Goal: Information Seeking & Learning: Learn about a topic

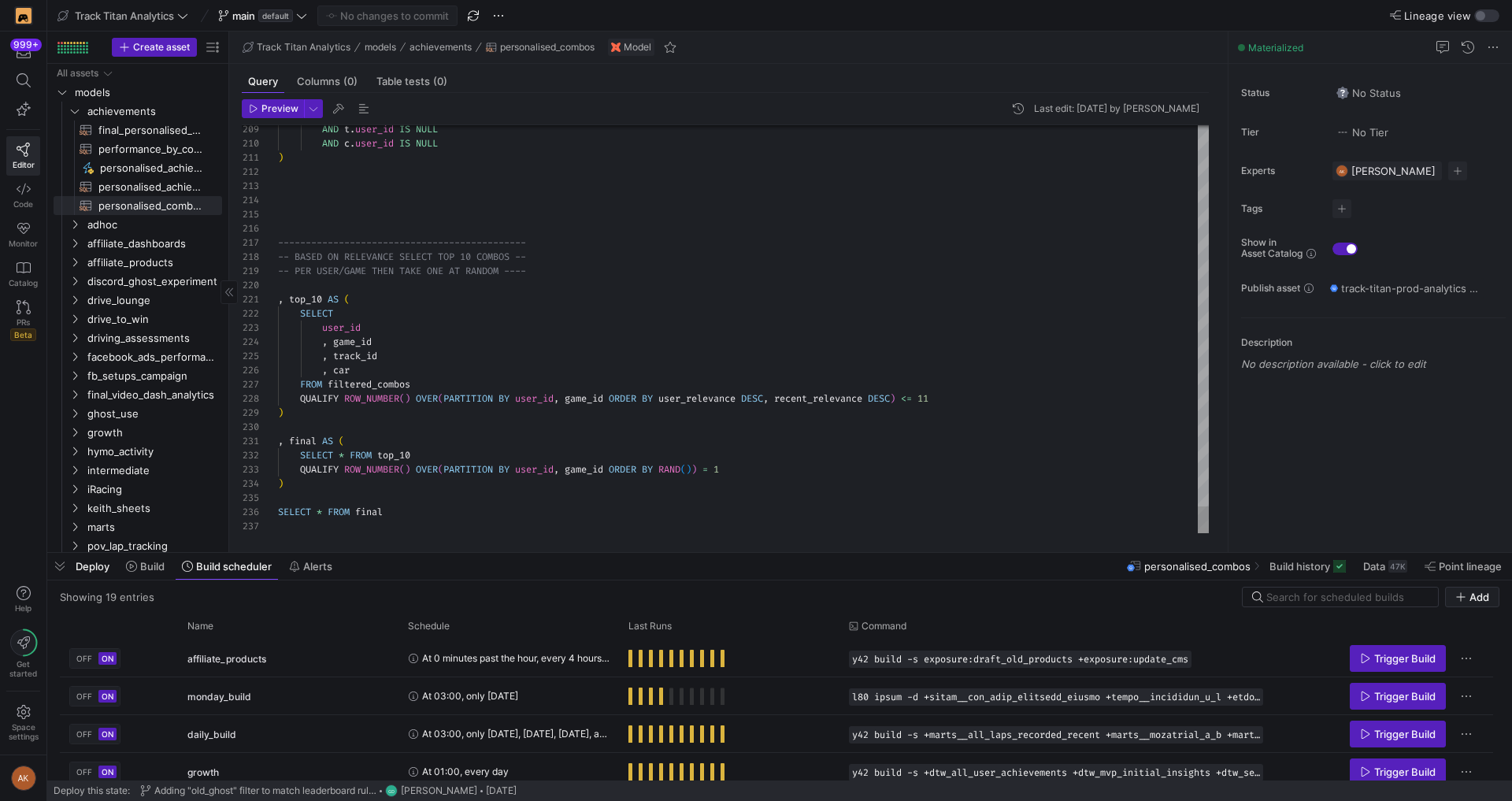
scroll to position [142, 0]
click at [122, 133] on span "final_personalised_achievements​​​​​​​​​​" at bounding box center [151, 130] width 105 height 18
type textarea "WITH combos AS (SELECT * FROM {{ ref('personalised_combos') }}) , performance A…"
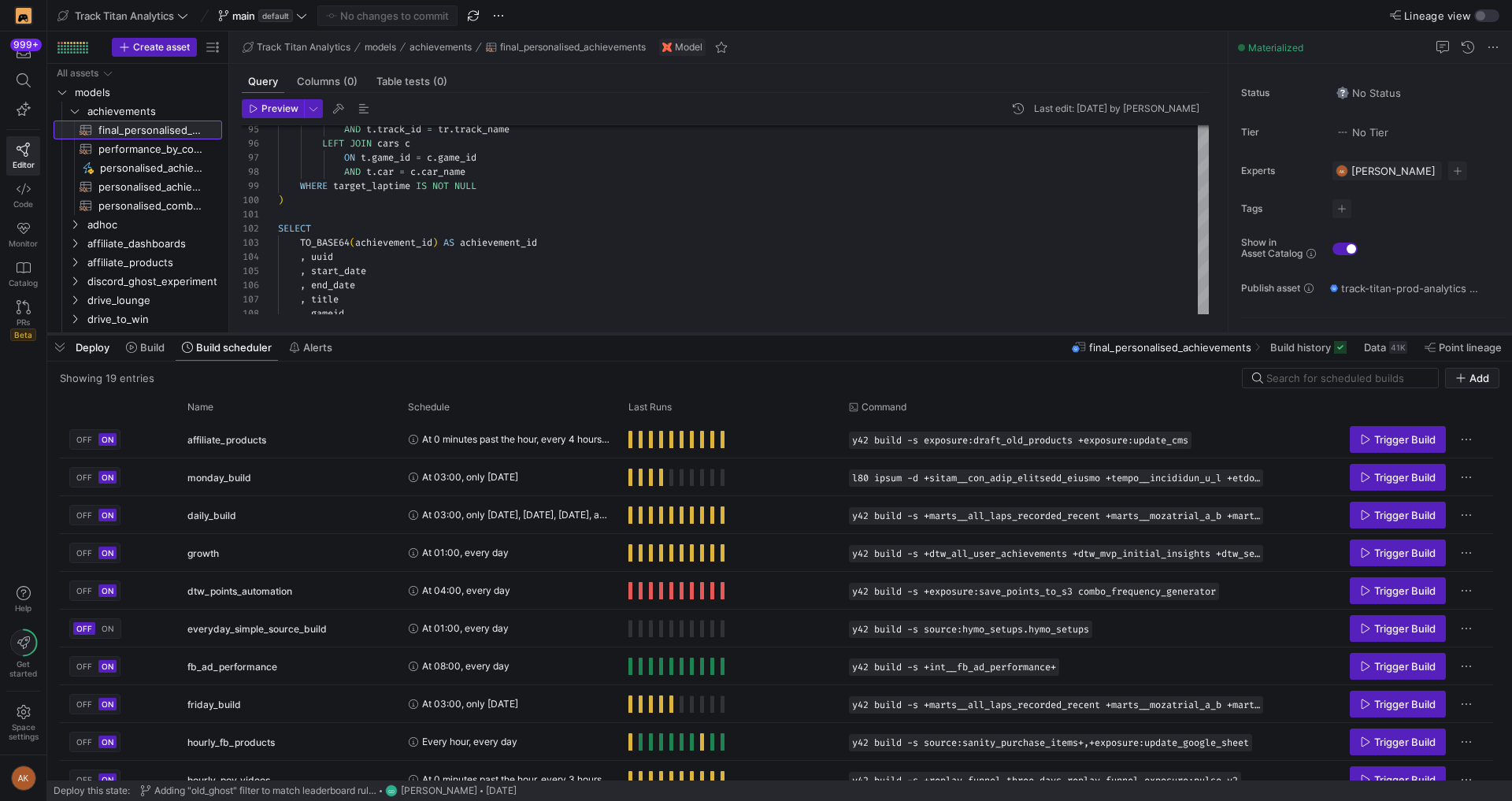
drag, startPoint x: 1035, startPoint y: 550, endPoint x: 1048, endPoint y: 305, distance: 245.3
click at [1047, 331] on div at bounding box center [779, 333] width 1465 height 6
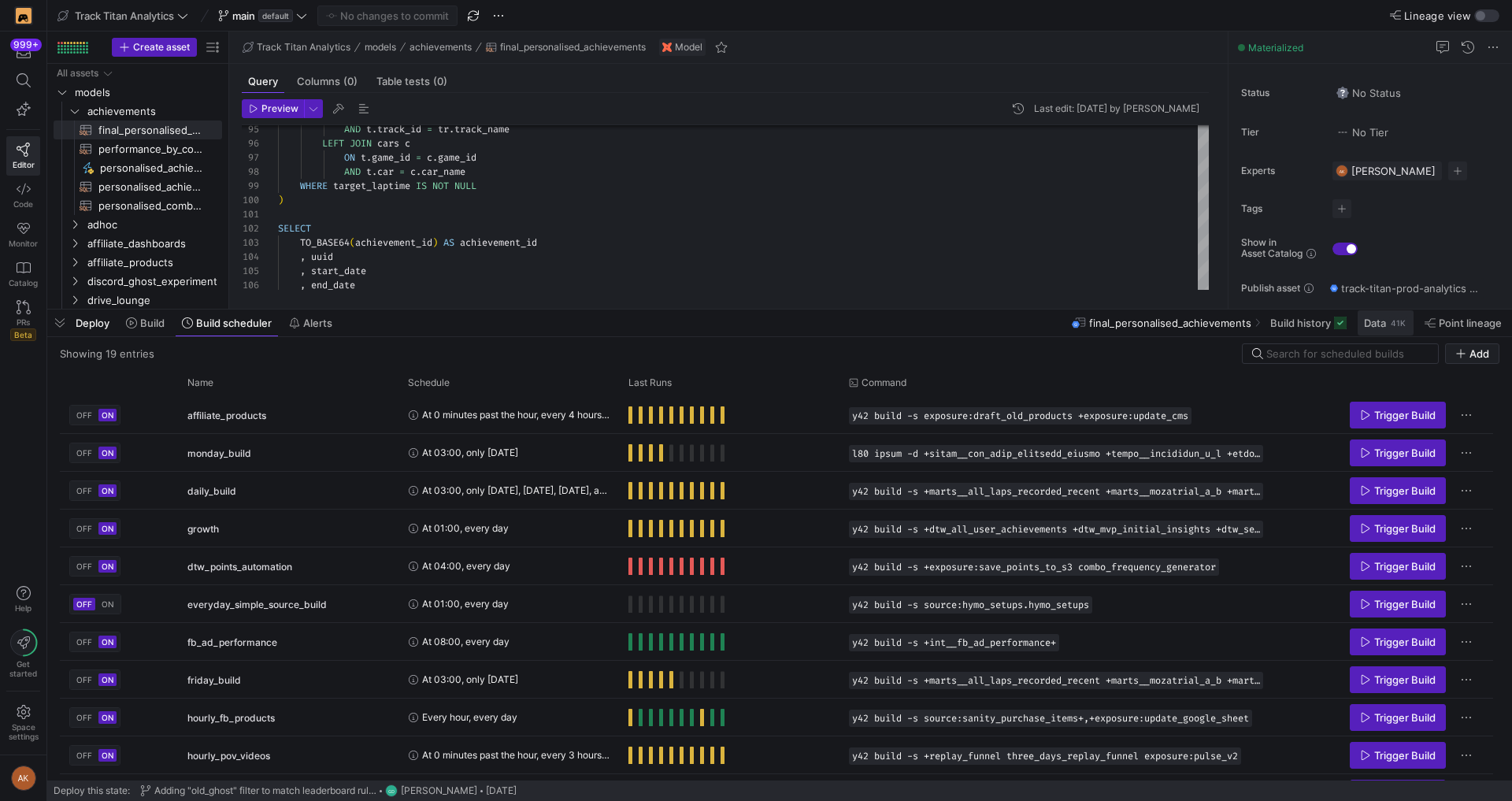
click at [1375, 320] on span "Data" at bounding box center [1375, 322] width 22 height 13
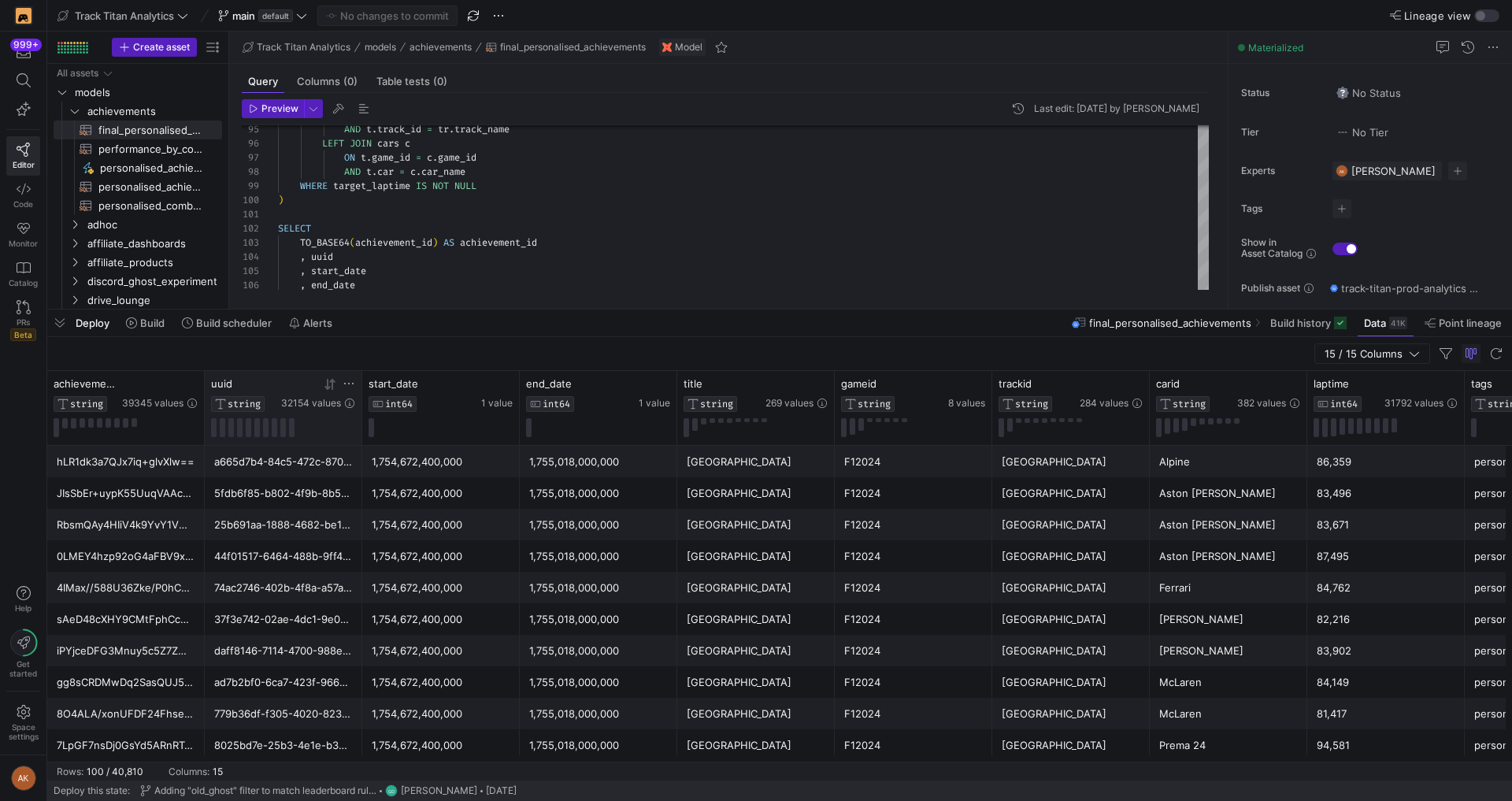
click at [348, 382] on icon at bounding box center [348, 383] width 13 height 13
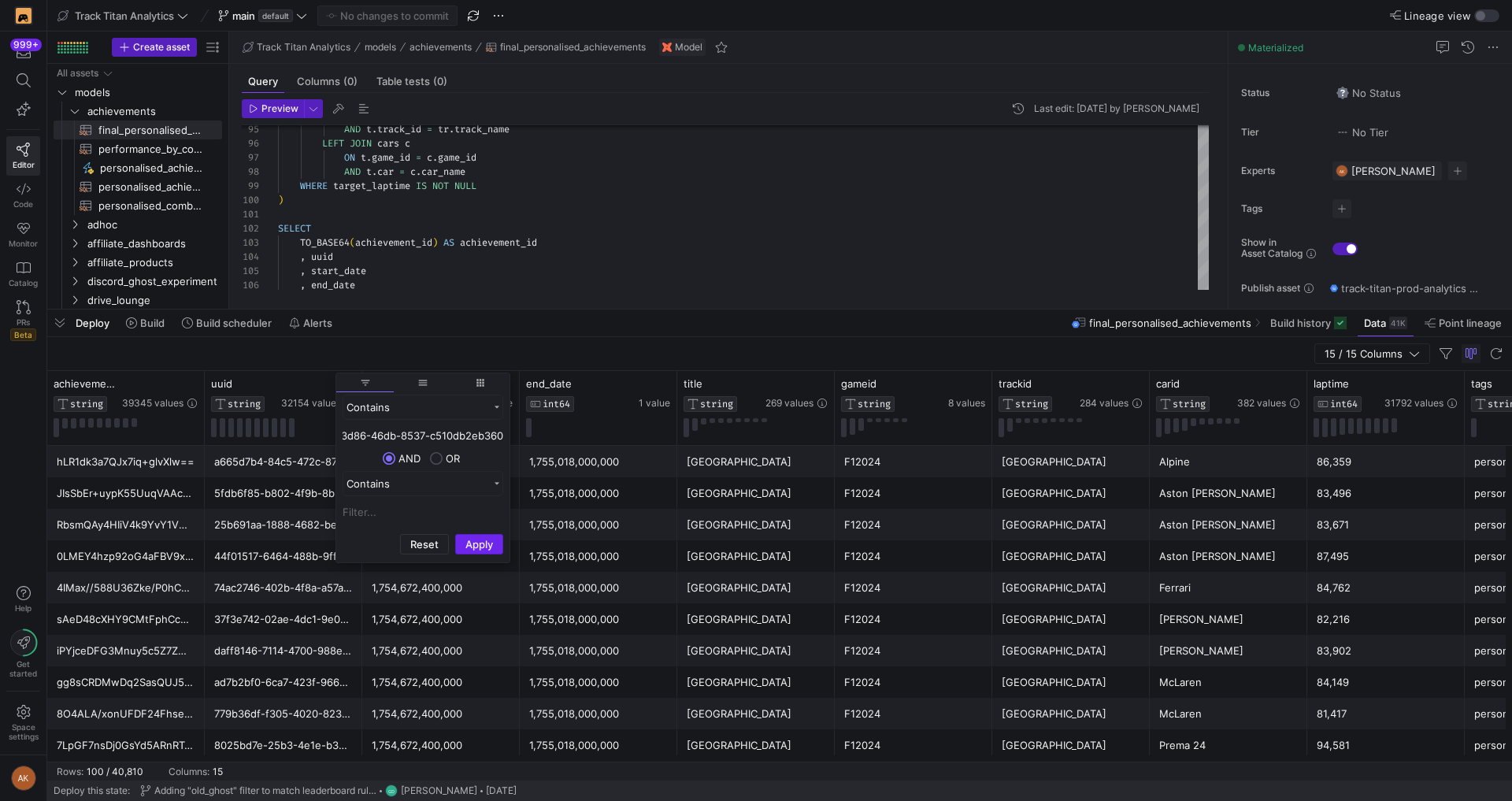
type input "d4963b12-3d86-46db-8537-c510db2eb360"
click at [476, 543] on button "Apply" at bounding box center [479, 544] width 48 height 20
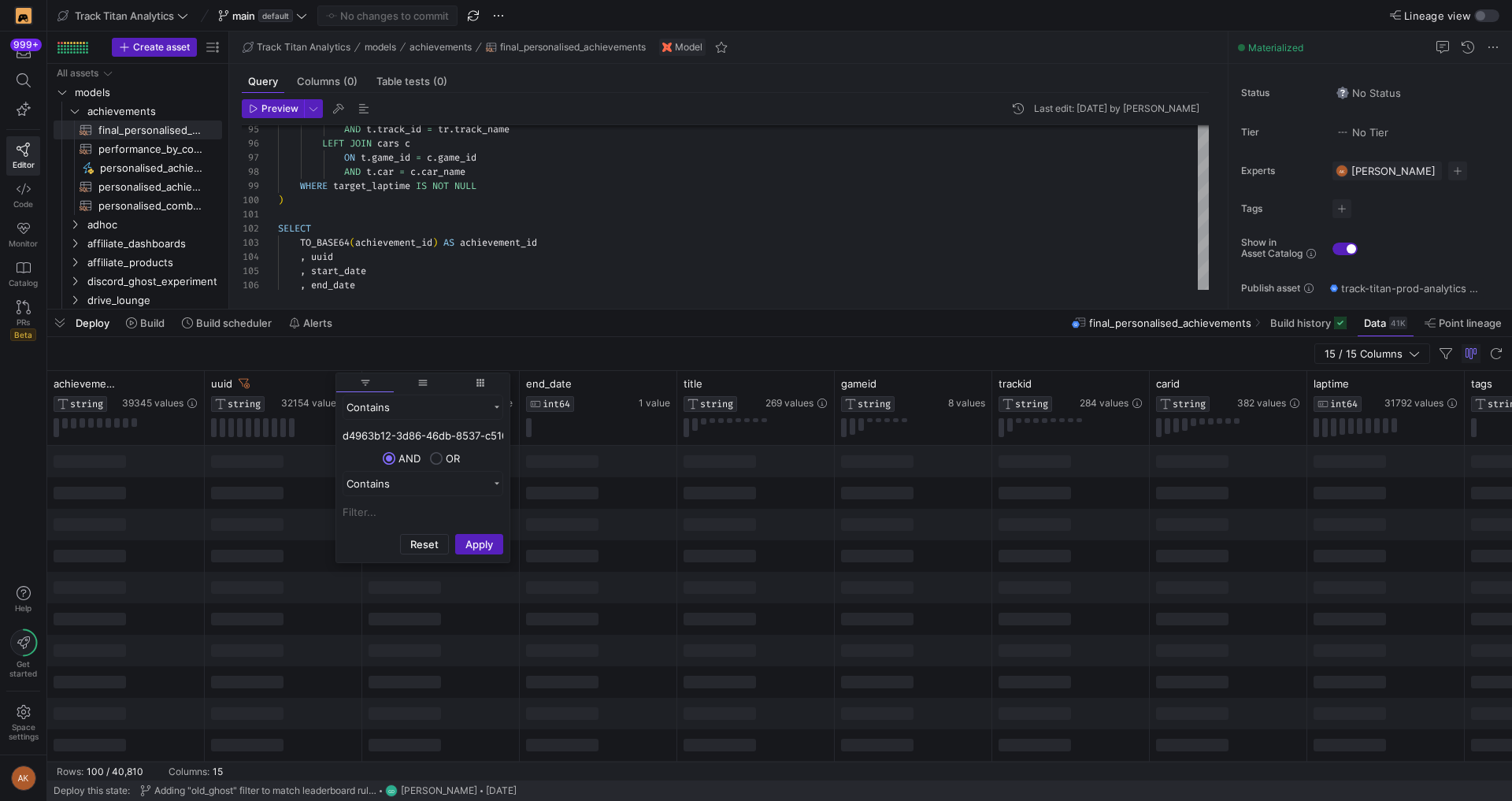
click at [452, 339] on div "15 / 15 Columns" at bounding box center [779, 354] width 1465 height 34
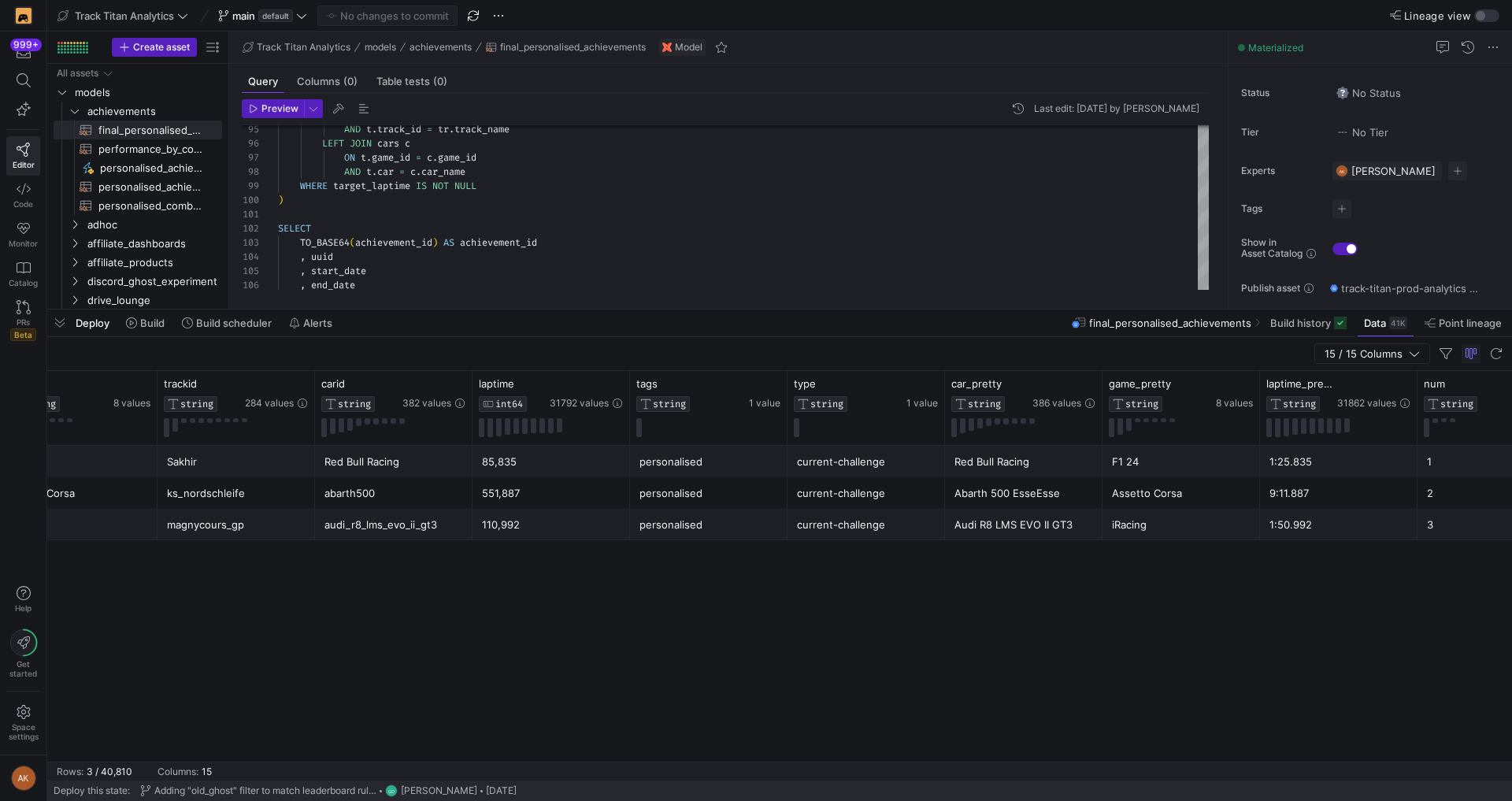
scroll to position [0, 848]
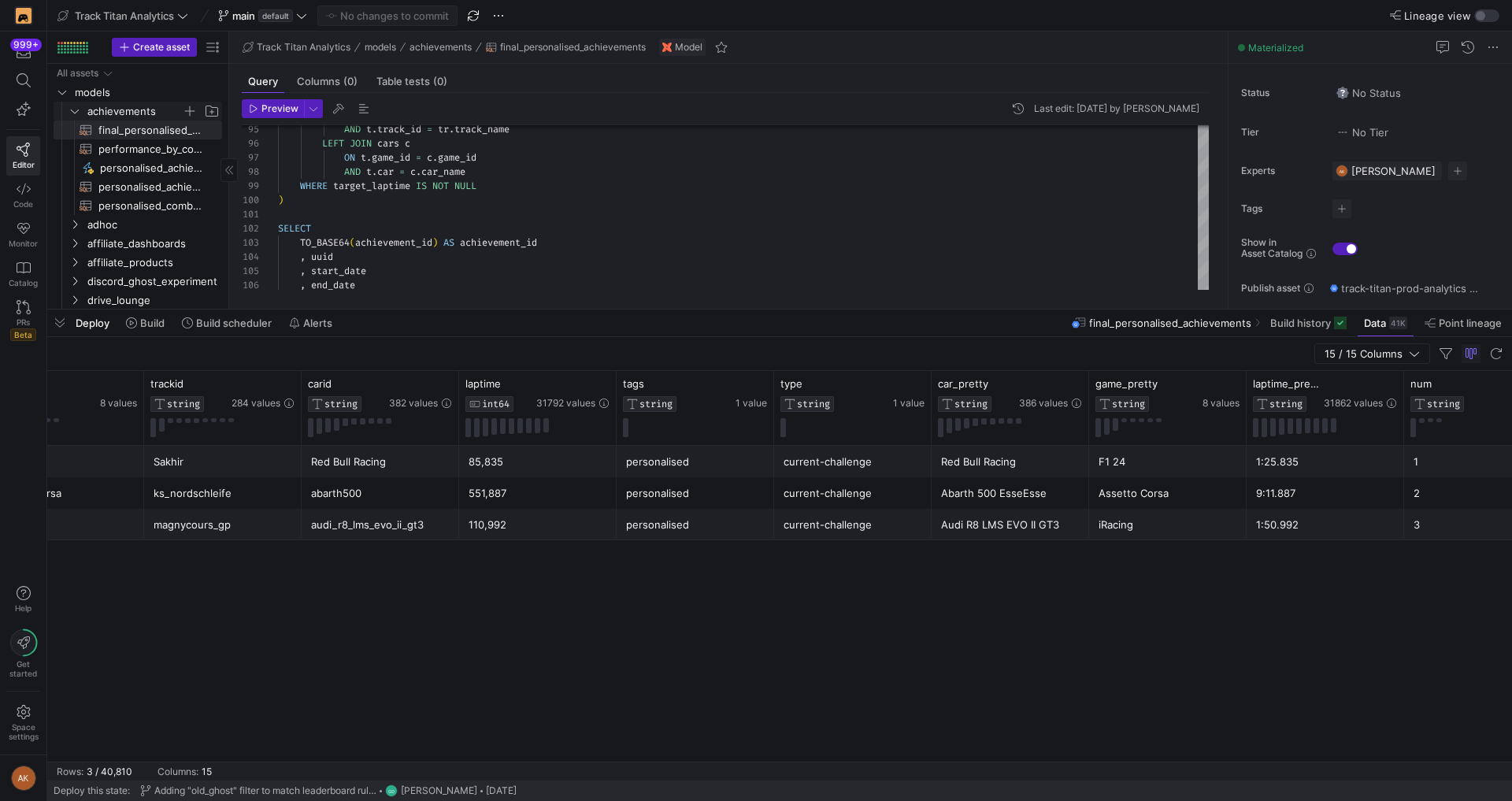
click at [76, 109] on icon "Press SPACE to select this row." at bounding box center [74, 110] width 11 height 9
click at [273, 18] on span "default" at bounding box center [275, 15] width 35 height 13
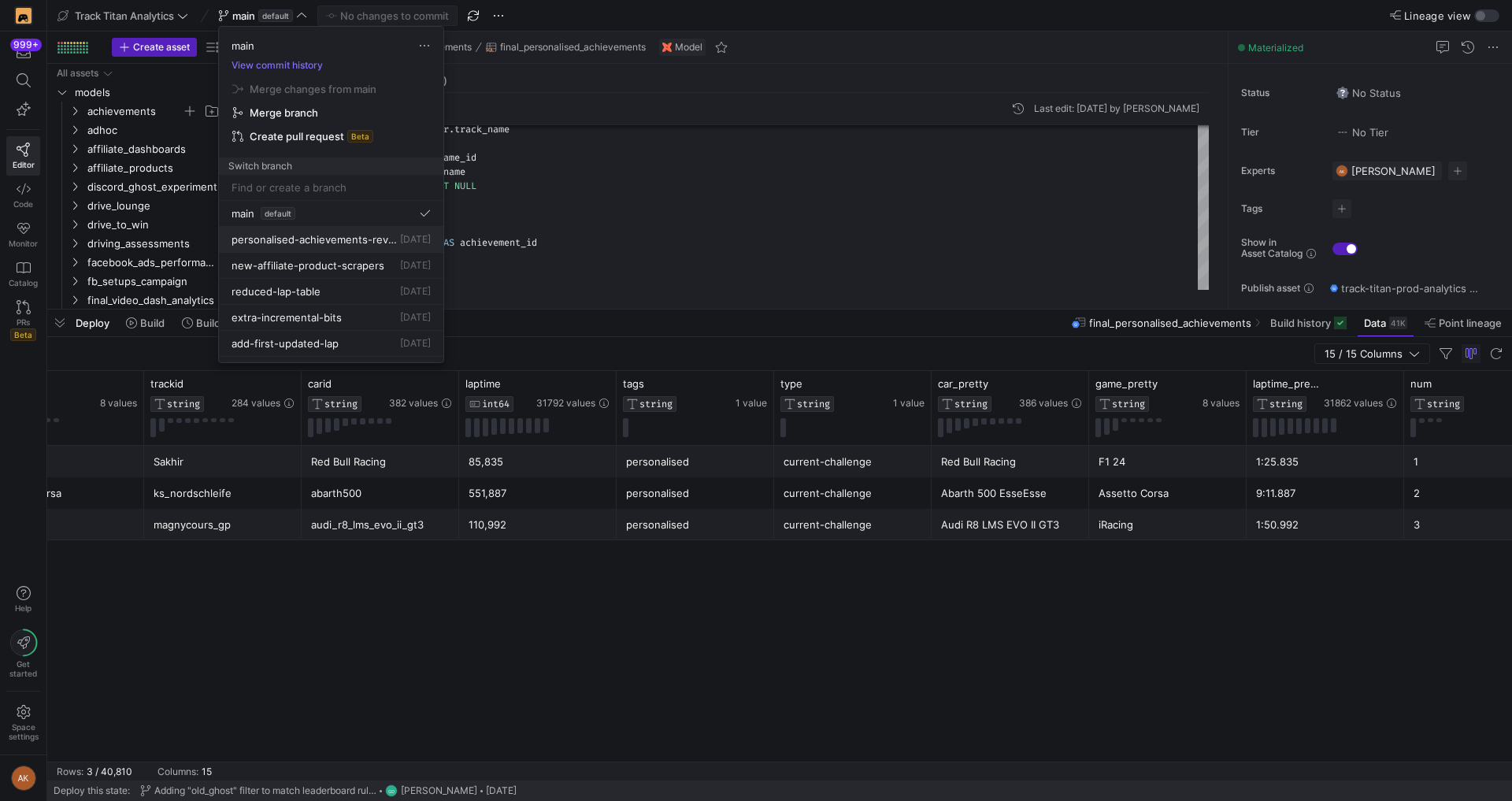
click at [262, 239] on span "personalised-achievements-revamp" at bounding box center [315, 239] width 165 height 13
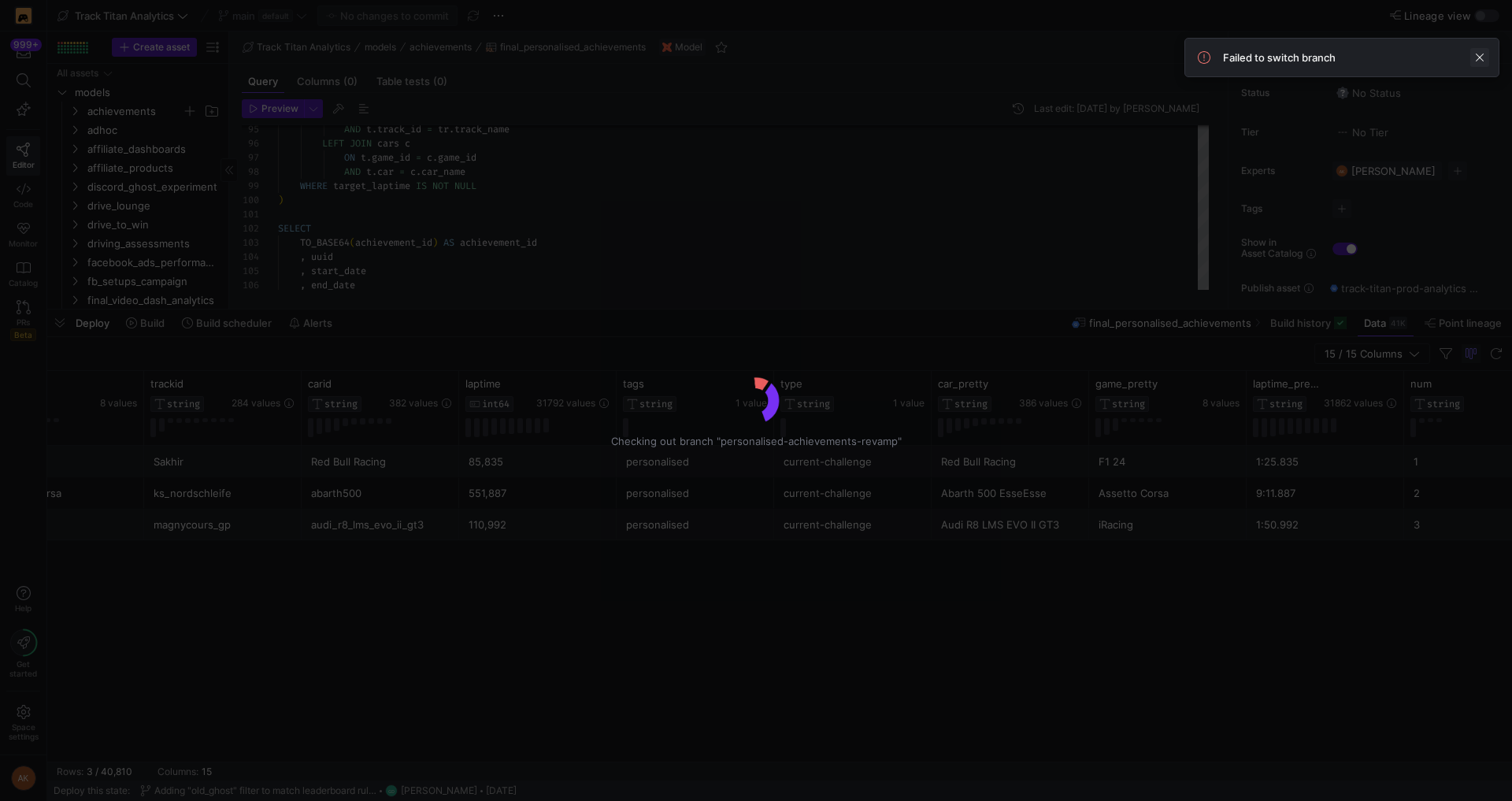
click at [1472, 60] on span at bounding box center [1479, 57] width 19 height 19
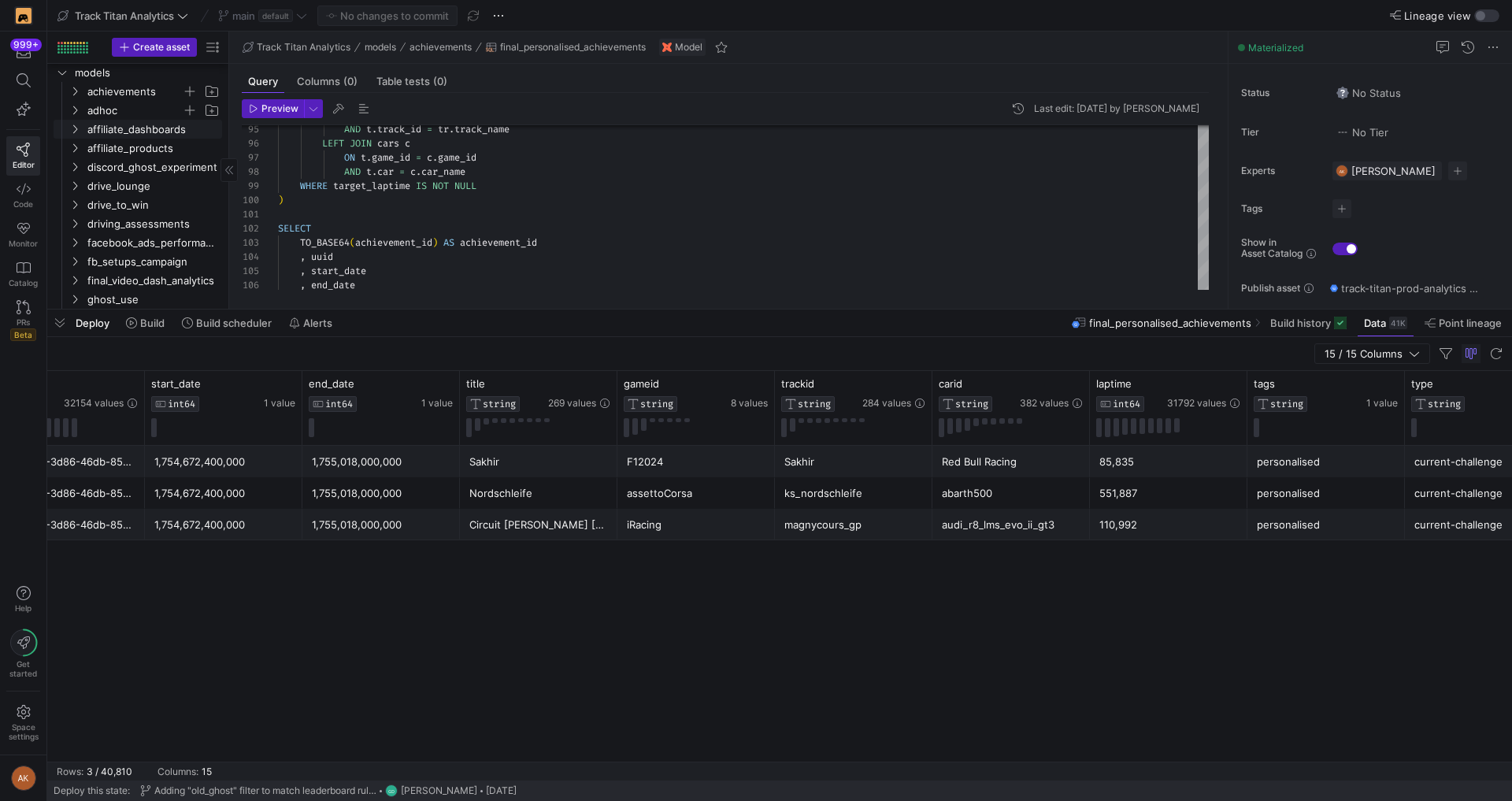
scroll to position [0, 0]
click at [267, 15] on div "main default" at bounding box center [262, 16] width 97 height 20
click at [279, 20] on div "main default" at bounding box center [262, 16] width 97 height 20
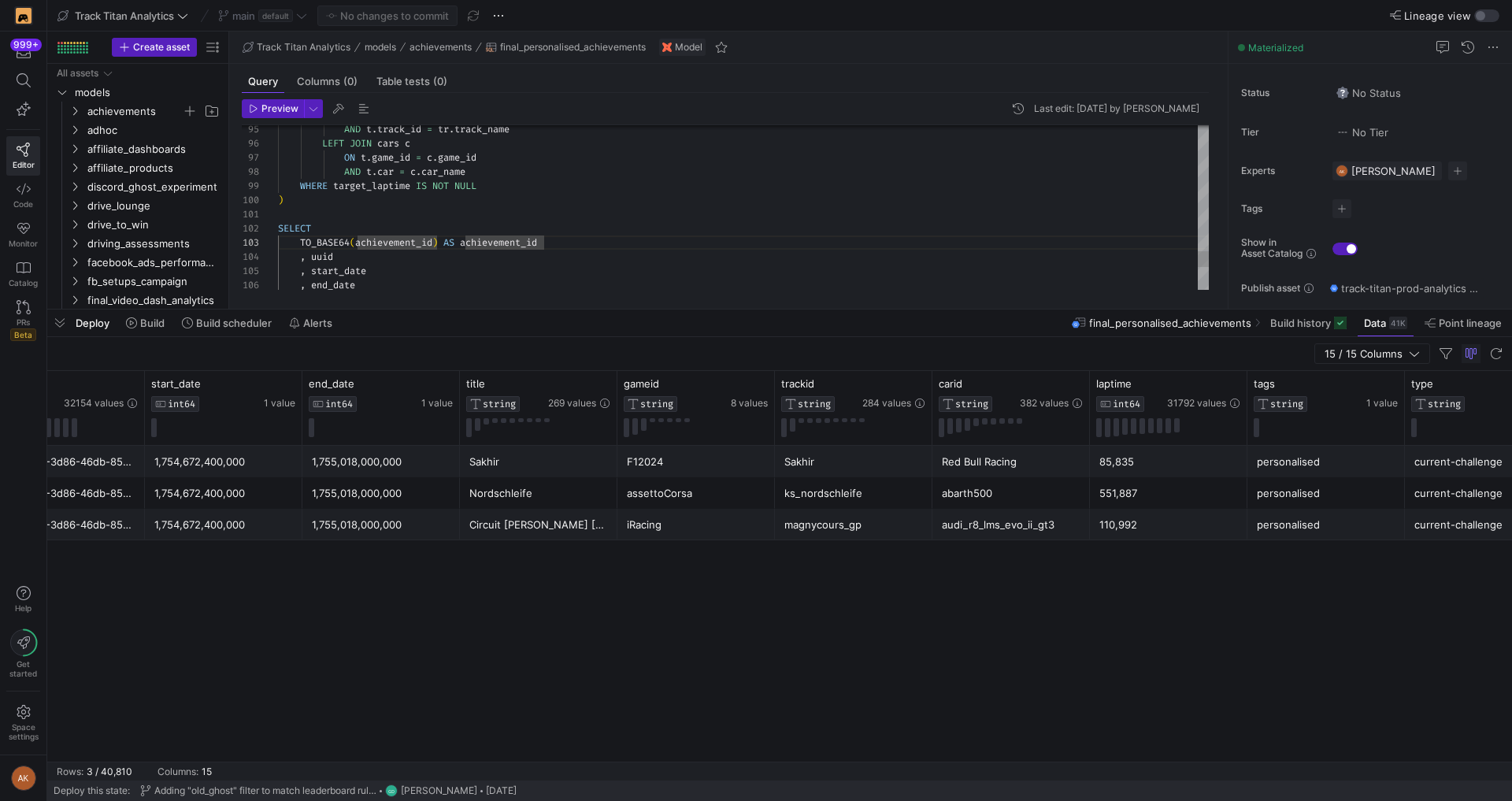
type textarea "LEFT JOIN games g ON t.game_id = g.game_id LEFT JOIN tracks tr ON t.game_id = t…"
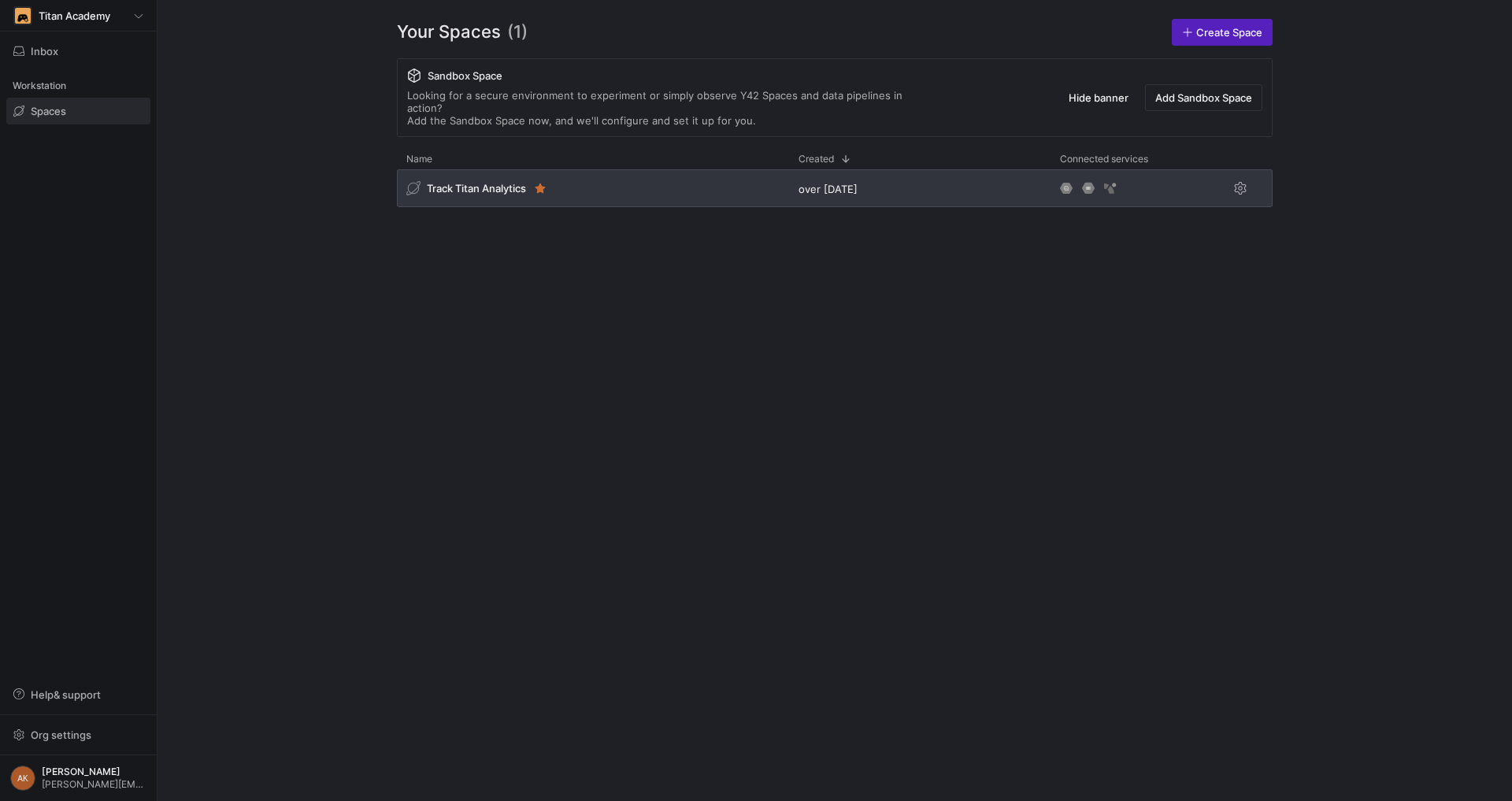
click at [489, 191] on div "Track Titan Analytics" at bounding box center [593, 188] width 392 height 38
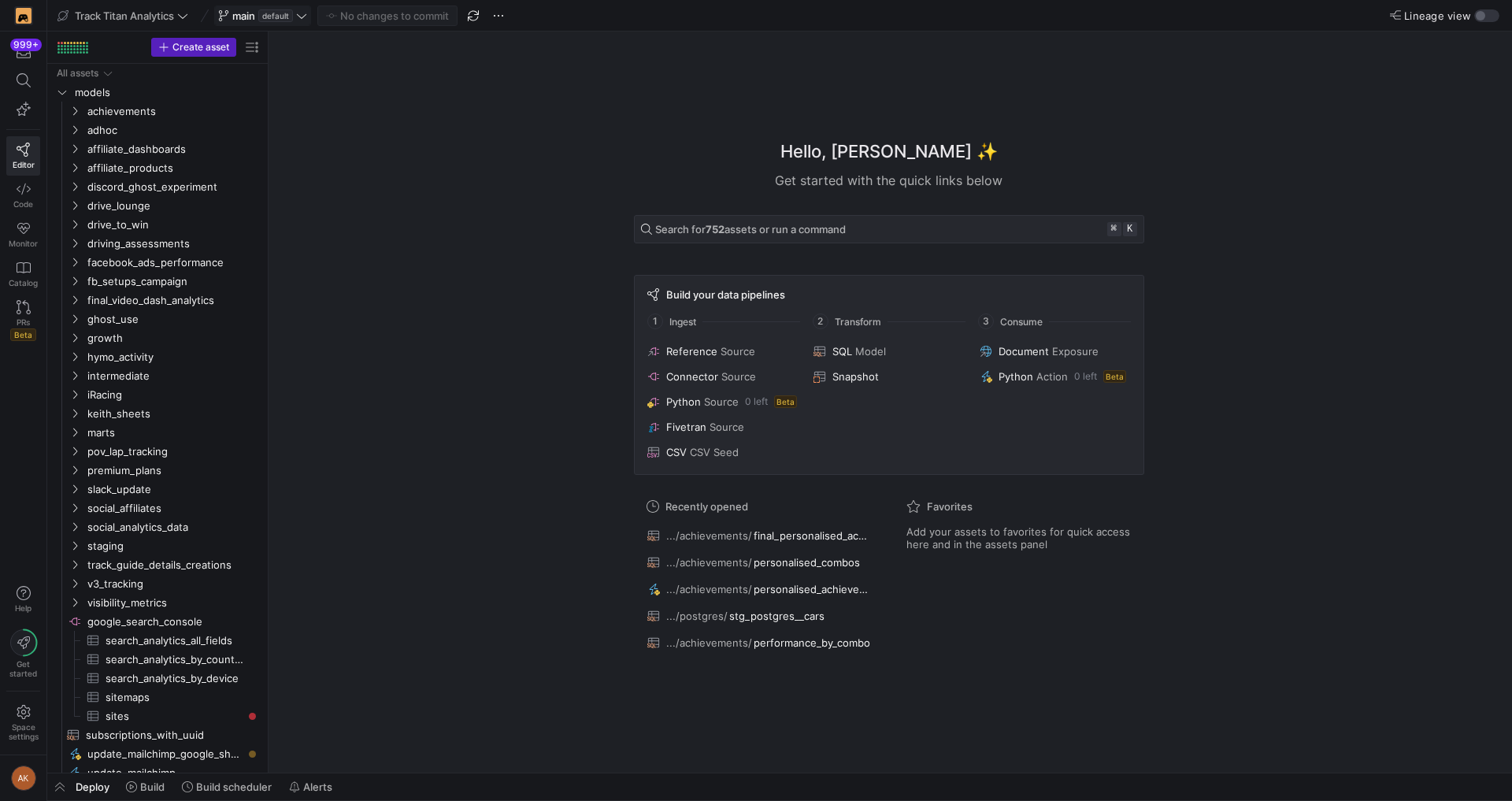
click at [256, 11] on span "main" at bounding box center [243, 15] width 23 height 13
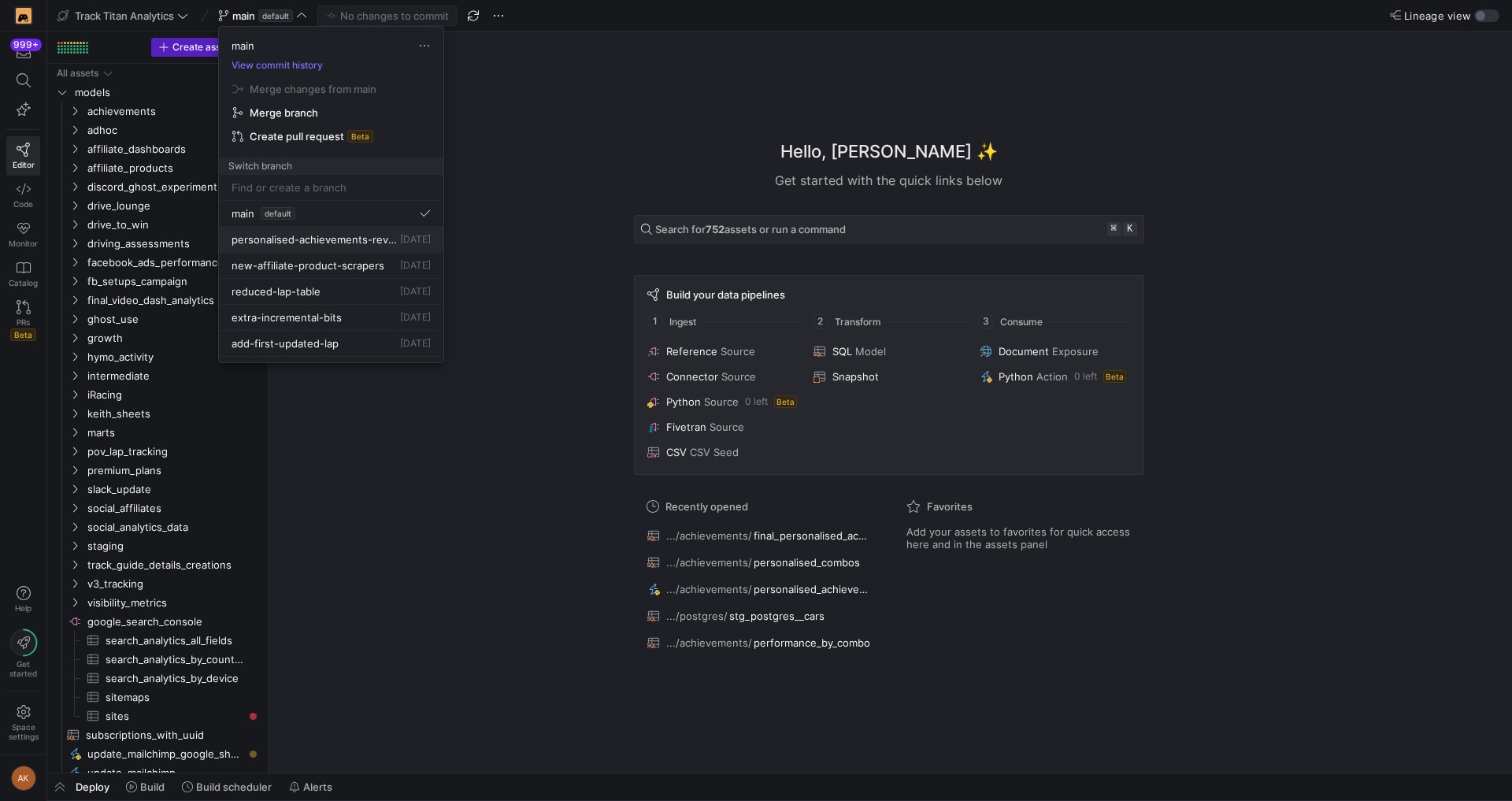
click at [278, 245] on button "personalised-achievements-revamp 3 days ago" at bounding box center [331, 239] width 224 height 26
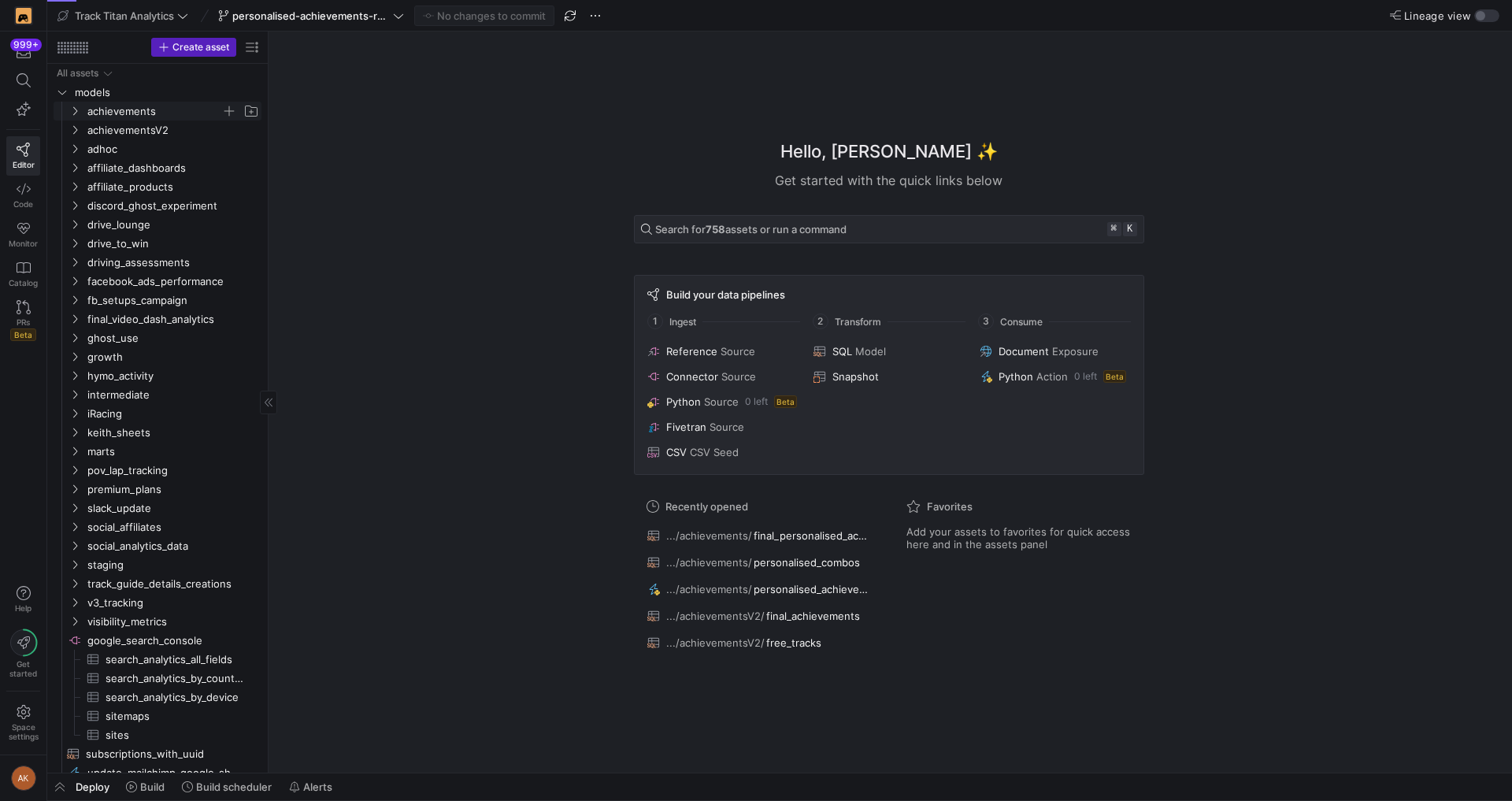
click at [151, 109] on span "achievements" at bounding box center [154, 110] width 134 height 18
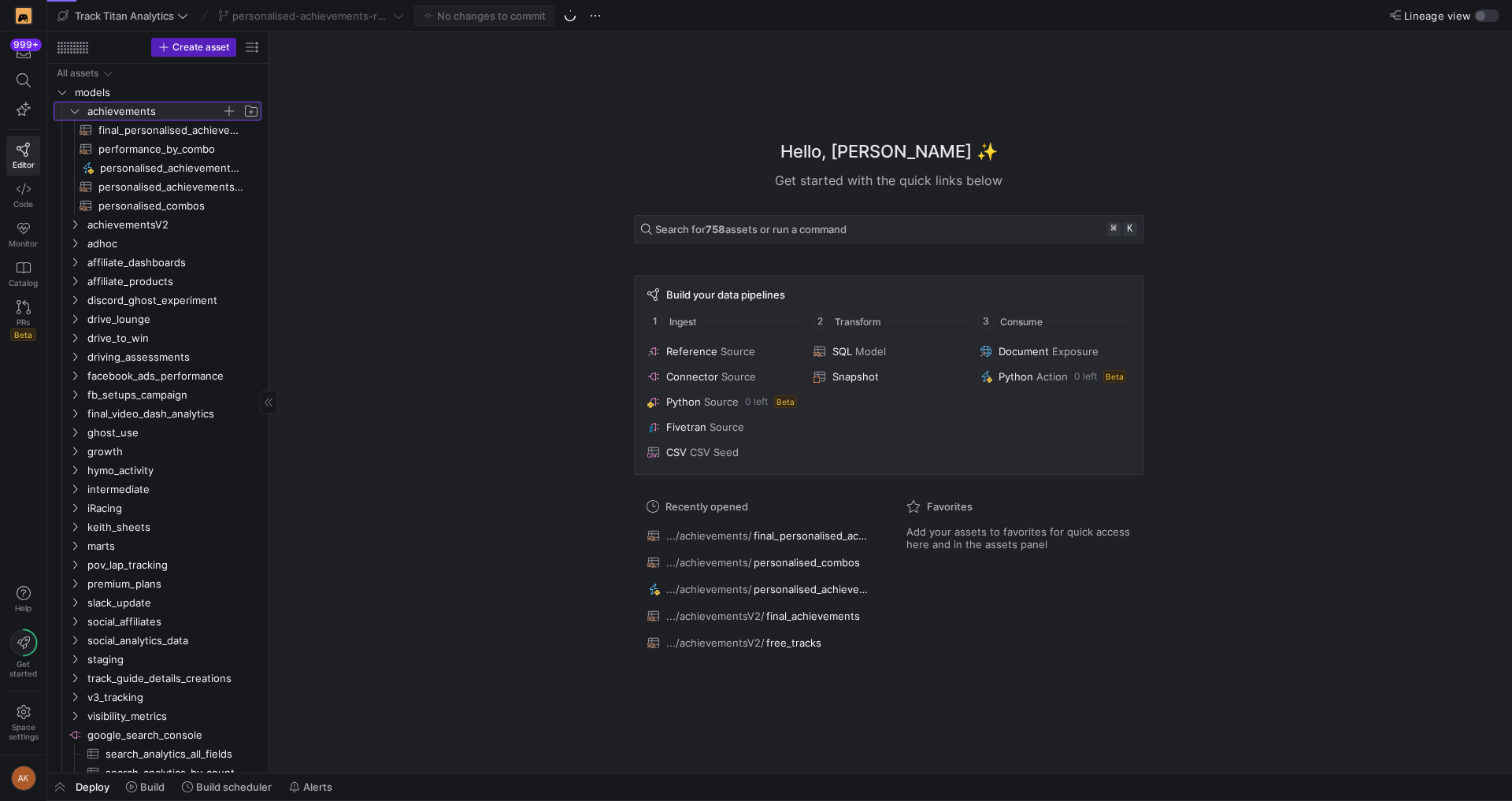
click at [137, 116] on span "achievements" at bounding box center [154, 110] width 134 height 18
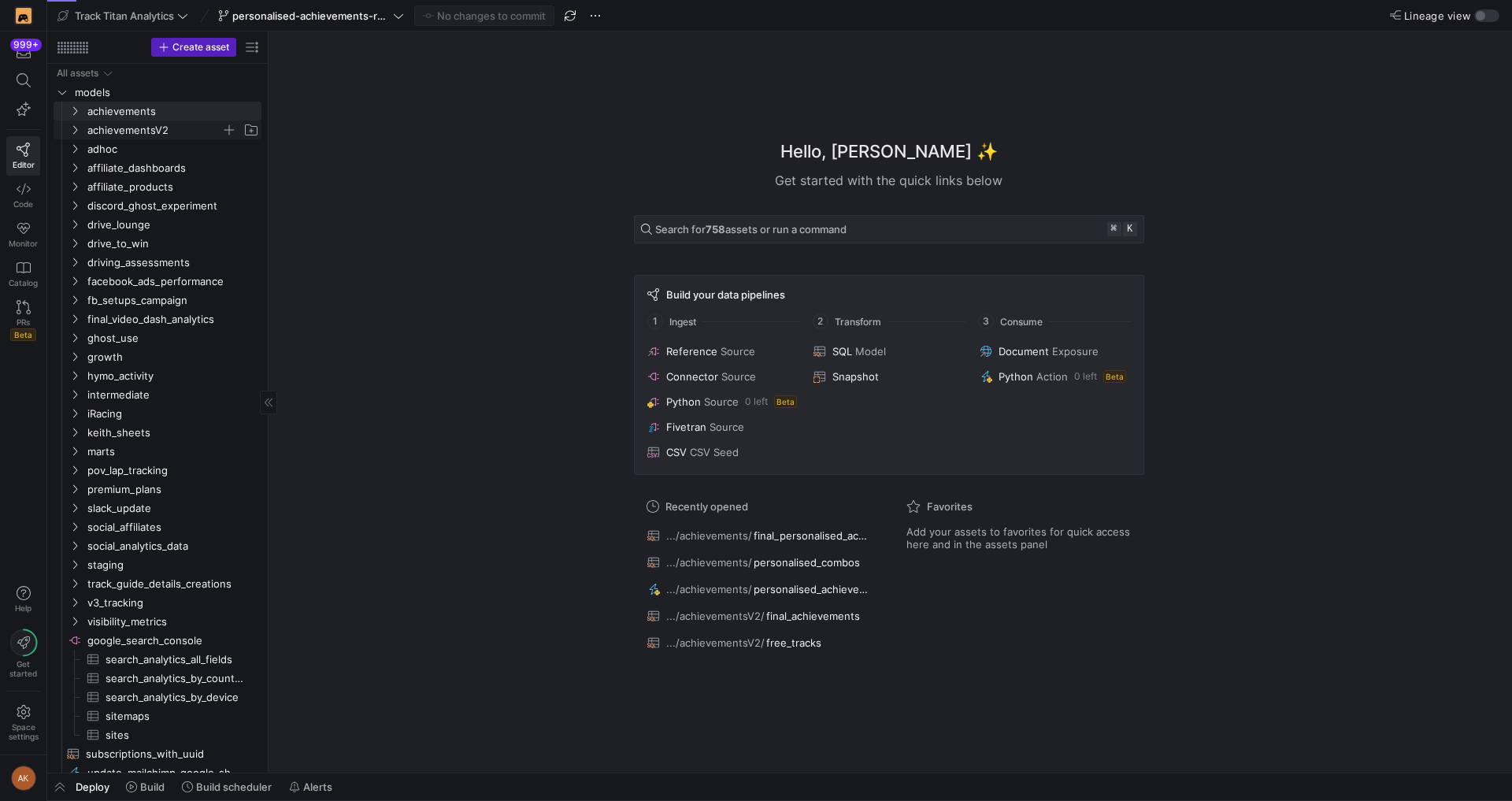
click at [138, 133] on span "achievementsV2" at bounding box center [154, 130] width 134 height 18
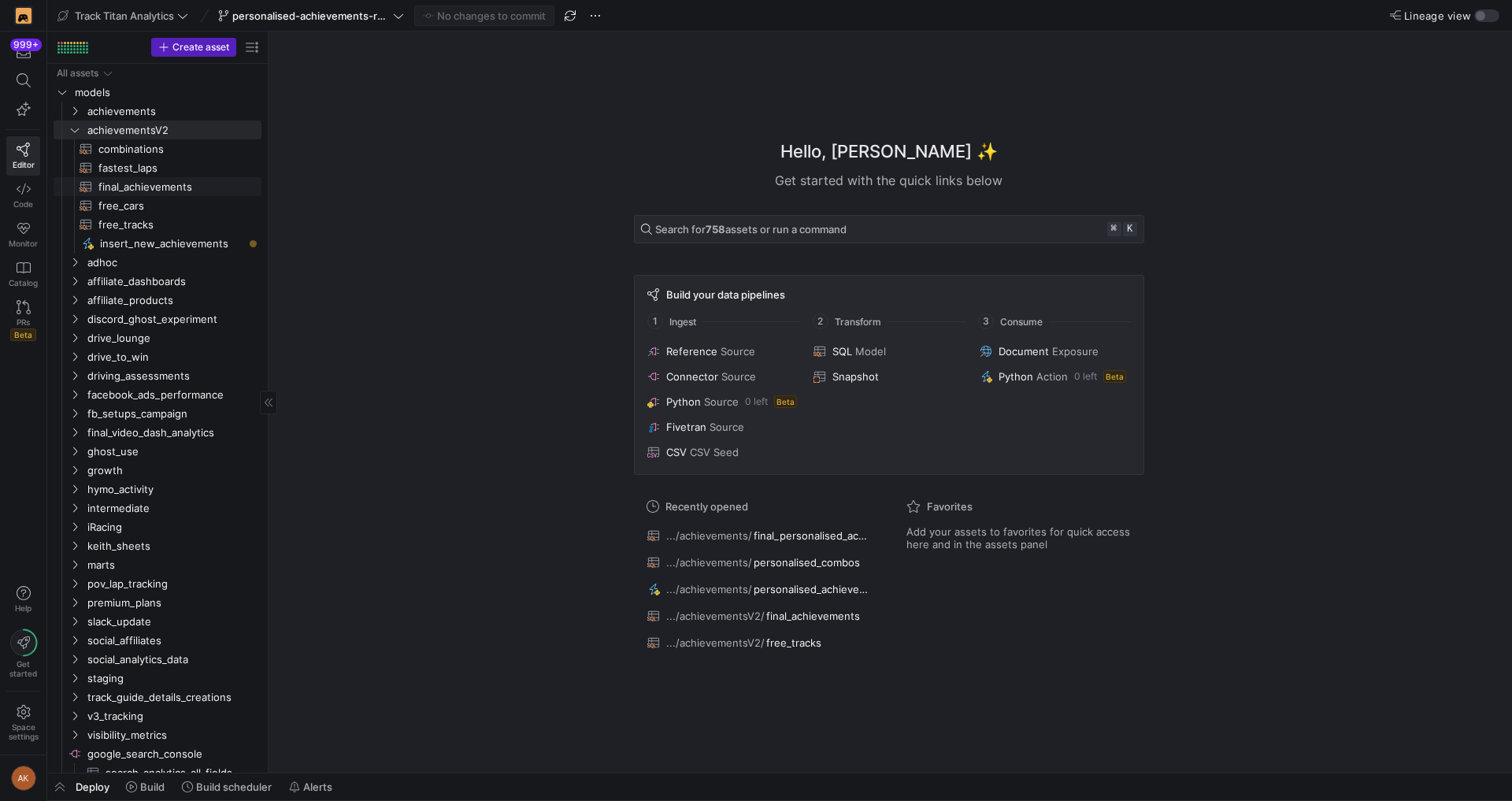
click at [148, 186] on span "final_achievements​​​​​​​​​​" at bounding box center [171, 186] width 145 height 18
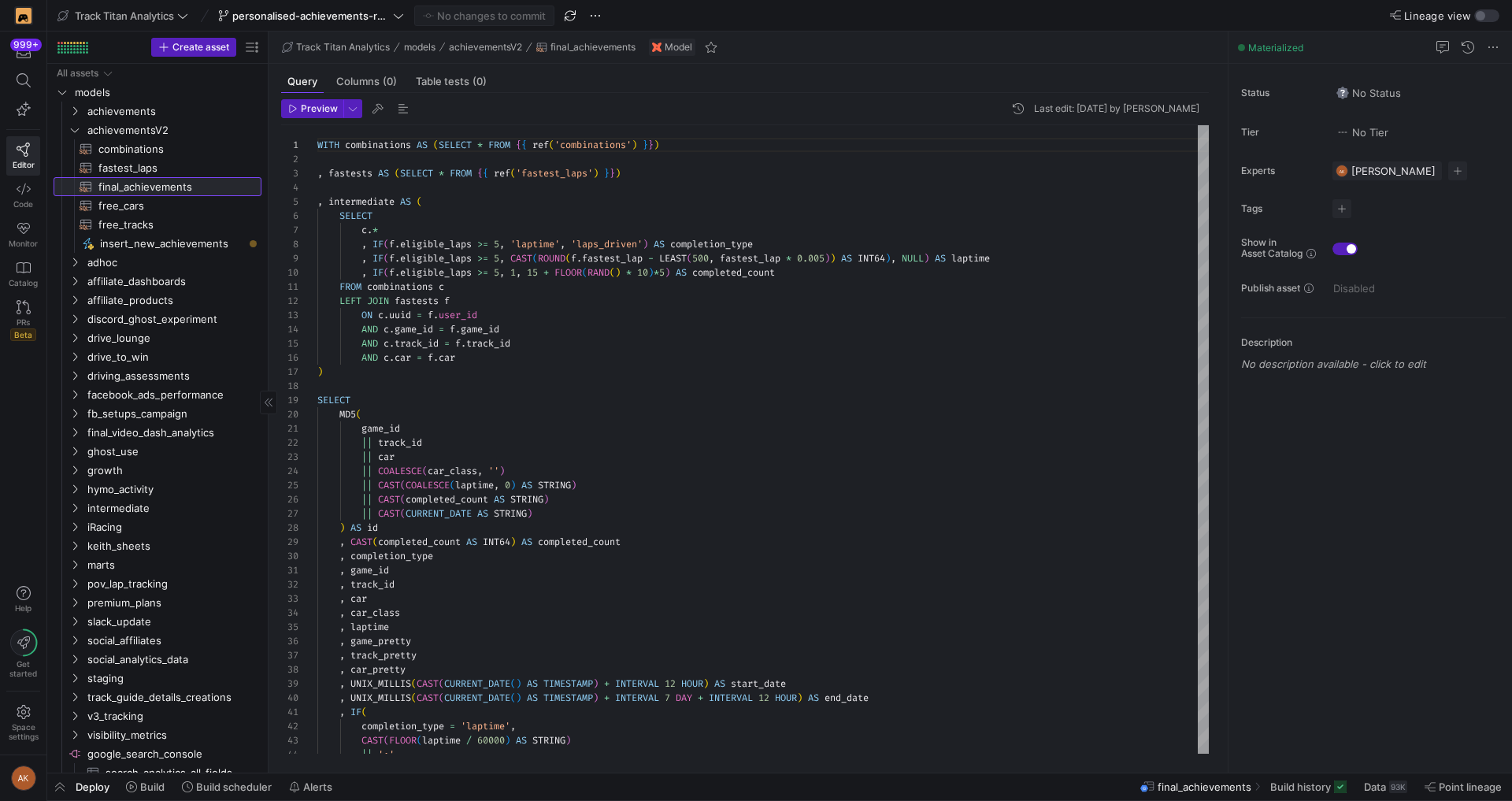
scroll to position [142, 0]
click at [1326, 790] on div "93K" at bounding box center [1397, 786] width 18 height 13
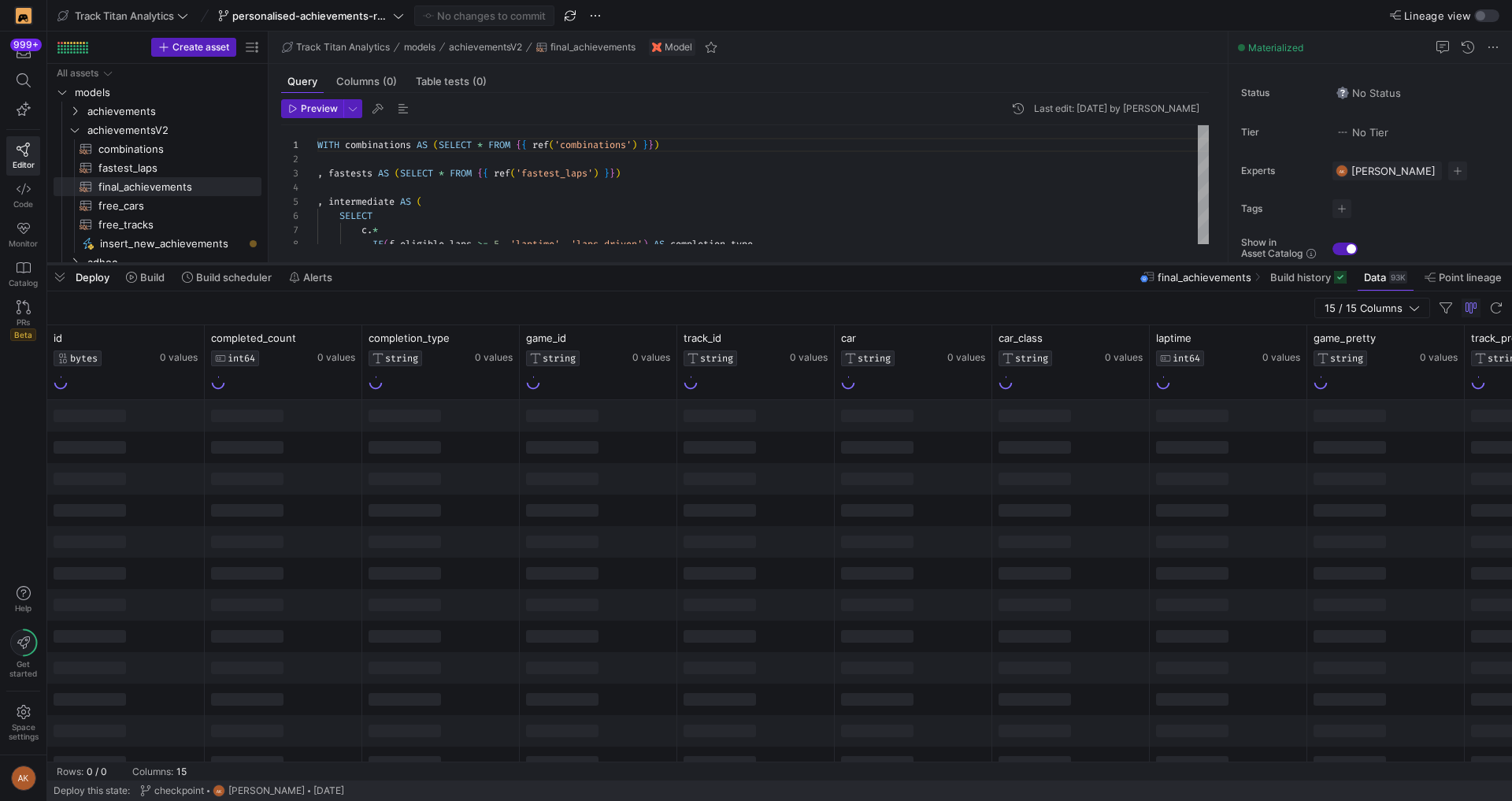
drag, startPoint x: 1104, startPoint y: 422, endPoint x: 1068, endPoint y: 255, distance: 170.8
click at [1068, 261] on div at bounding box center [779, 263] width 1465 height 6
click at [909, 303] on div "15 / 15 Columns" at bounding box center [779, 301] width 1465 height 34
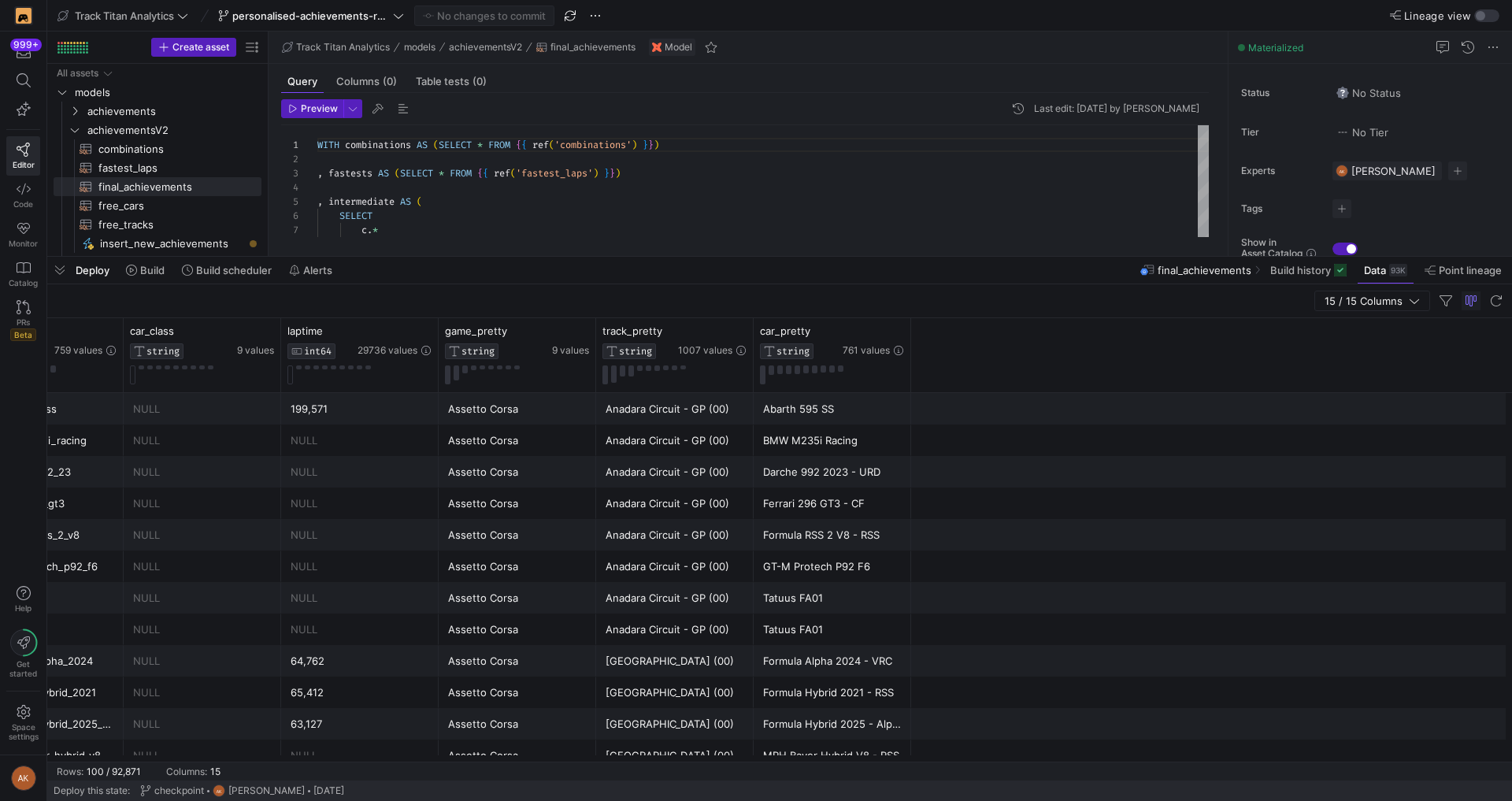
scroll to position [0, 904]
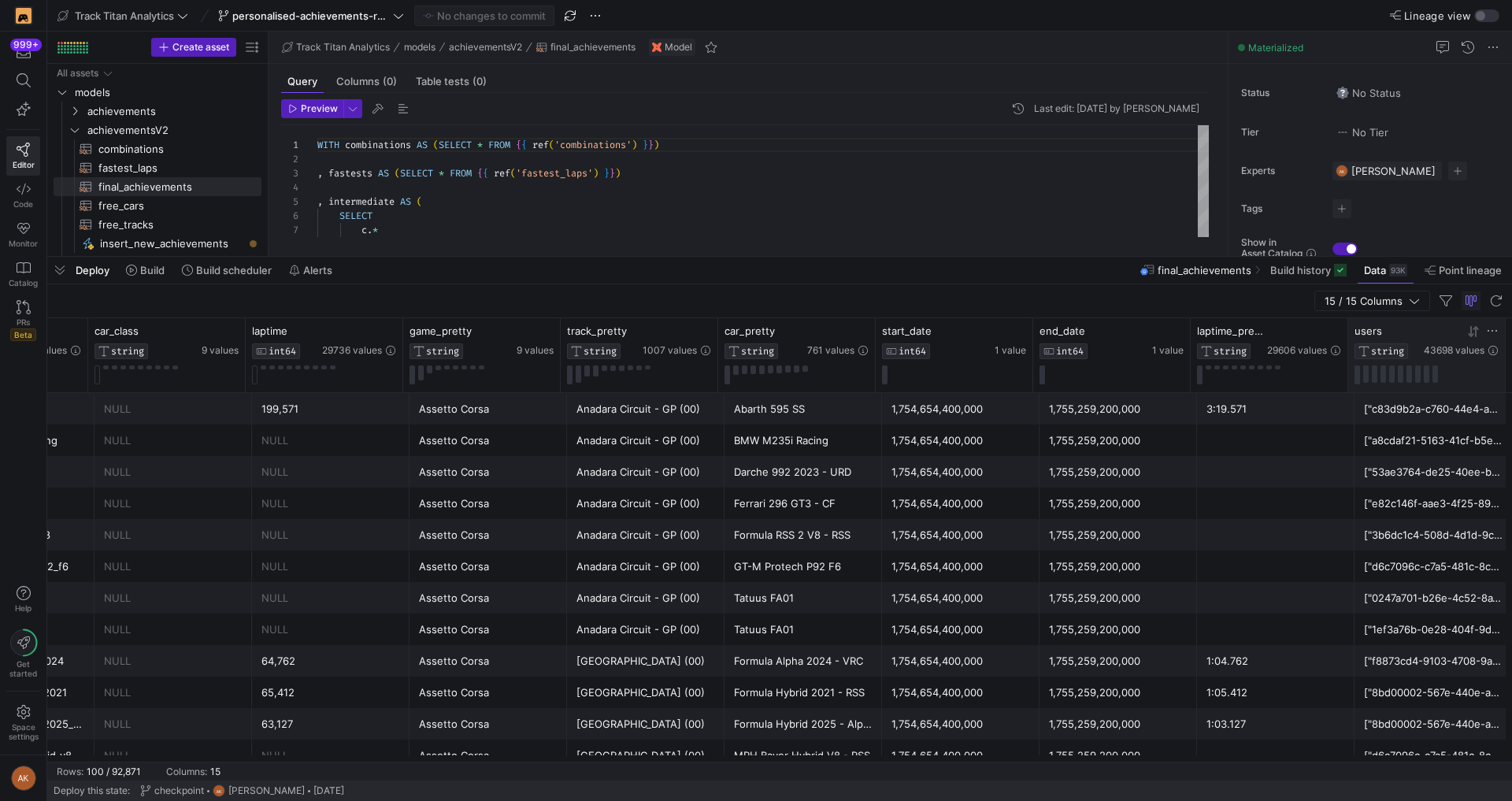
click at [1326, 329] on icon at bounding box center [1492, 331] width 13 height 13
type input "034fd92d-8dc0-43fb-9d60-b91b52ad07d5"
click at [1326, 498] on button "Apply" at bounding box center [1480, 491] width 48 height 20
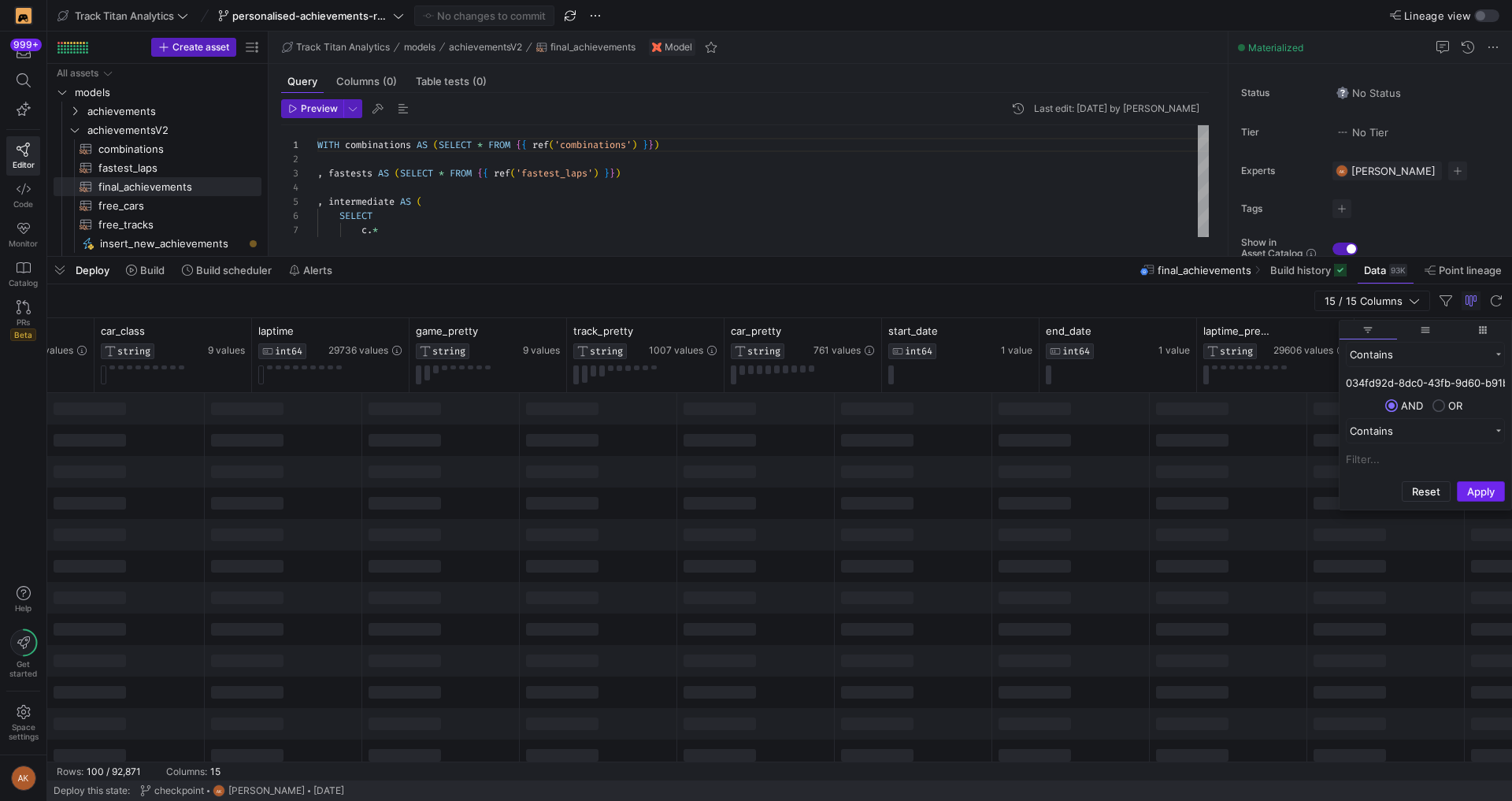
scroll to position [0, 897]
click at [1057, 291] on div "15 / 15 Columns" at bounding box center [779, 301] width 1465 height 34
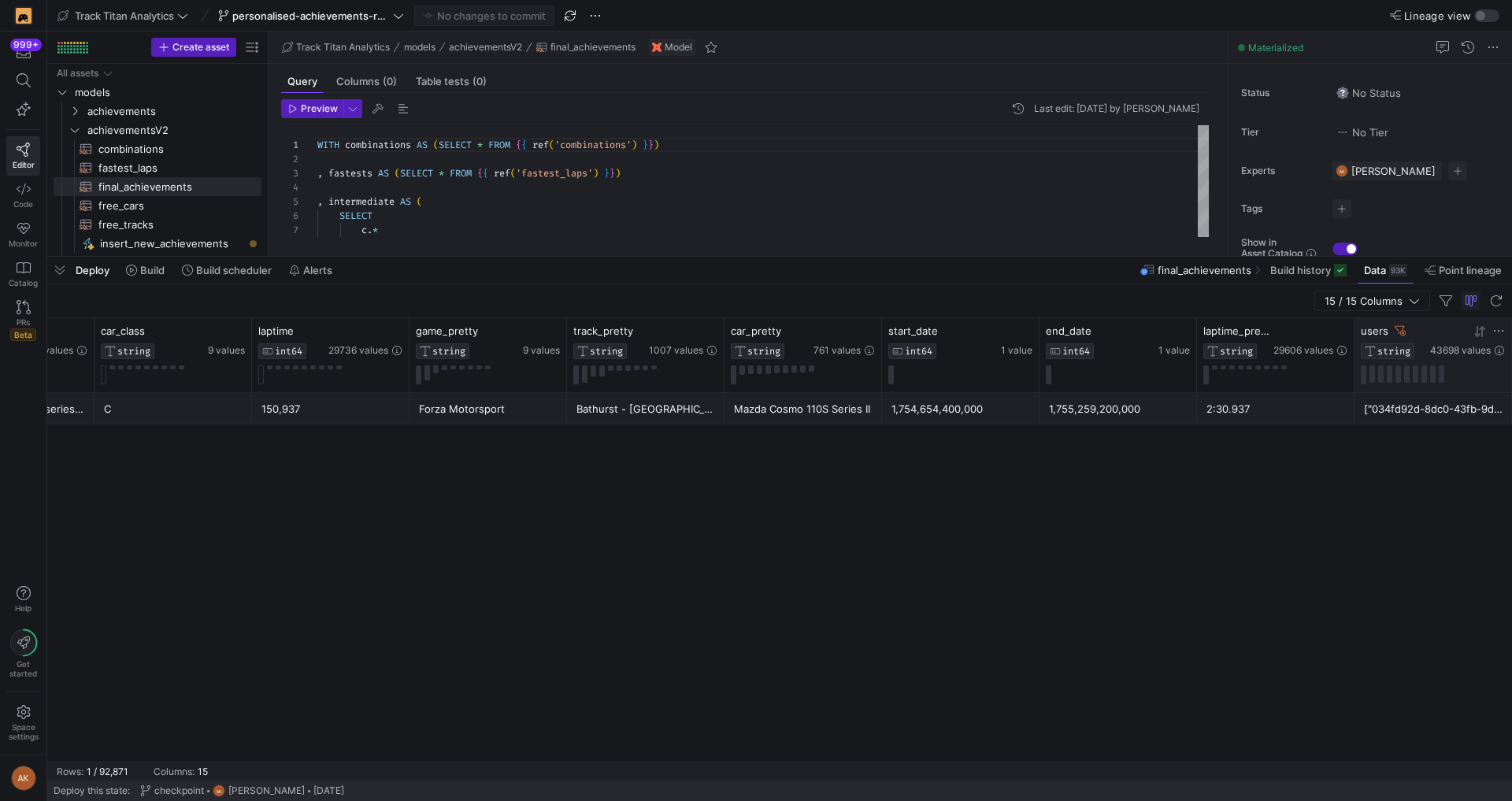
click at [1326, 328] on icon at bounding box center [1498, 331] width 13 height 13
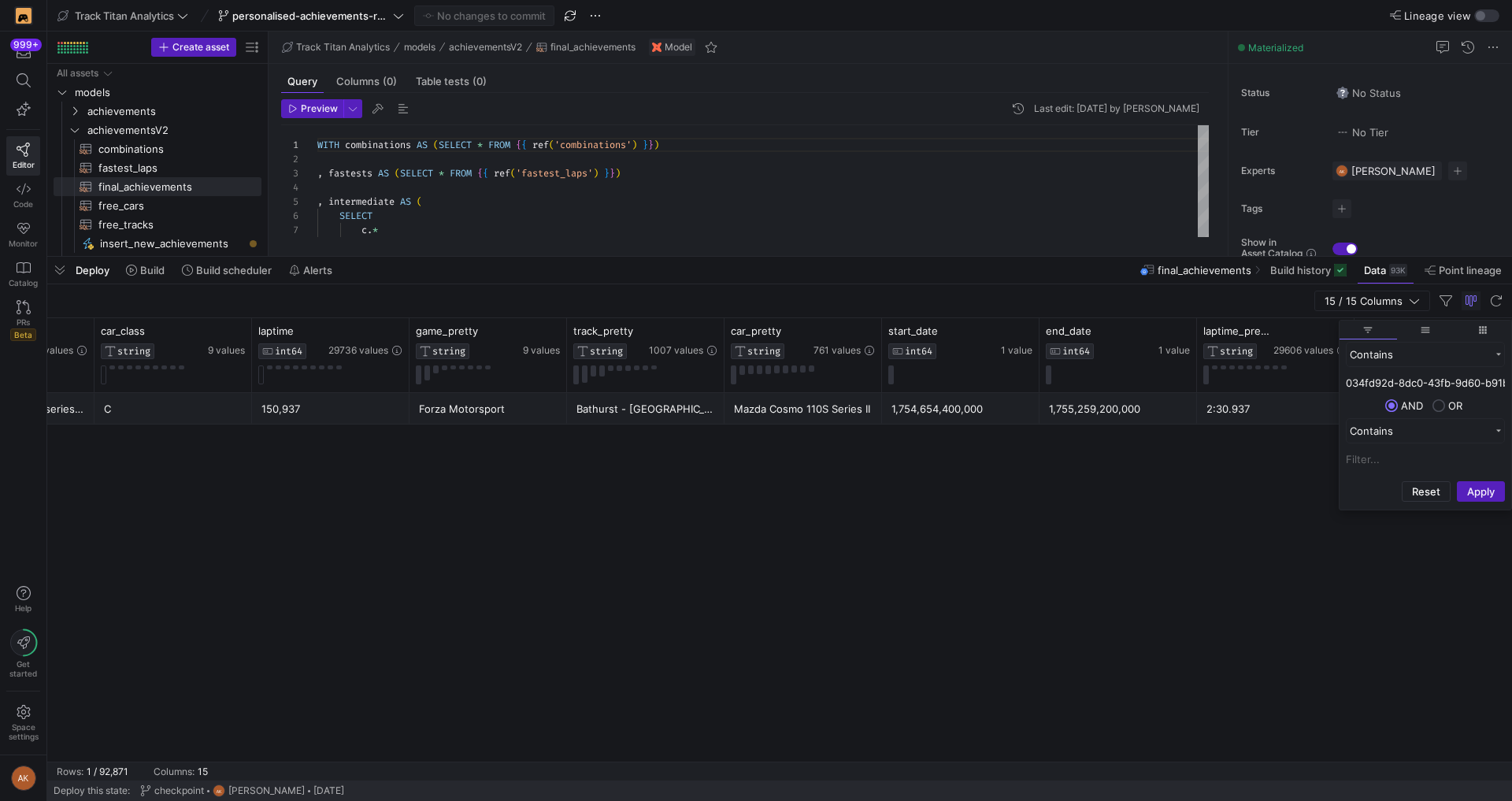
scroll to position [0, 54]
click at [1193, 500] on div "mount_panorama_circuit mazda_cosmo_110s_series_ii_1972 C 150,937 Forza Motorspo…" at bounding box center [779, 577] width 1465 height 368
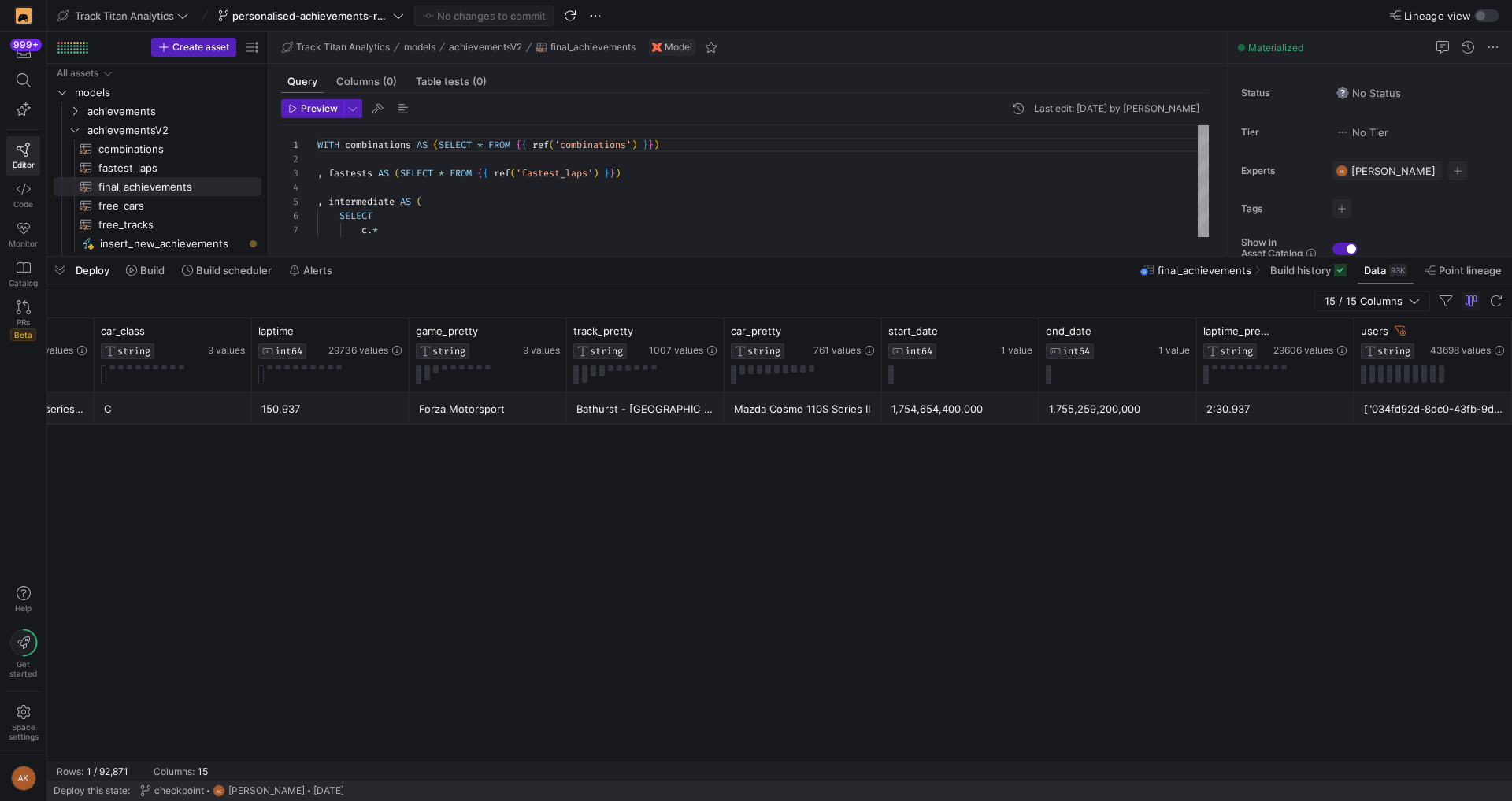
scroll to position [0, 0]
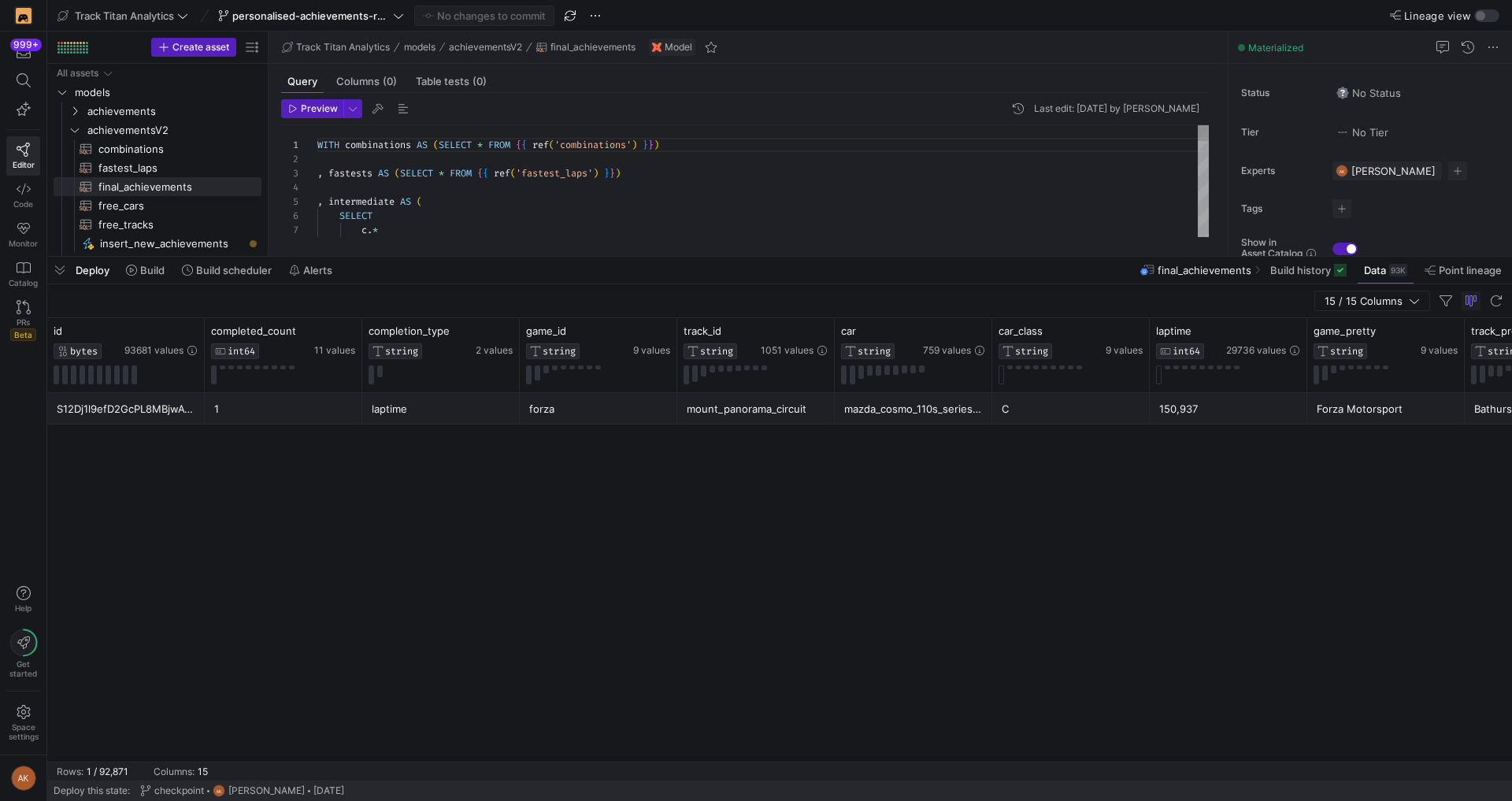
click at [455, 188] on div "WITH combinations AS ( SELECT * FROM { { ref ( 'combinations' ) } } ) , fastest…" at bounding box center [762, 507] width 891 height 764
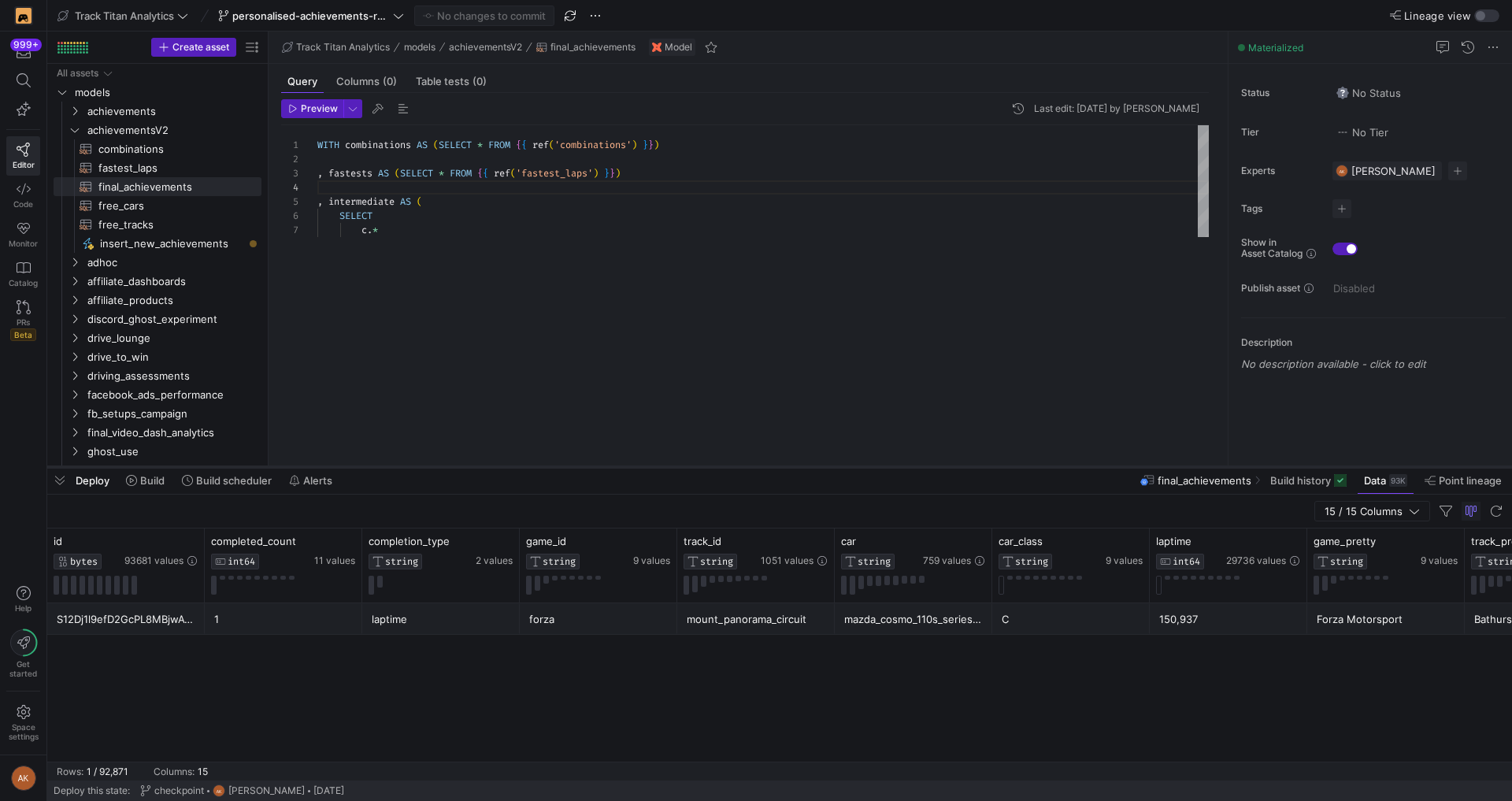
drag, startPoint x: 341, startPoint y: 255, endPoint x: 350, endPoint y: 465, distance: 210.2
click at [350, 465] on div at bounding box center [779, 466] width 1465 height 6
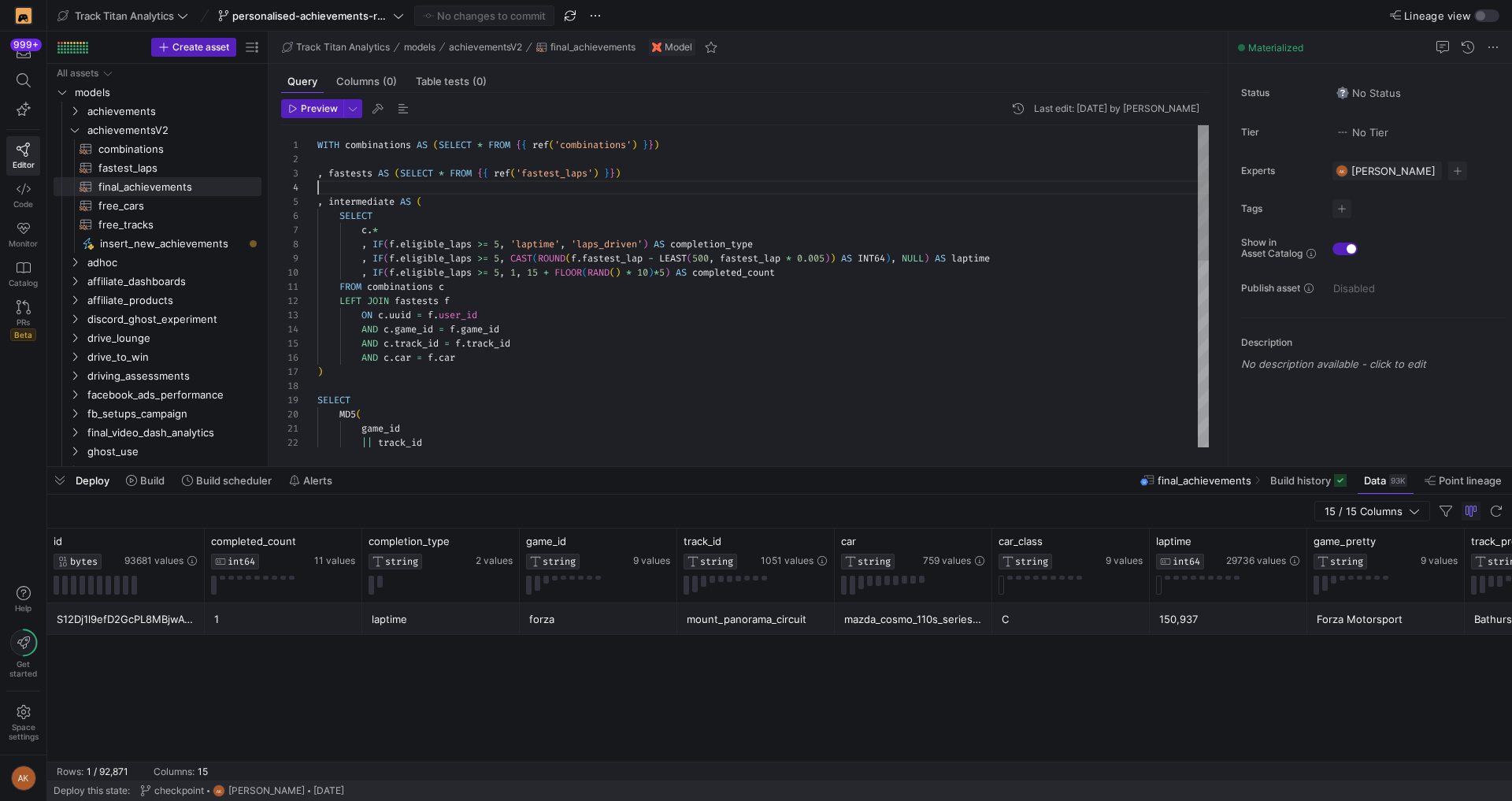
click at [621, 353] on div "WITH combinations AS ( SELECT * FROM { { ref ( 'combinations' ) } } ) , fastest…" at bounding box center [762, 507] width 891 height 764
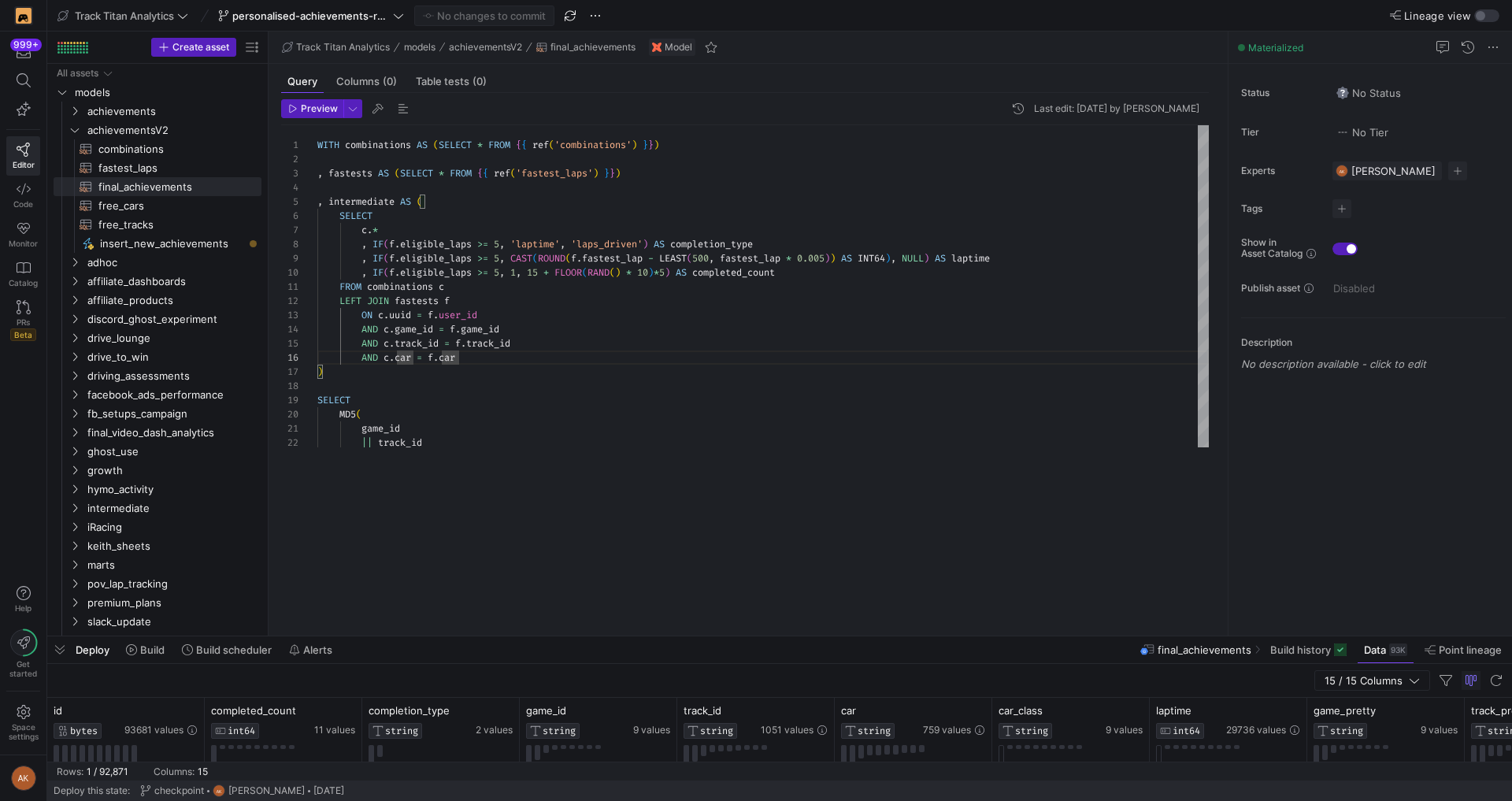
drag, startPoint x: 622, startPoint y: 465, endPoint x: 617, endPoint y: 630, distance: 165.1
click at [617, 634] on div at bounding box center [779, 636] width 1465 height 6
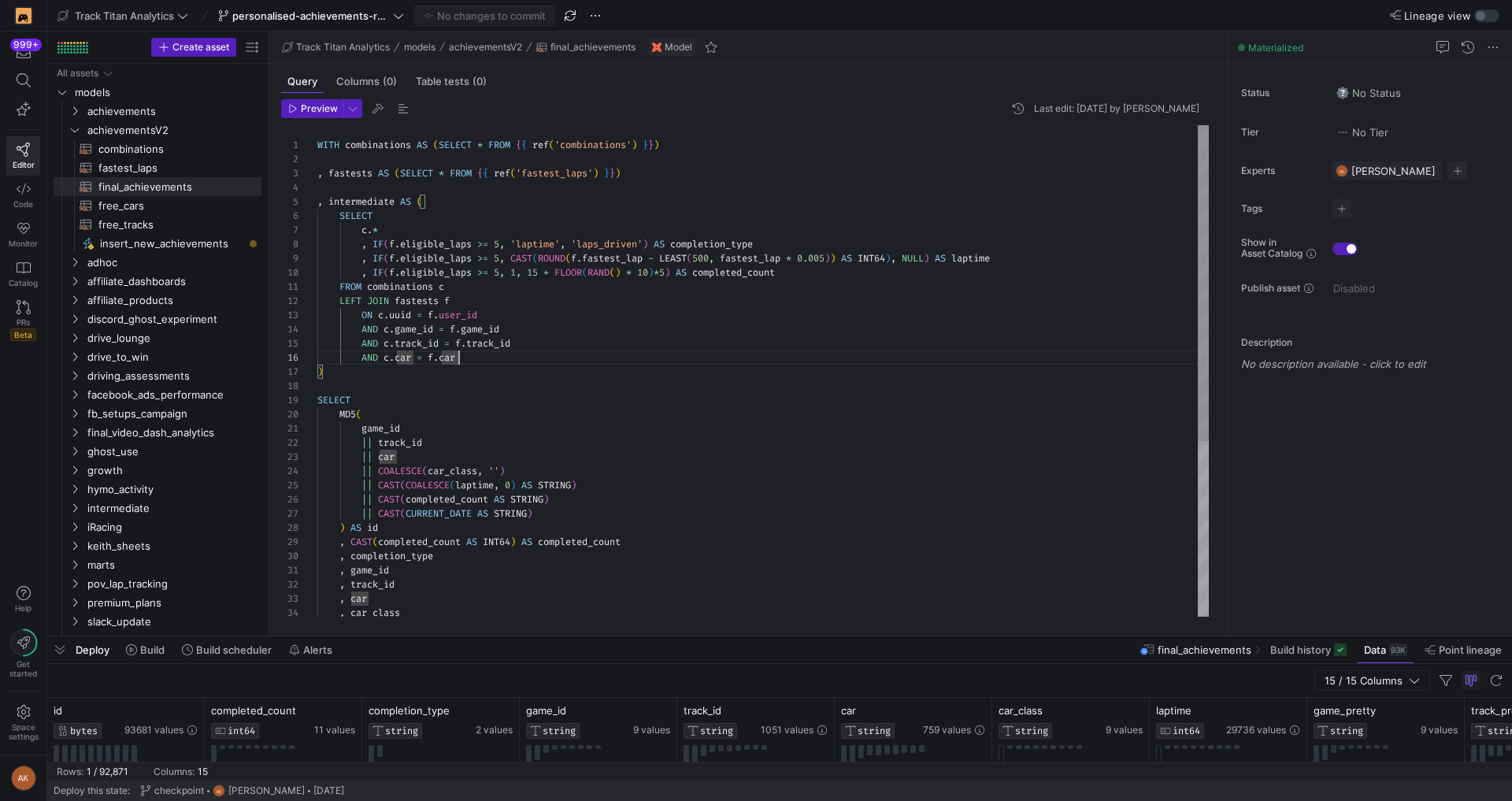
click at [601, 517] on div "WITH combinations AS ( SELECT * FROM { { ref ( 'combinations' ) } } ) , fastest…" at bounding box center [762, 507] width 891 height 764
click at [77, 135] on y42-icon "Press SPACE to select this row." at bounding box center [74, 130] width 13 height 13
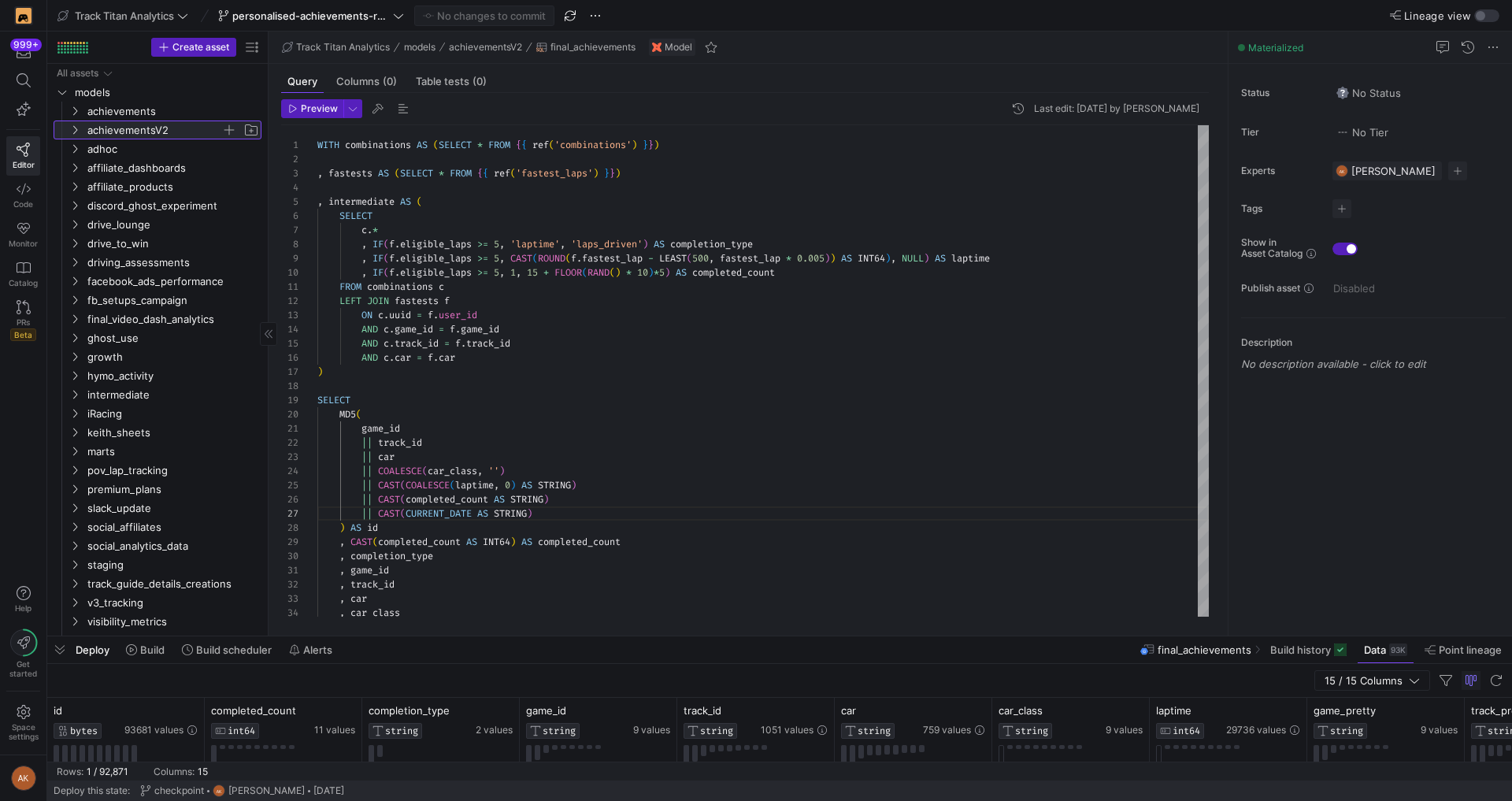
click at [78, 128] on icon at bounding box center [74, 129] width 11 height 9
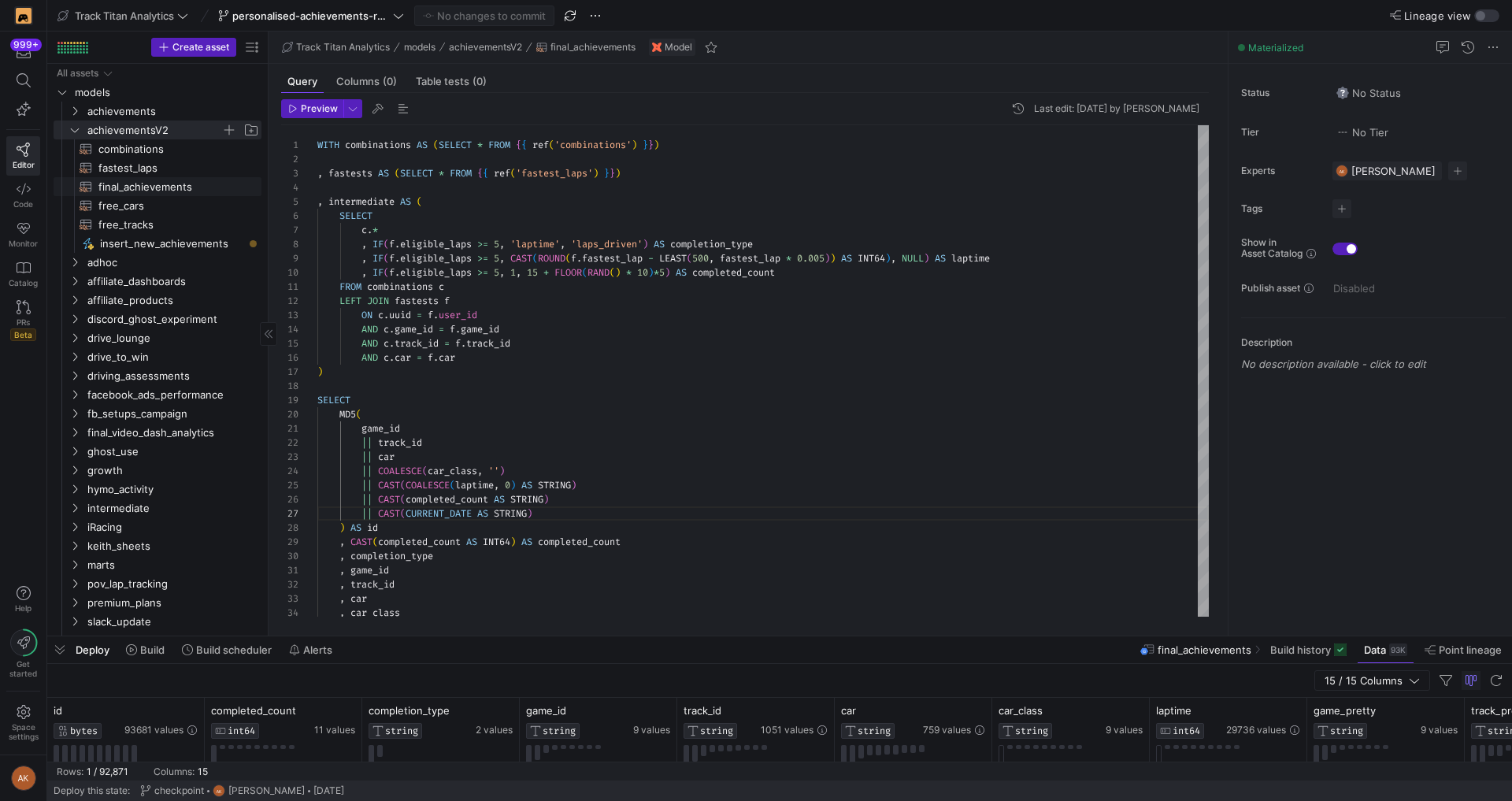
click at [121, 185] on span "final_achievements​​​​​​​​​​" at bounding box center [171, 186] width 145 height 18
click at [655, 334] on div "SELECT MD5 ( game_id || track_id || car || COALESCE ( car_class , '' ) || CAST …" at bounding box center [762, 507] width 891 height 764
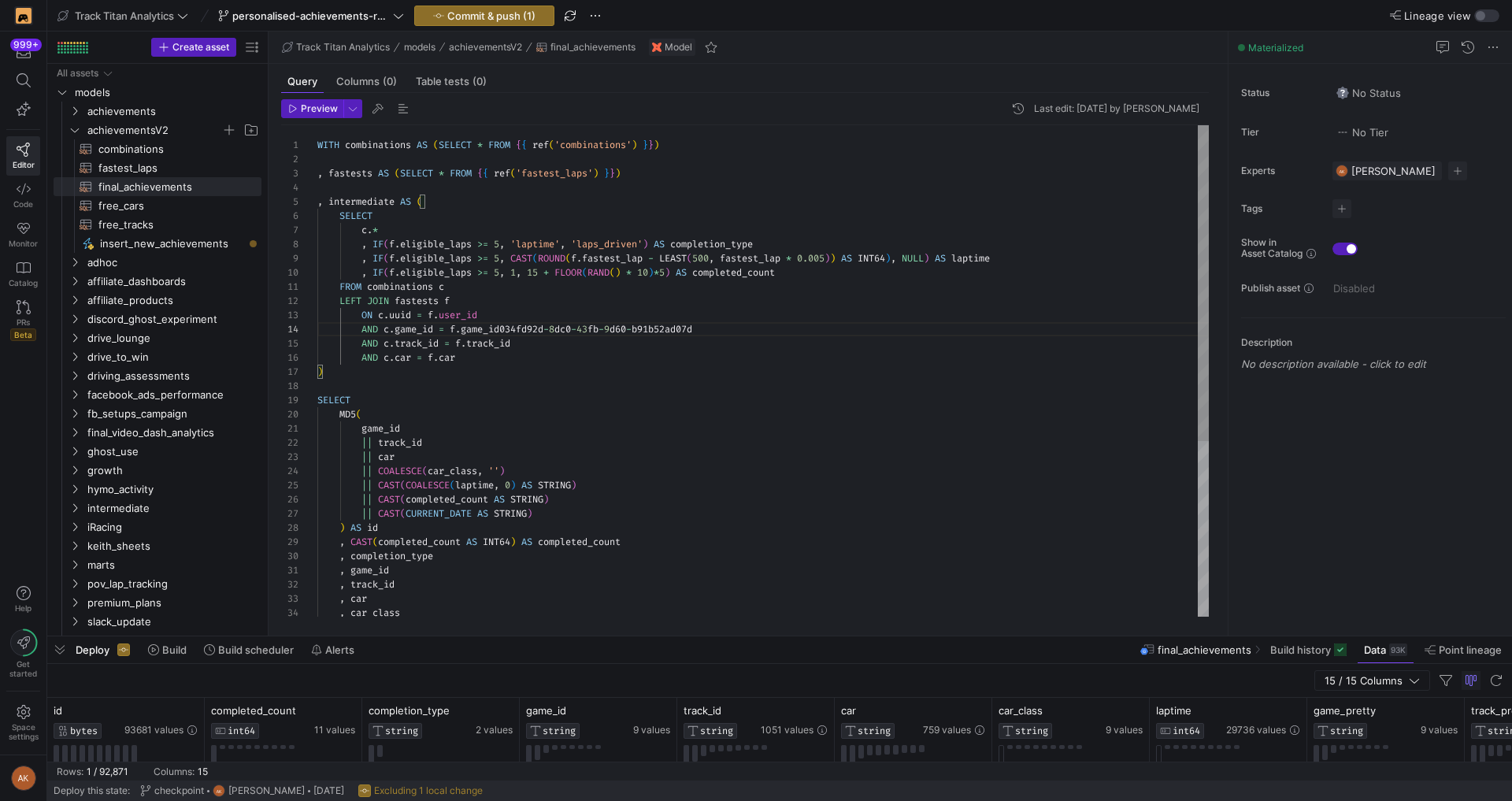
scroll to position [42, 187]
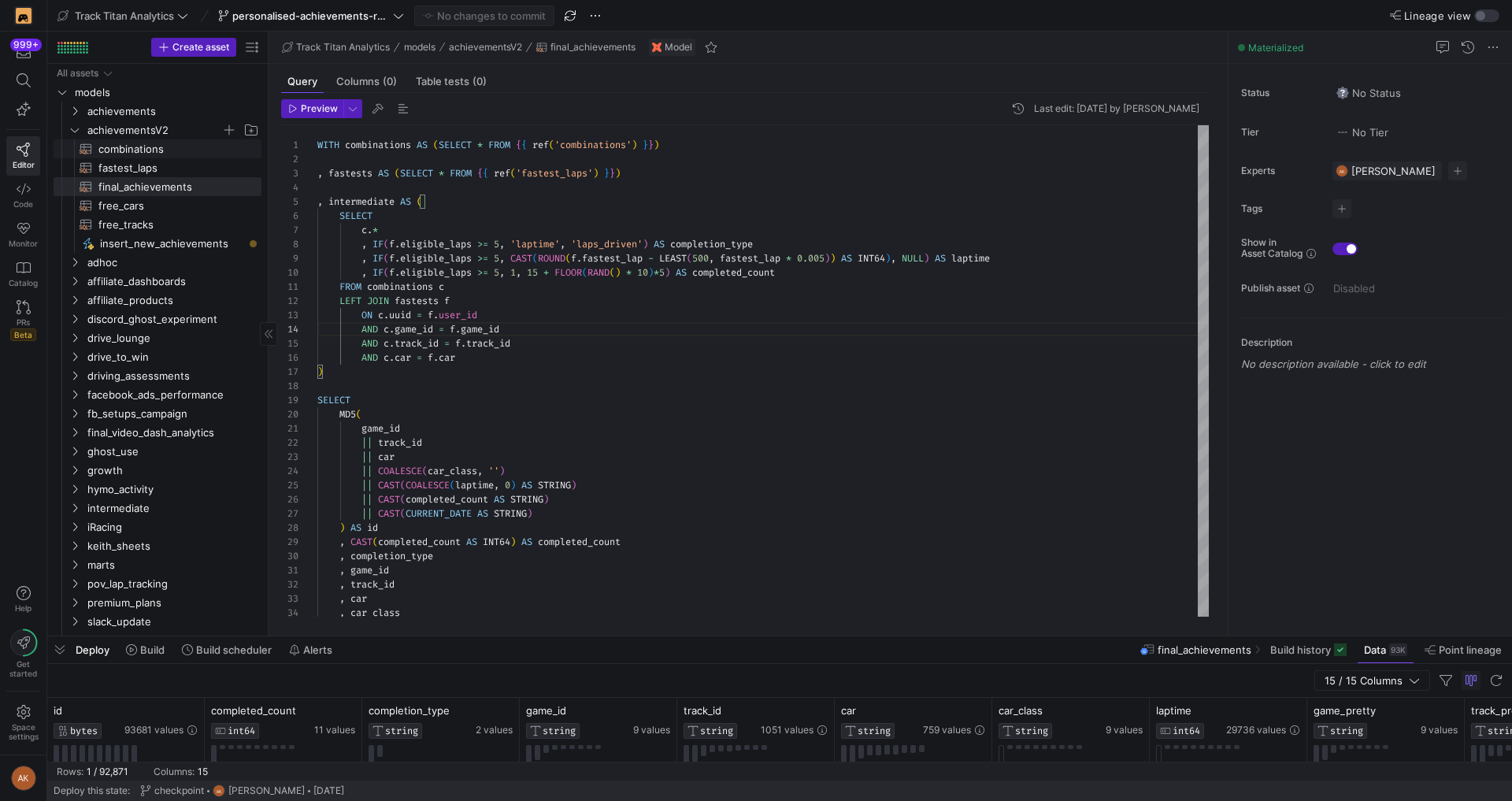
click at [166, 146] on span "combinations​​​​​​​​​​" at bounding box center [171, 148] width 145 height 18
type textarea "--------------------- -- 0. INPUT TABLES -- WITH games AS ( SELECT game_id , ga…"
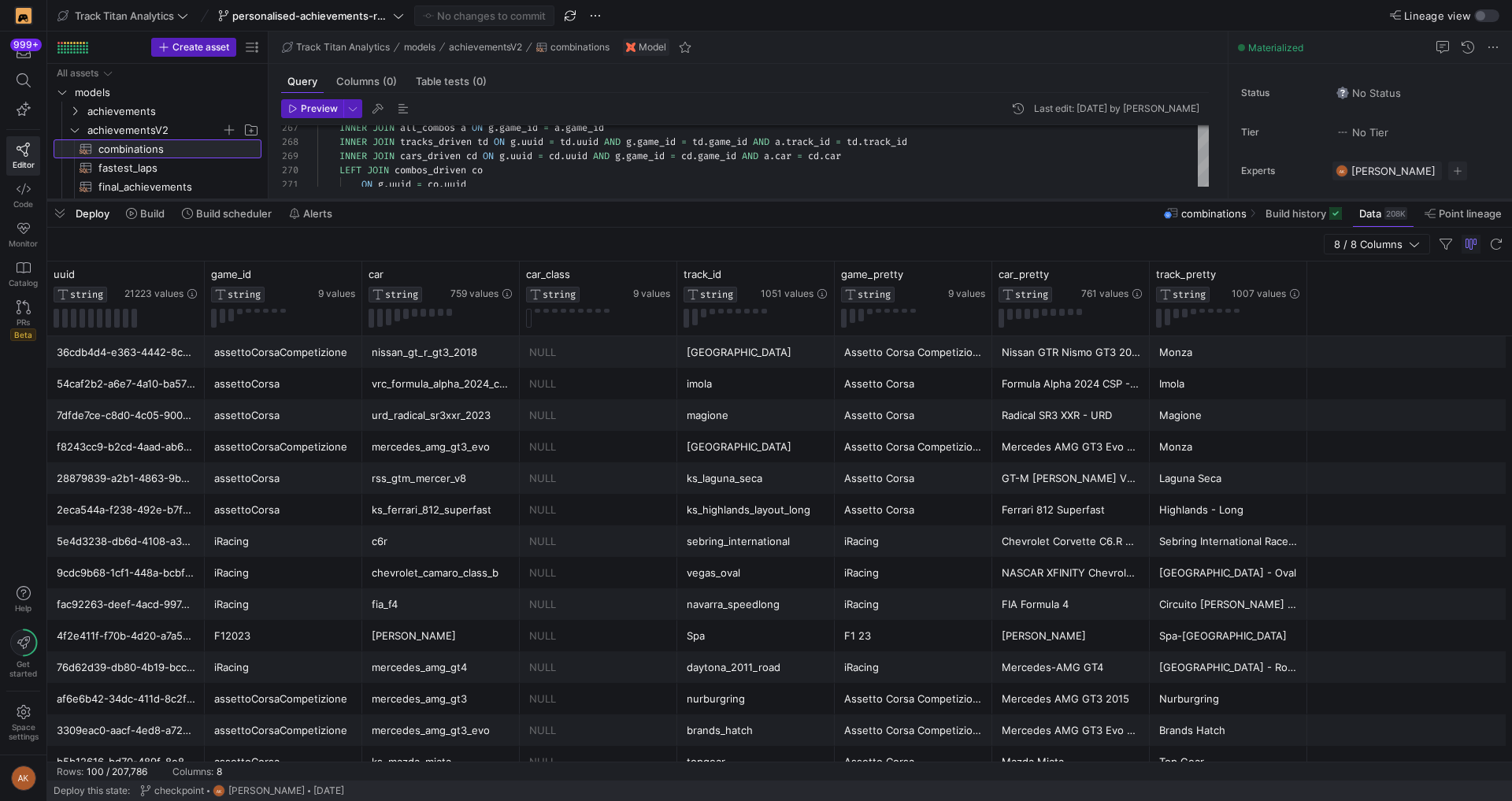
drag, startPoint x: 697, startPoint y: 634, endPoint x: 711, endPoint y: 197, distance: 437.2
click at [711, 197] on div at bounding box center [779, 199] width 1465 height 6
click at [193, 277] on icon at bounding box center [191, 273] width 13 height 13
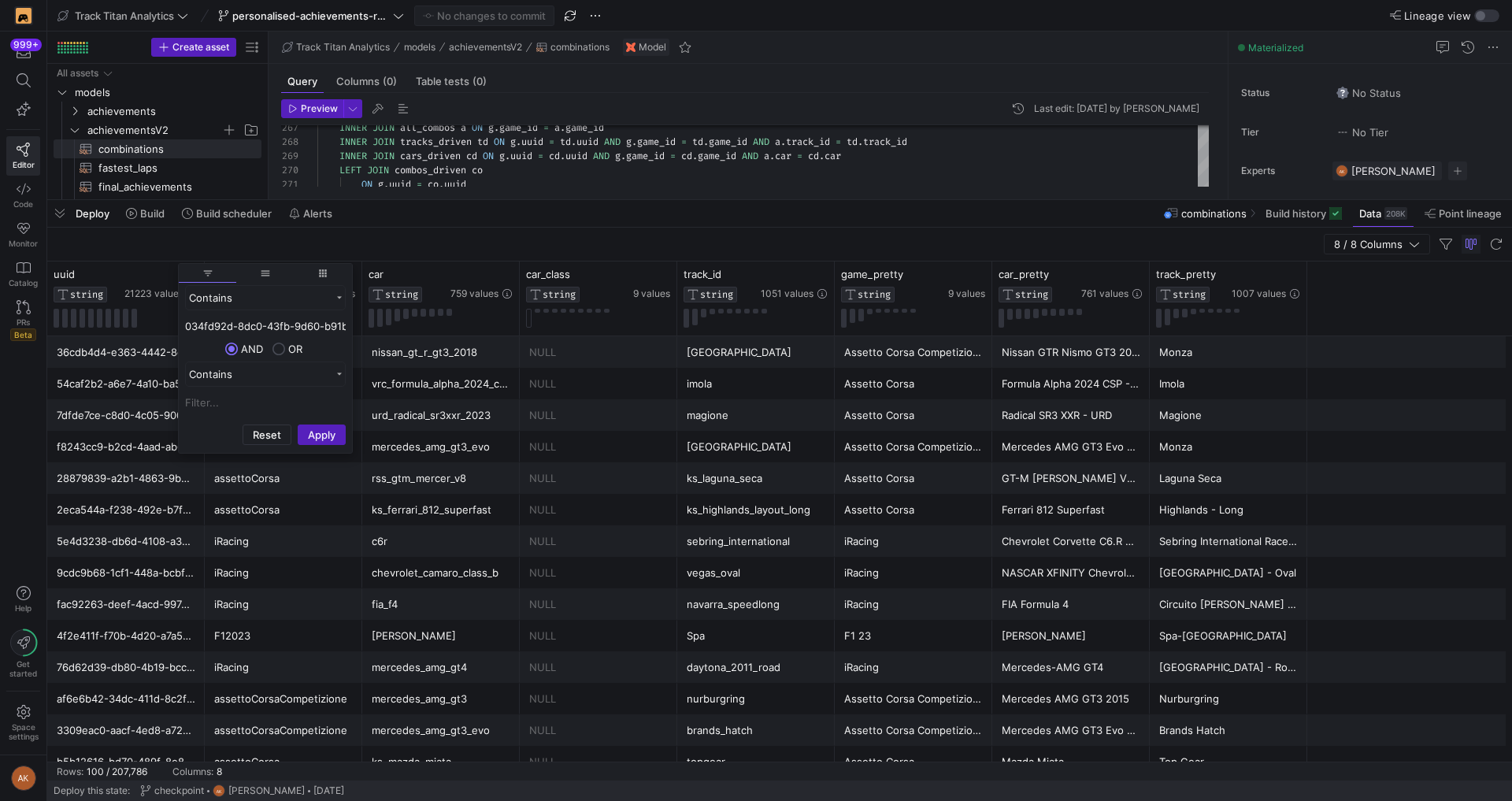
scroll to position [0, 47]
type input "034fd92d-8dc0-43fb-9d60-b91b52ad07d"
click at [324, 438] on button "Apply" at bounding box center [321, 434] width 48 height 20
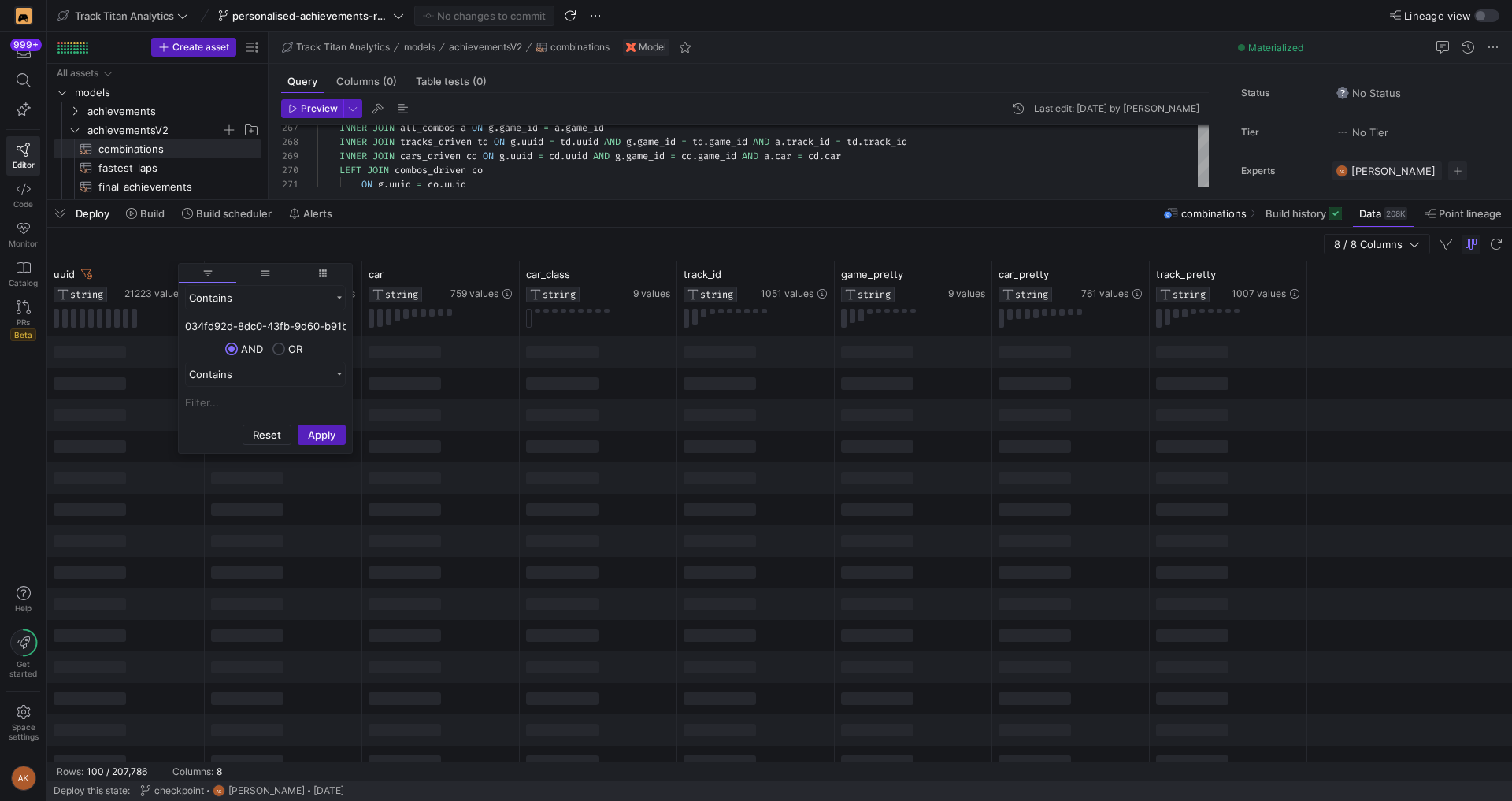
click at [351, 234] on div "8 / 8 Columns" at bounding box center [779, 245] width 1465 height 34
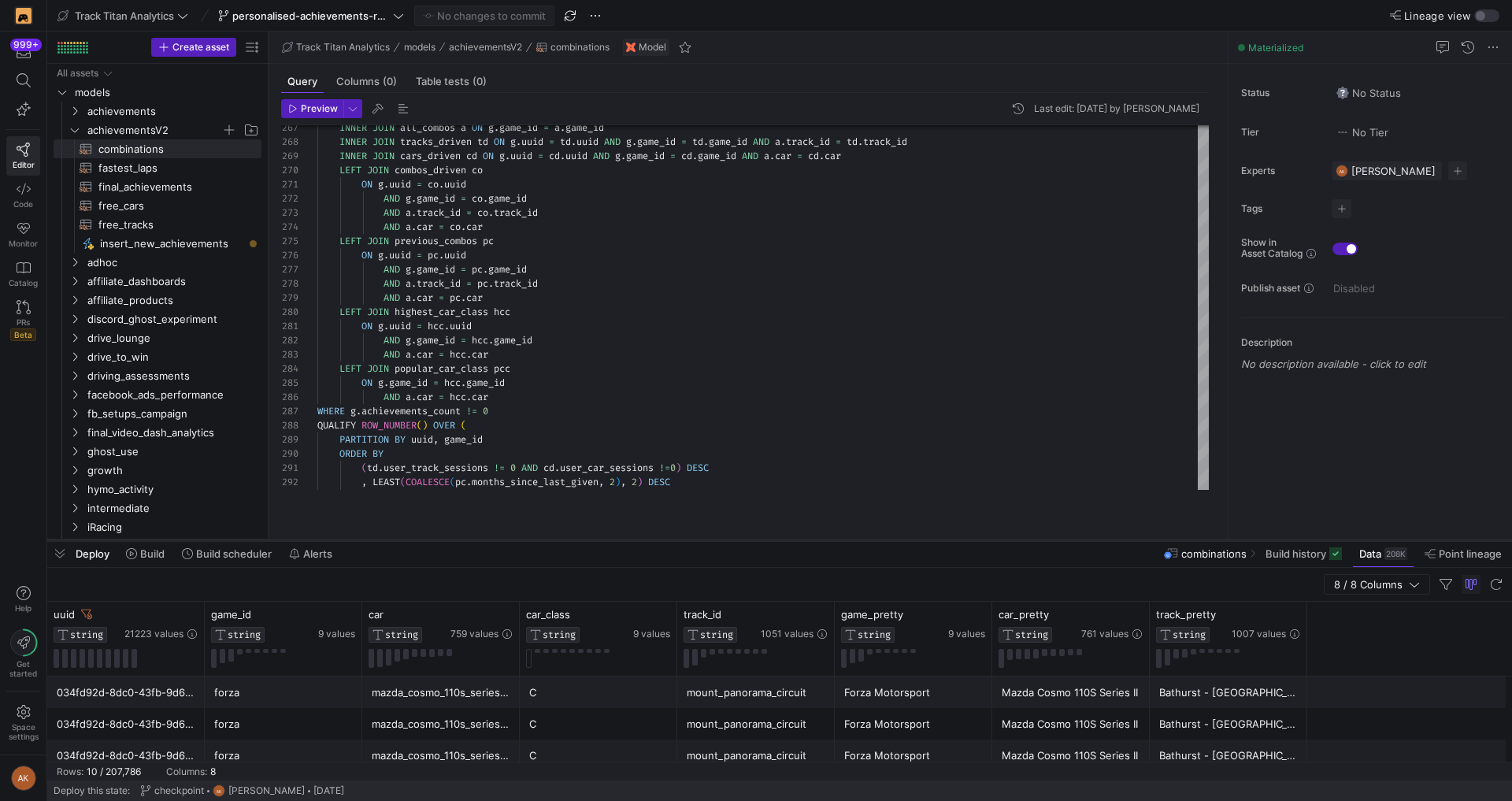
drag, startPoint x: 644, startPoint y: 201, endPoint x: 557, endPoint y: 540, distance: 350.0
click at [557, 540] on div at bounding box center [779, 540] width 1465 height 6
click at [200, 172] on span "fastest_laps​​​​​​​​​​" at bounding box center [171, 168] width 145 height 18
type textarea "WITH sessions AS ( SELECT * FROM {{ ref('stg_postgres__sessions') }} ) , laps A…"
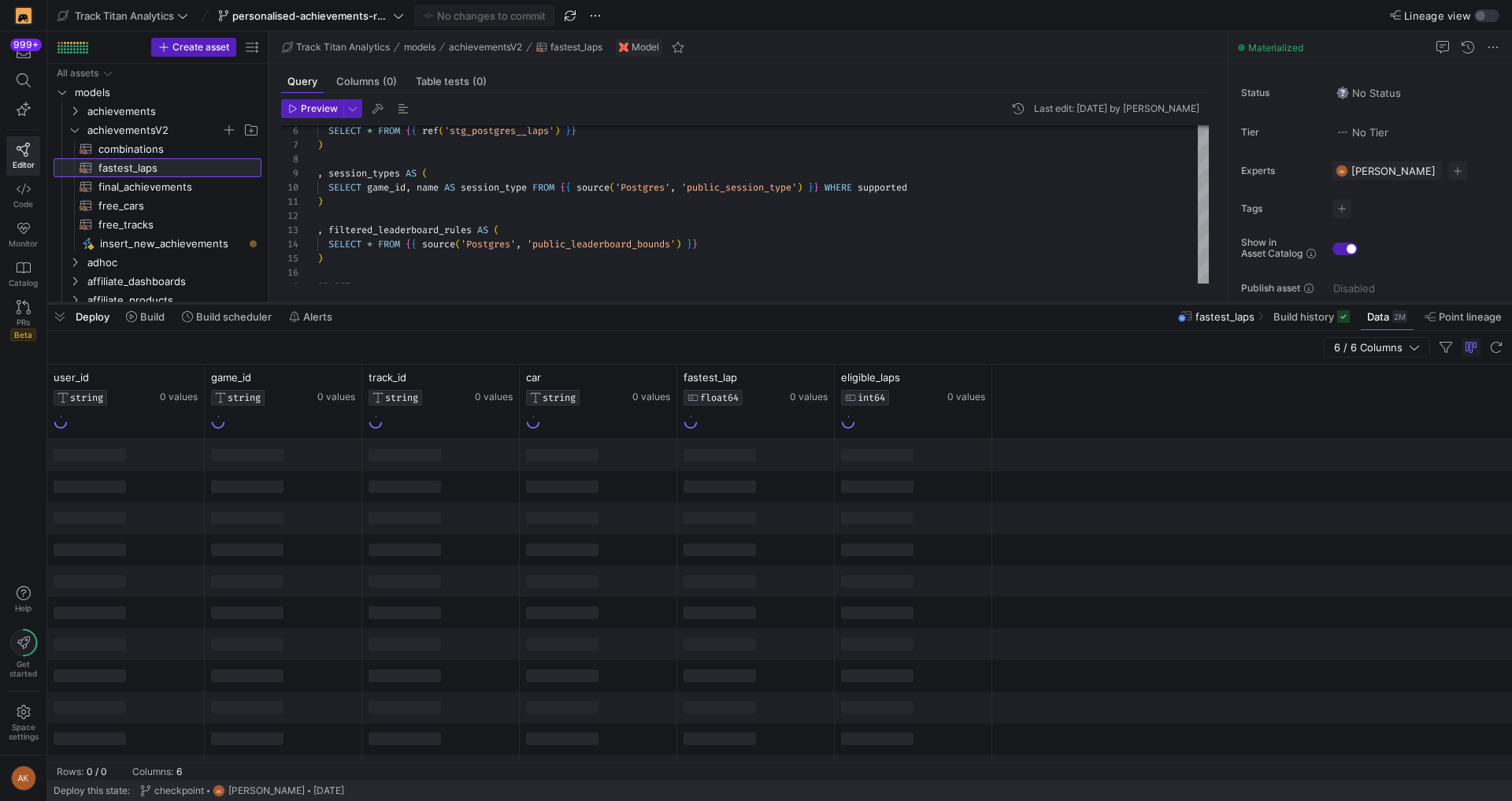
drag, startPoint x: 326, startPoint y: 541, endPoint x: 336, endPoint y: 304, distance: 237.2
click at [336, 304] on div at bounding box center [779, 303] width 1465 height 6
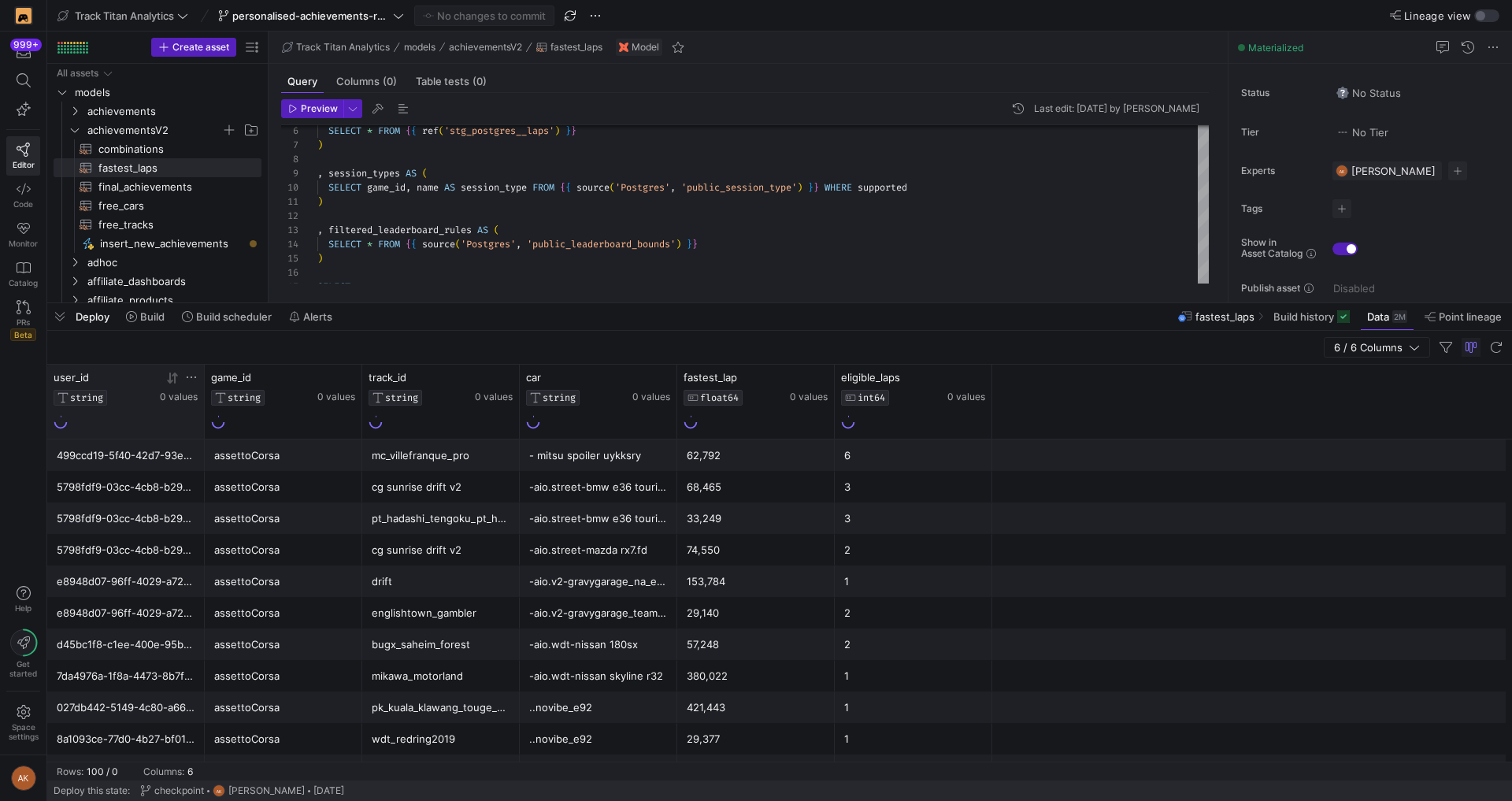
click at [196, 376] on icon at bounding box center [191, 377] width 9 height 2
click at [195, 377] on icon at bounding box center [191, 377] width 9 height 2
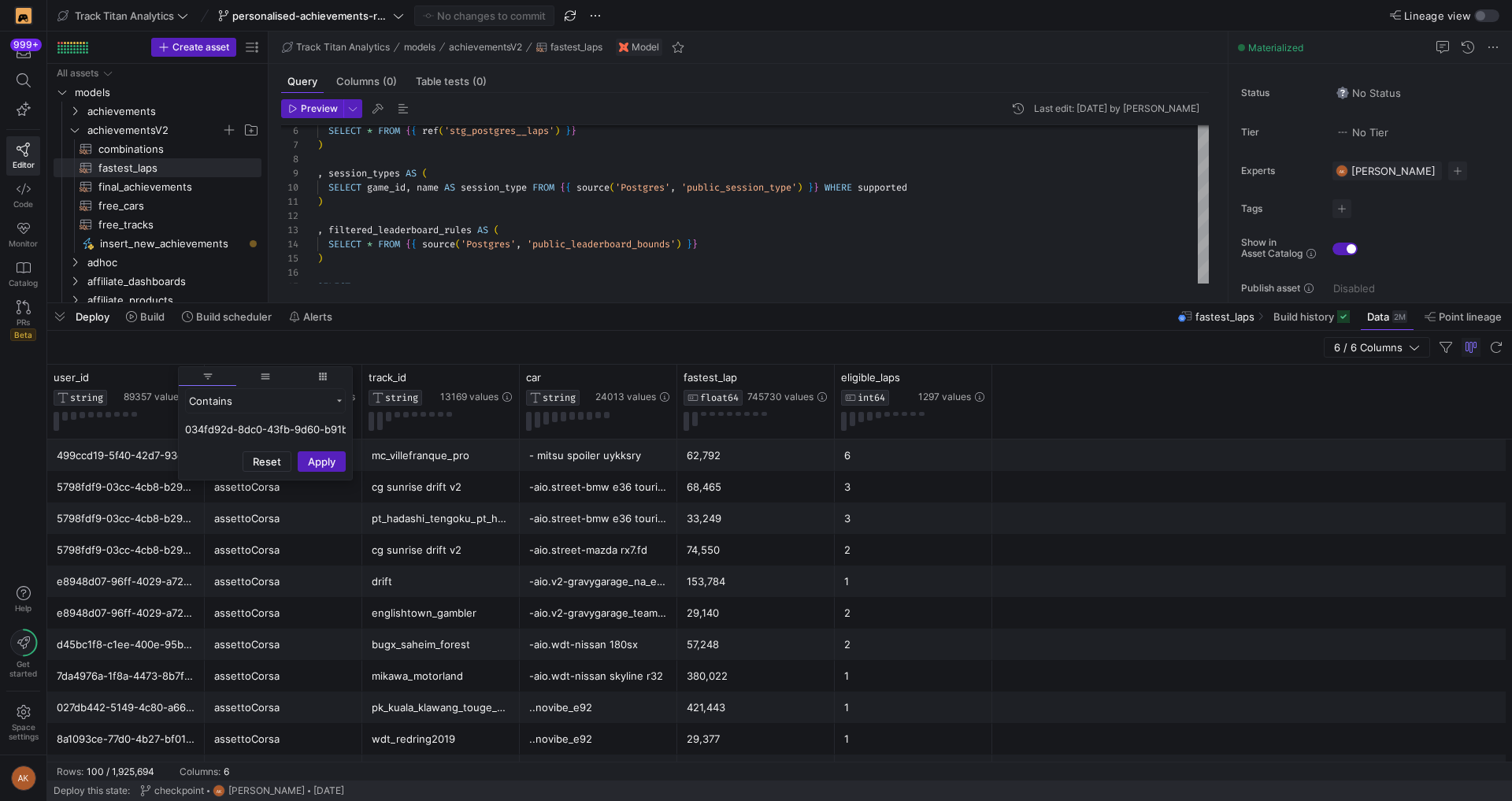
scroll to position [0, 47]
type input "034fd92d-8dc0-43fb-9d60-b91b52ad07d"
click at [336, 540] on button "Apply" at bounding box center [321, 538] width 48 height 20
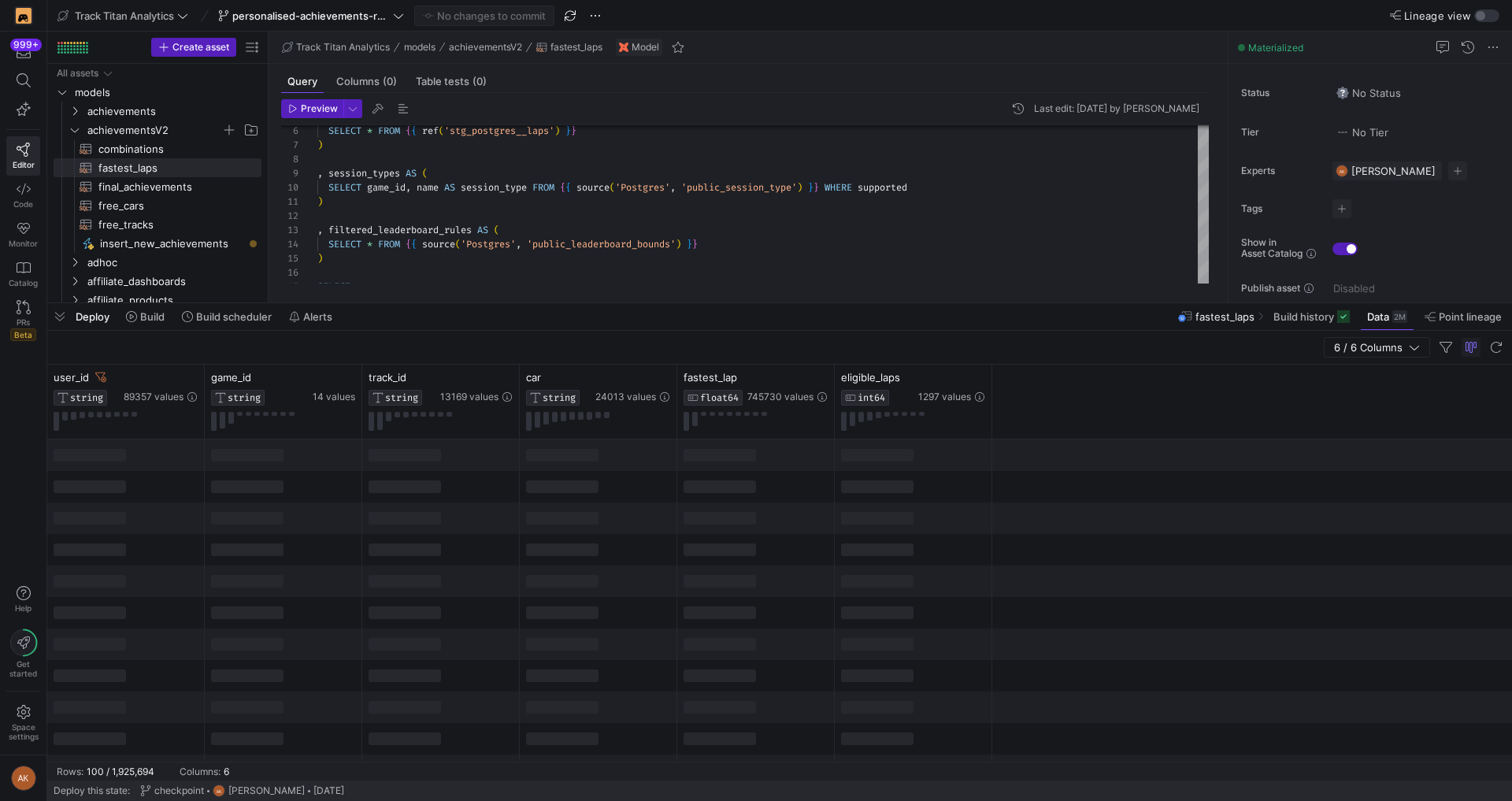
click at [960, 340] on div "6 / 6 Columns" at bounding box center [779, 347] width 1465 height 34
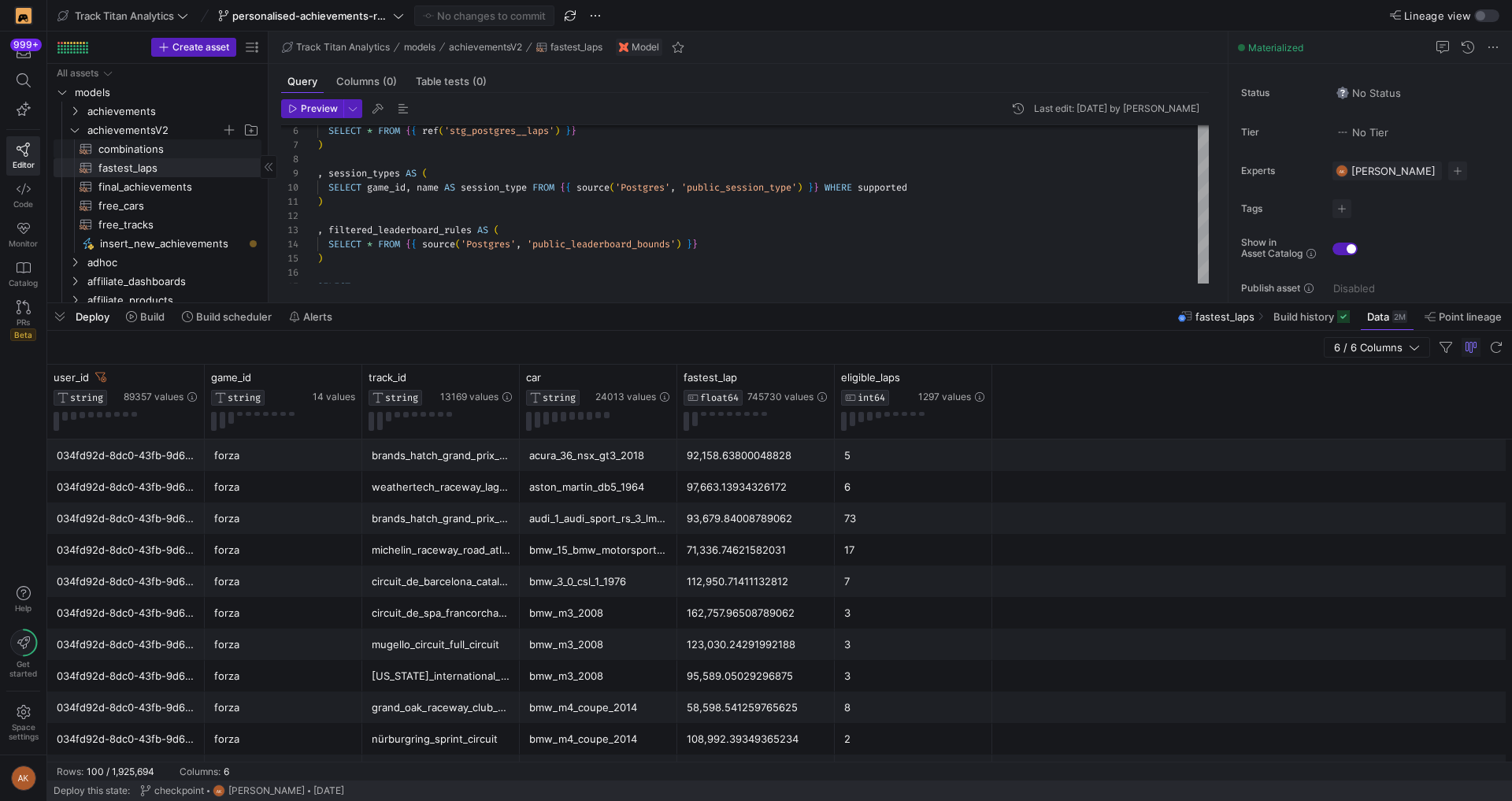
click at [164, 152] on span "combinations​​​​​​​​​​" at bounding box center [171, 148] width 145 height 18
type textarea "--------------------- -- 0. INPUT TABLES -- WITH games AS ( SELECT game_id , ga…"
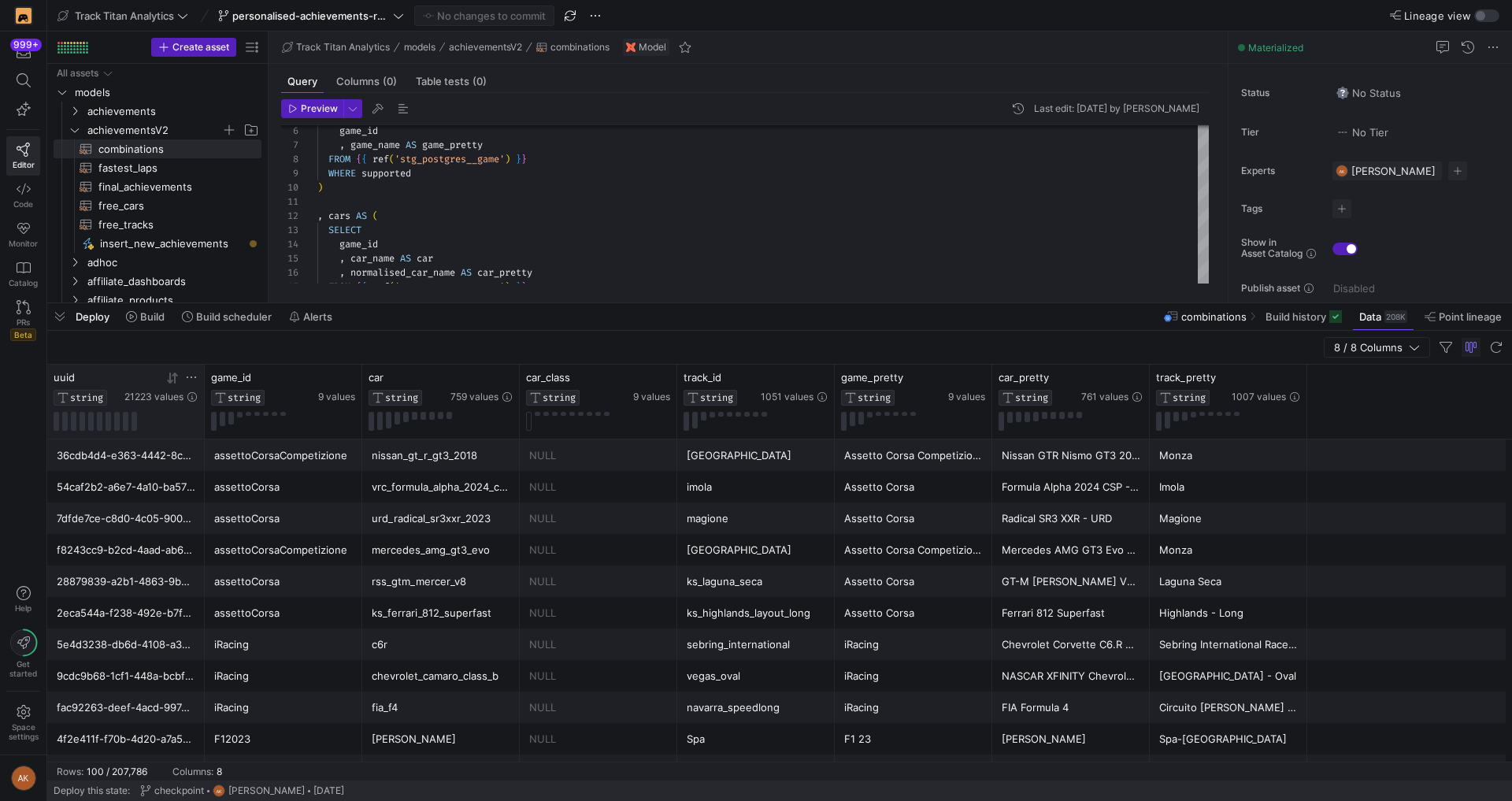
click at [191, 374] on icon at bounding box center [191, 377] width 13 height 13
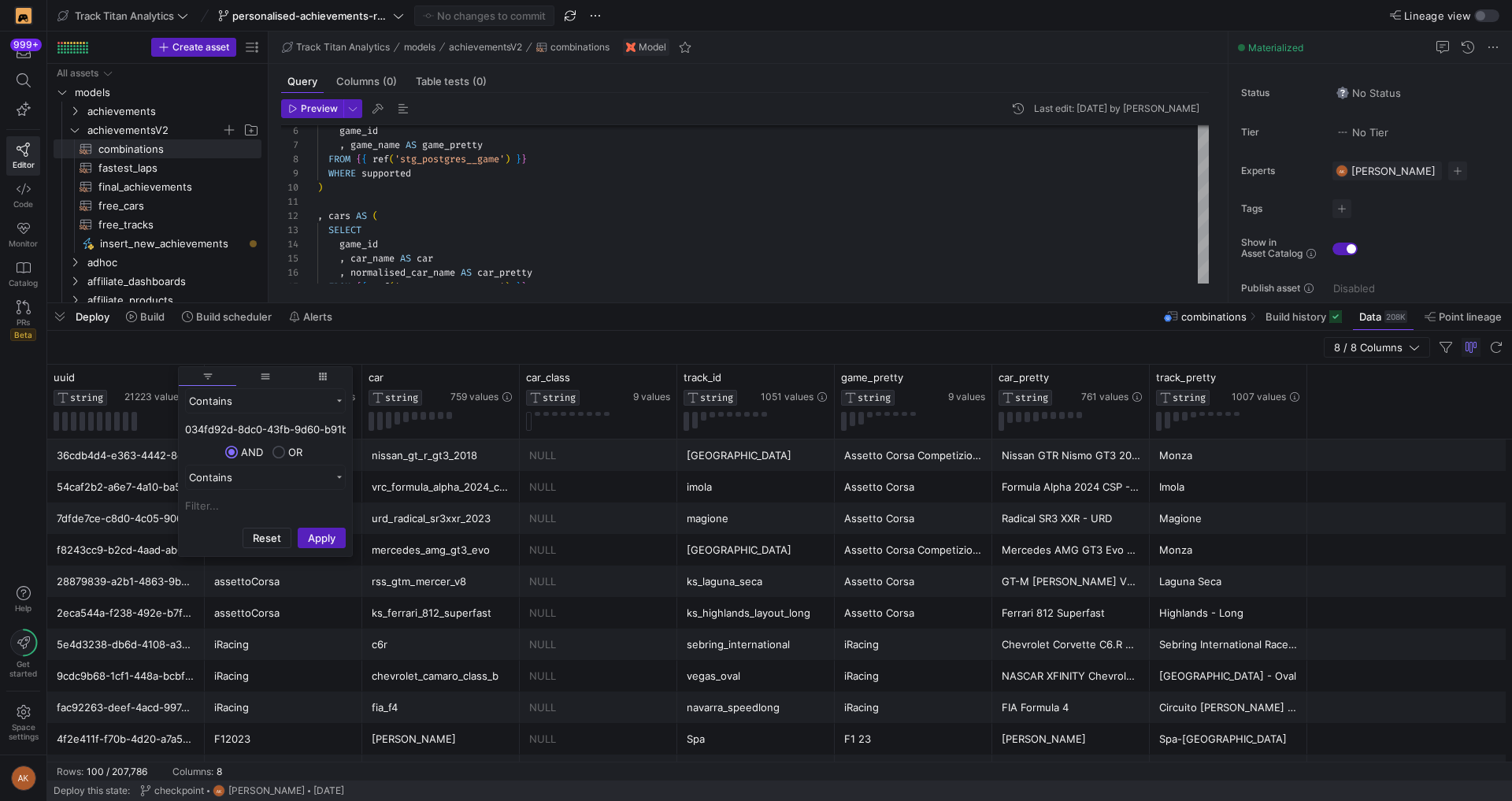
scroll to position [0, 47]
type input "034fd92d-8dc0-43fb-9d60-b91b52ad07d"
click at [325, 530] on button "Apply" at bounding box center [321, 538] width 48 height 20
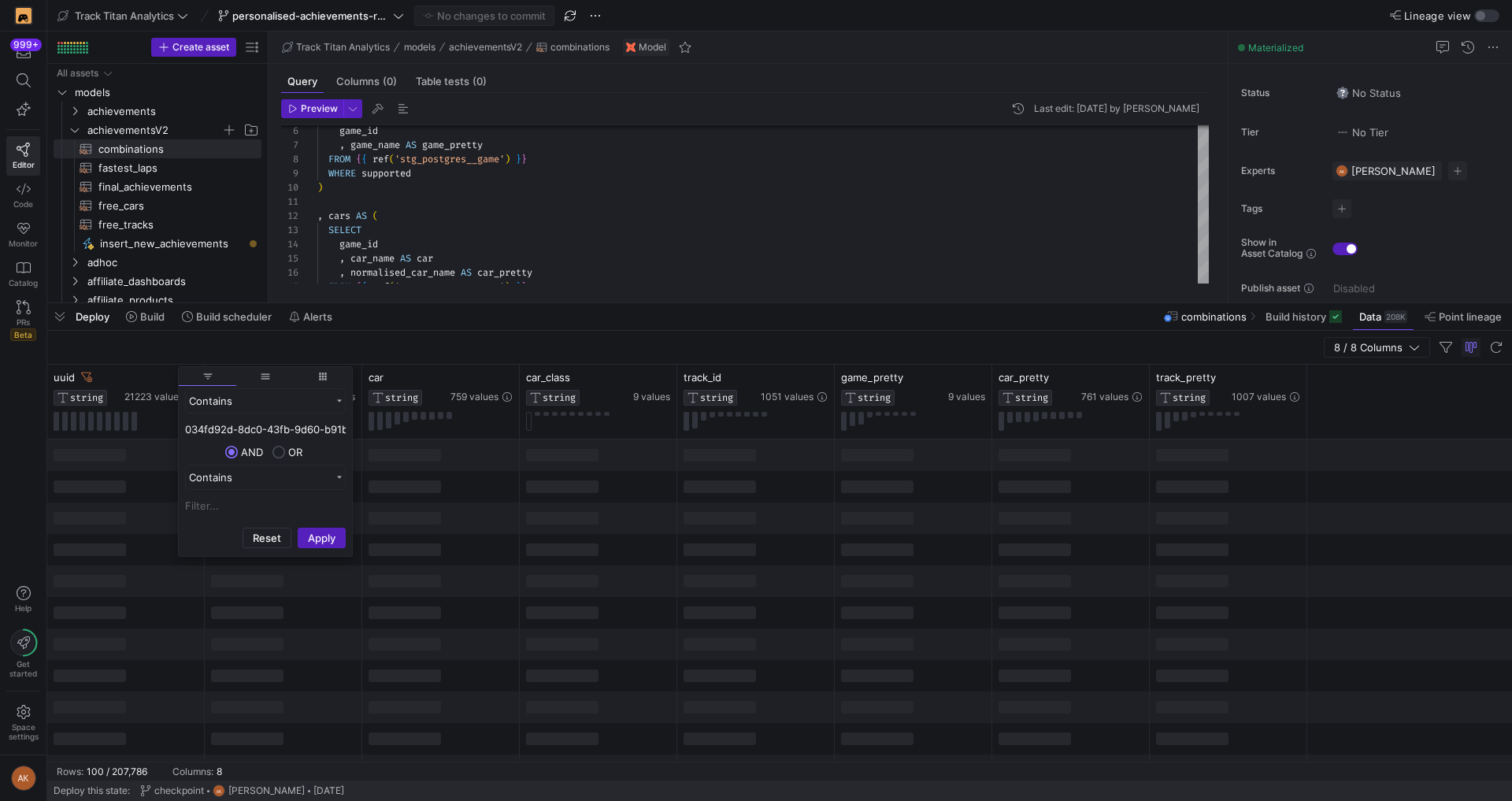
click at [350, 341] on div "8 / 8 Columns" at bounding box center [779, 347] width 1465 height 34
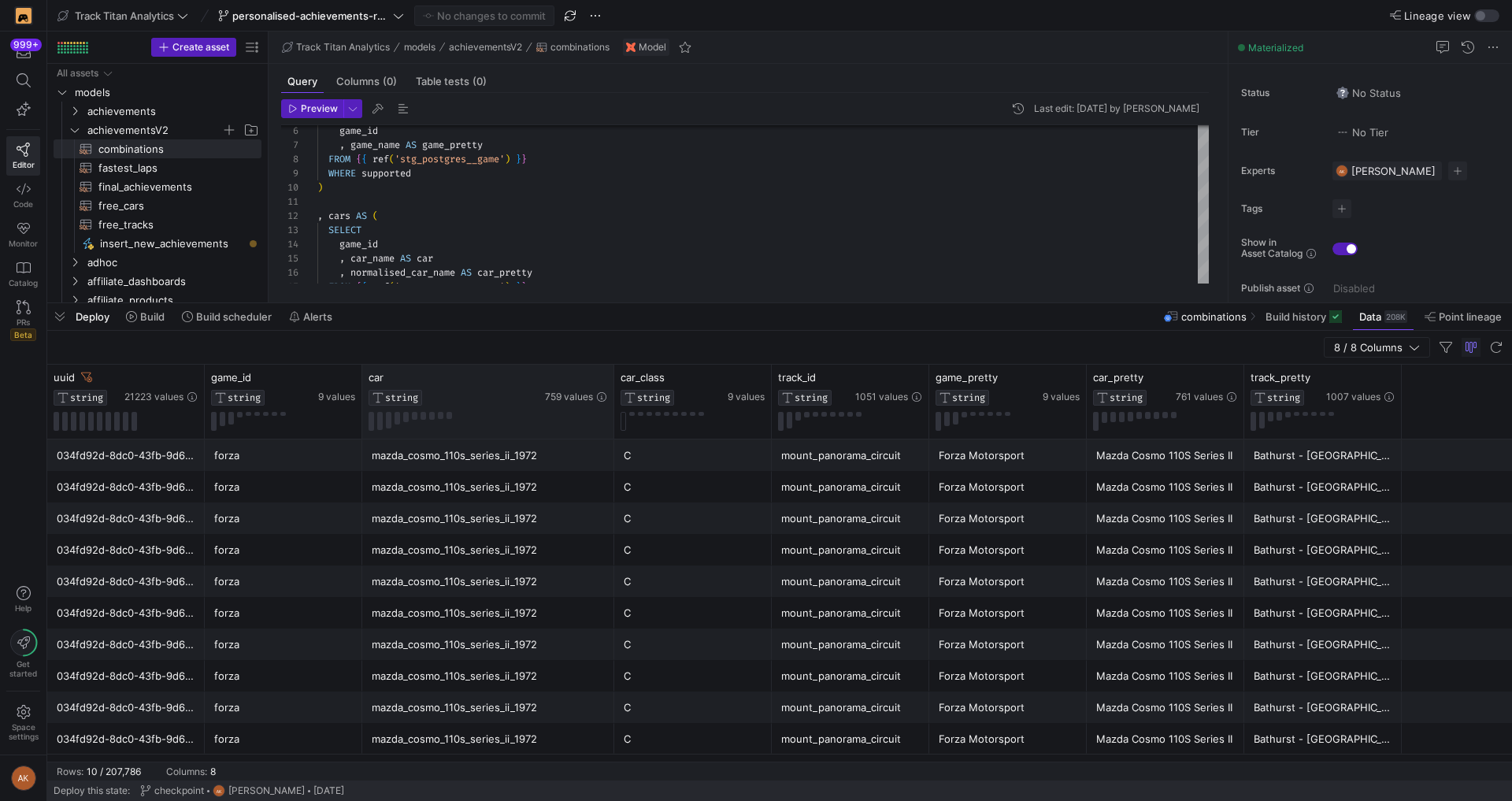
drag, startPoint x: 518, startPoint y: 398, endPoint x: 612, endPoint y: 385, distance: 94.9
click at [612, 385] on div at bounding box center [613, 401] width 6 height 74
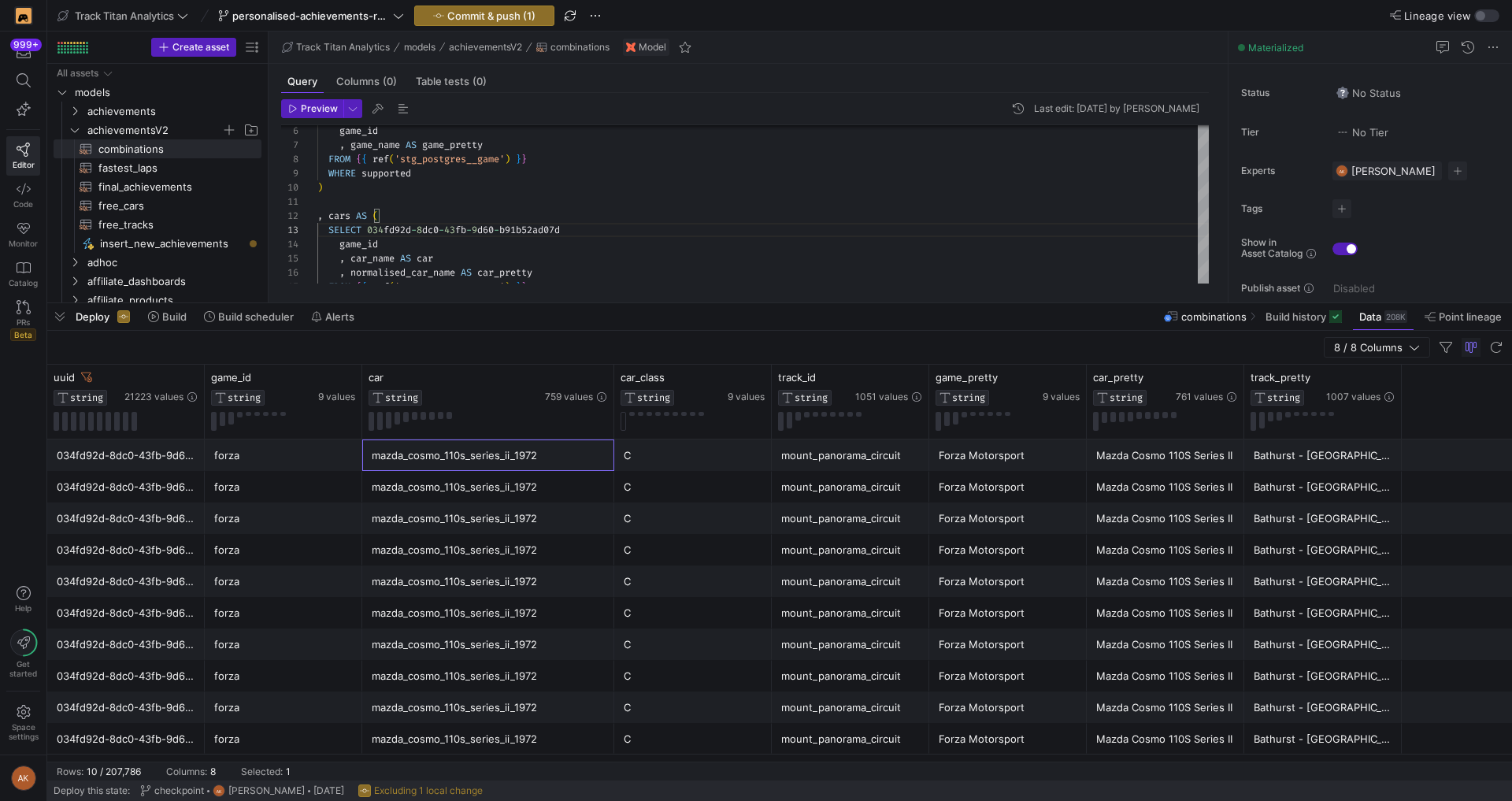
click at [487, 455] on div "mazda_cosmo_110s_series_ii_1972" at bounding box center [488, 455] width 233 height 30
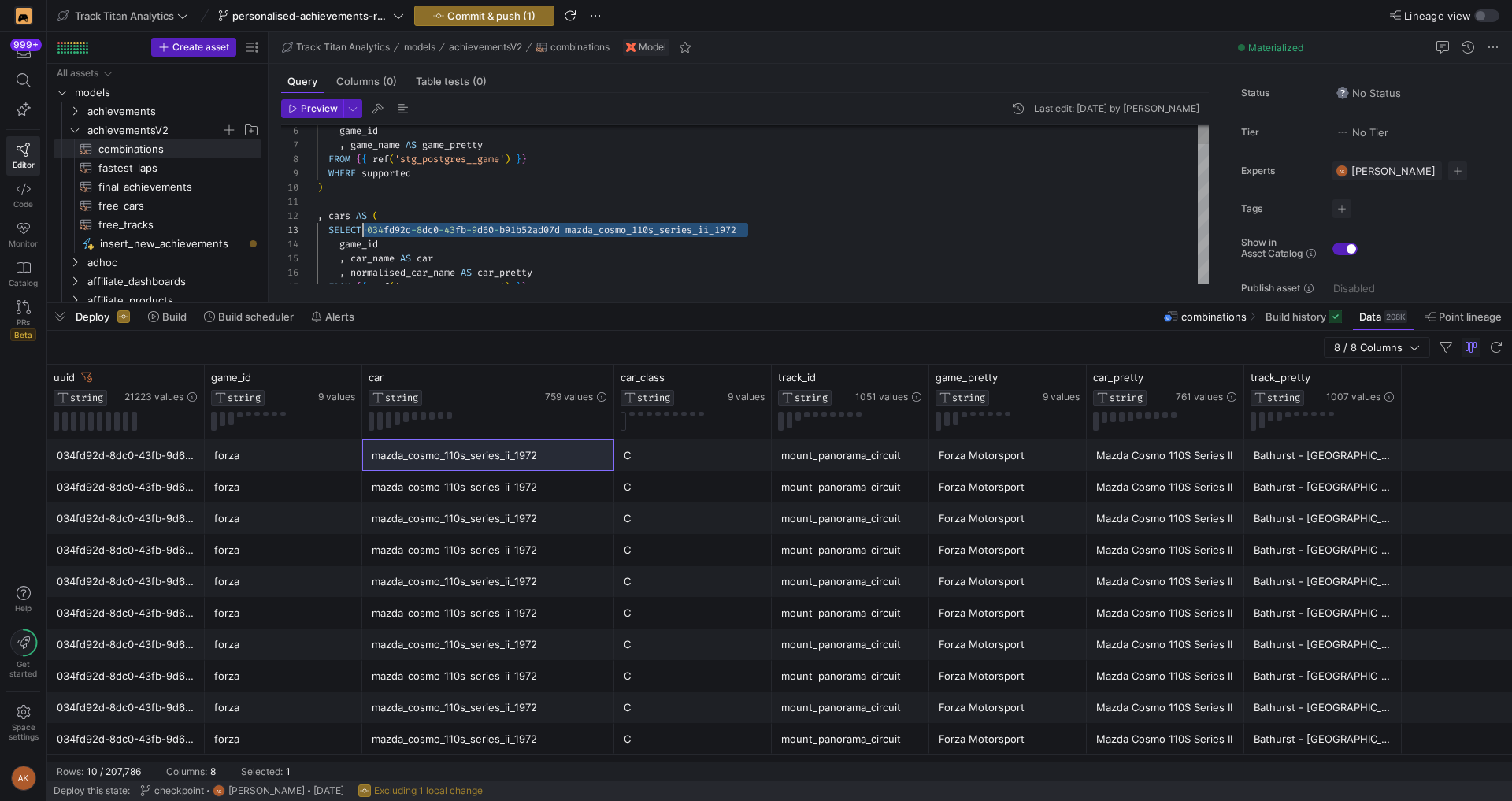
scroll to position [29, 51]
drag, startPoint x: 747, startPoint y: 226, endPoint x: 370, endPoint y: 228, distance: 377.0
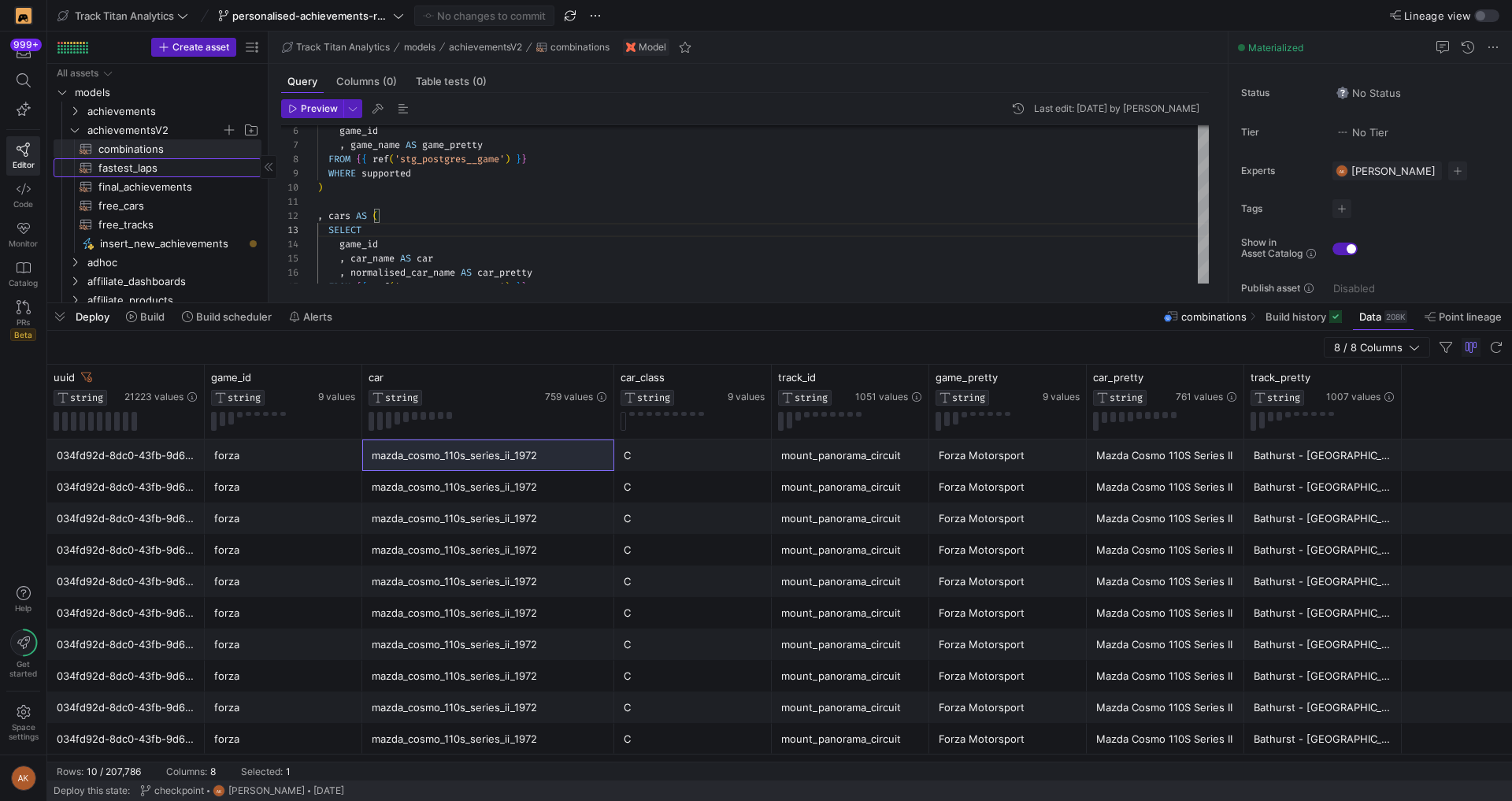
click at [186, 169] on span "fastest_laps​​​​​​​​​​" at bounding box center [171, 168] width 145 height 18
type textarea "WITH sessions AS ( SELECT * FROM {{ ref('stg_postgres__sessions') }} ) , laps A…"
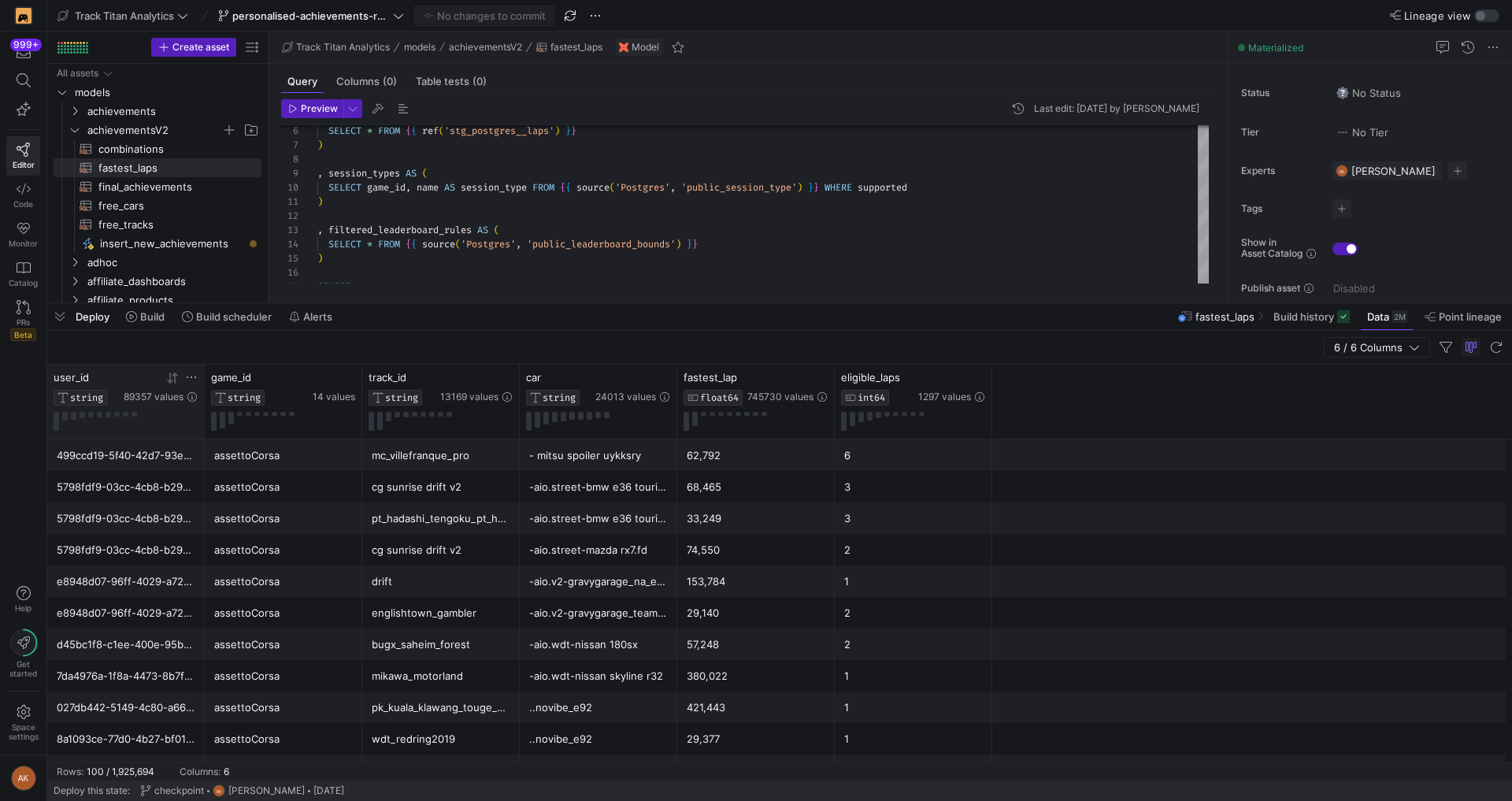
click at [192, 377] on icon at bounding box center [191, 377] width 13 height 13
type input "034fd92d-8dc0-43fb-9d60-b91b52ad07d"
click at [298, 528] on button "Apply" at bounding box center [321, 538] width 48 height 20
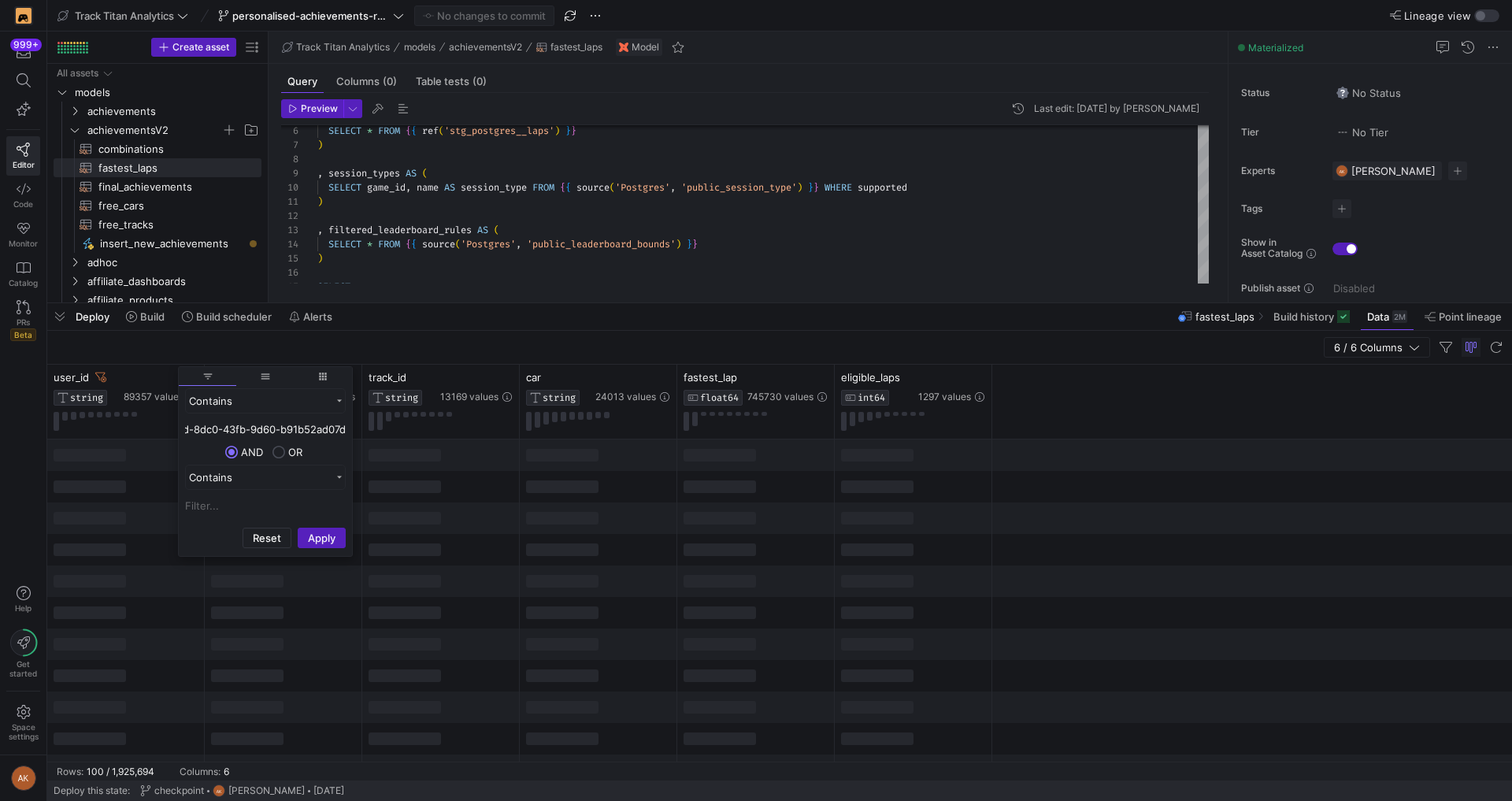
click at [335, 341] on div "6 / 6 Columns" at bounding box center [779, 347] width 1465 height 34
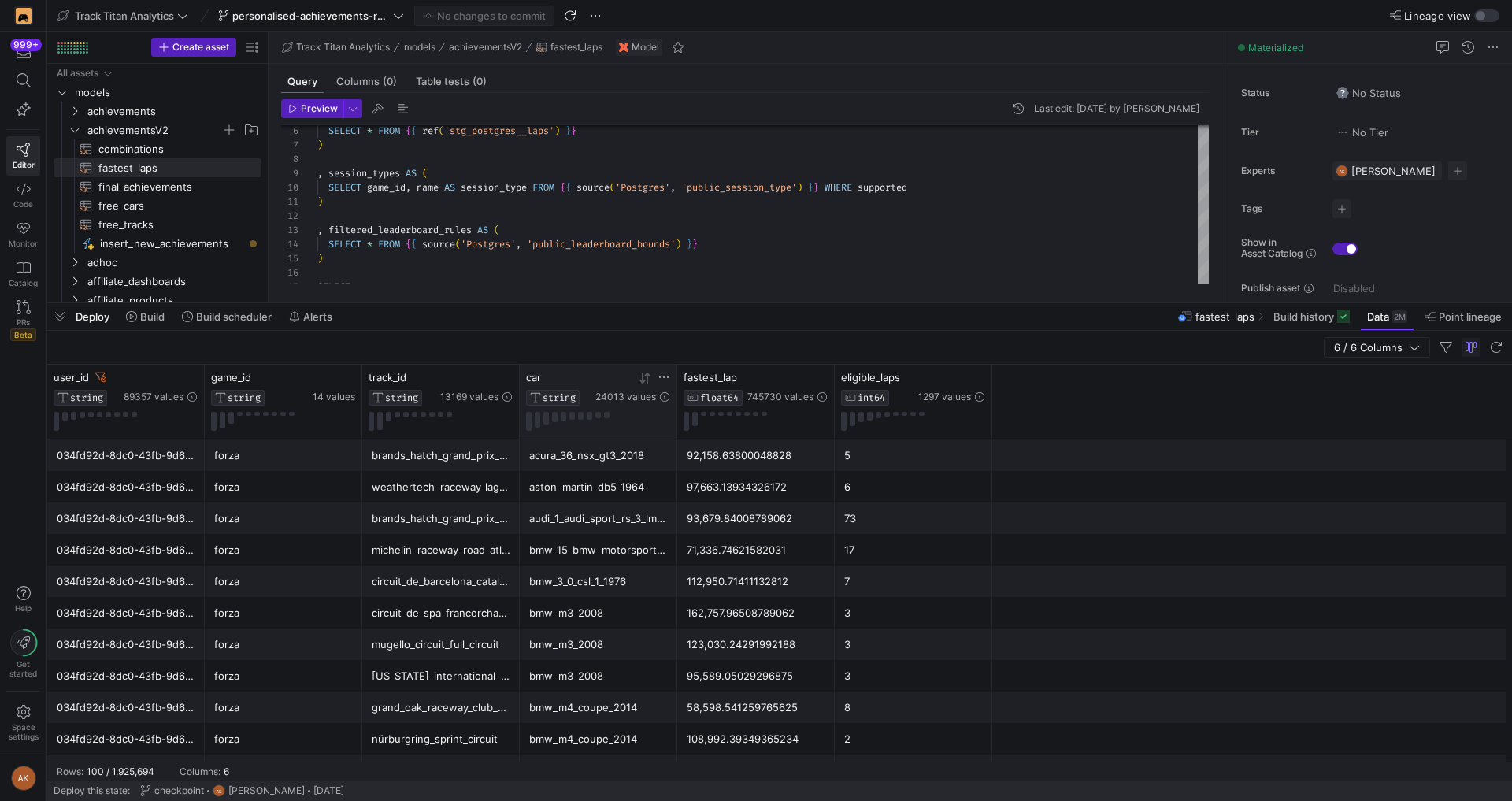
click at [667, 374] on icon at bounding box center [664, 377] width 13 height 13
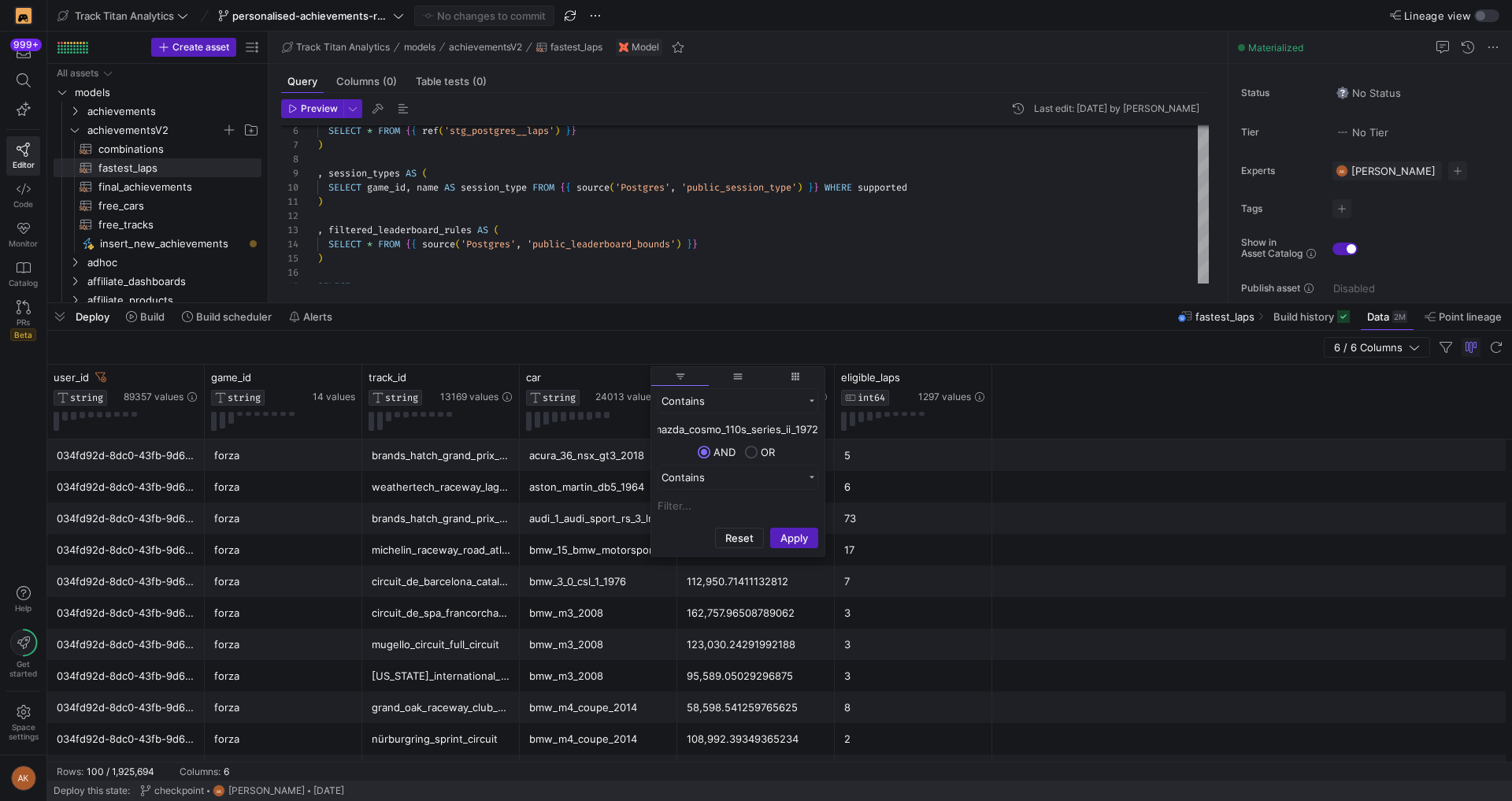
scroll to position [0, 0]
type input "mazda_cosmo_110s_series_ii_1972"
click at [770, 528] on button "Apply" at bounding box center [794, 538] width 48 height 20
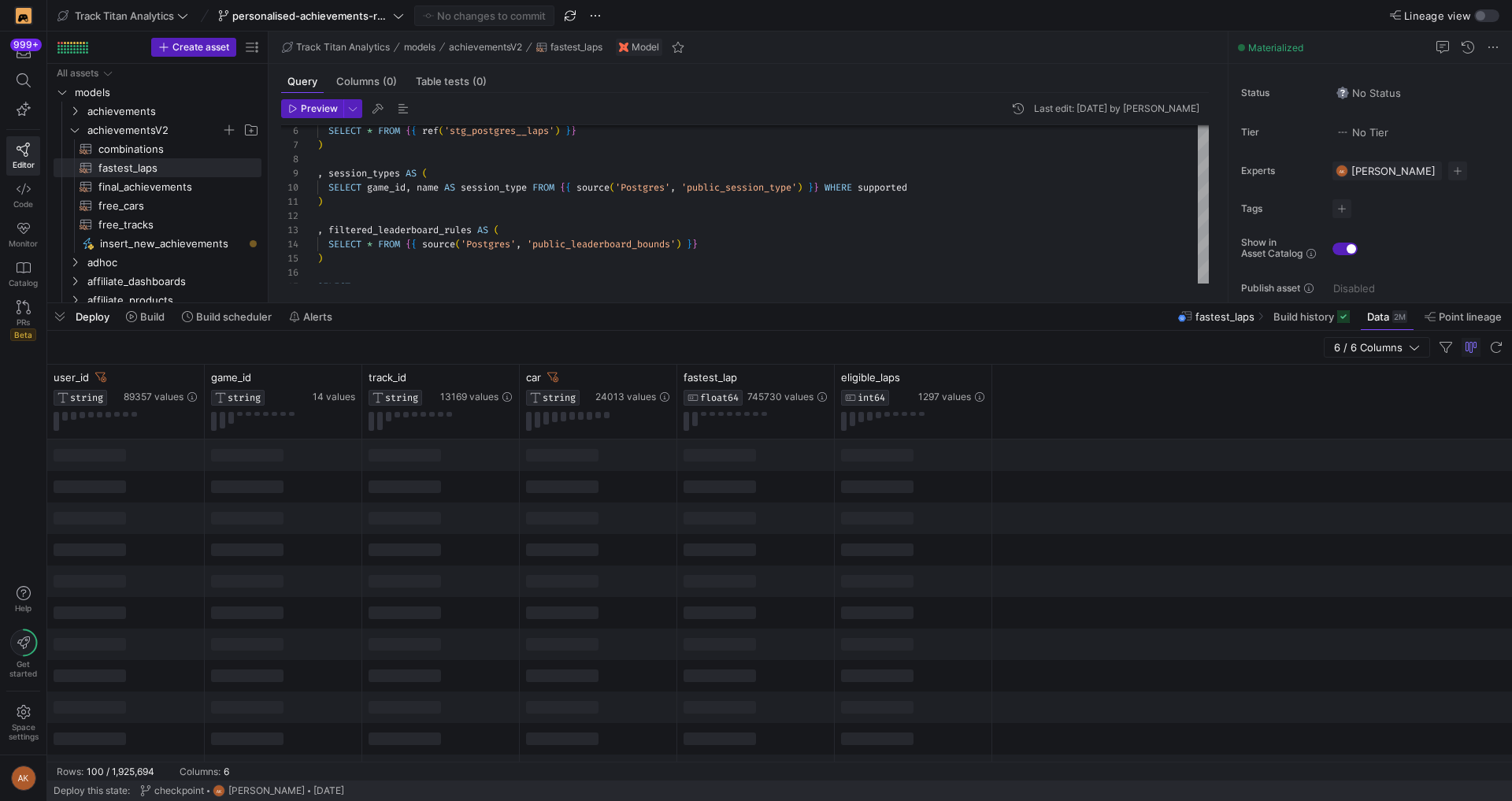
click at [667, 353] on div "6 / 6 Columns" at bounding box center [779, 347] width 1465 height 34
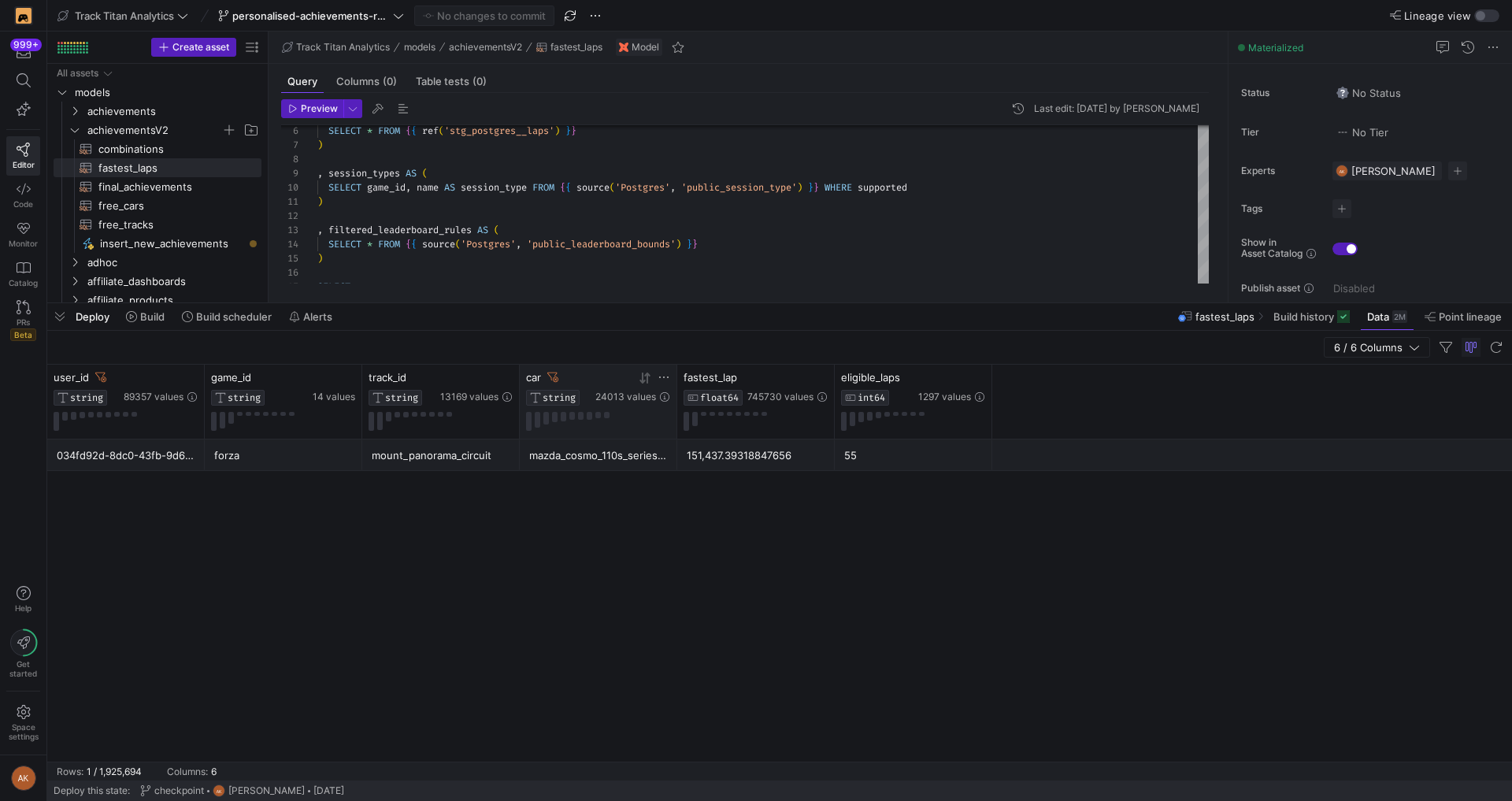
click at [547, 379] on icon at bounding box center [552, 377] width 11 height 11
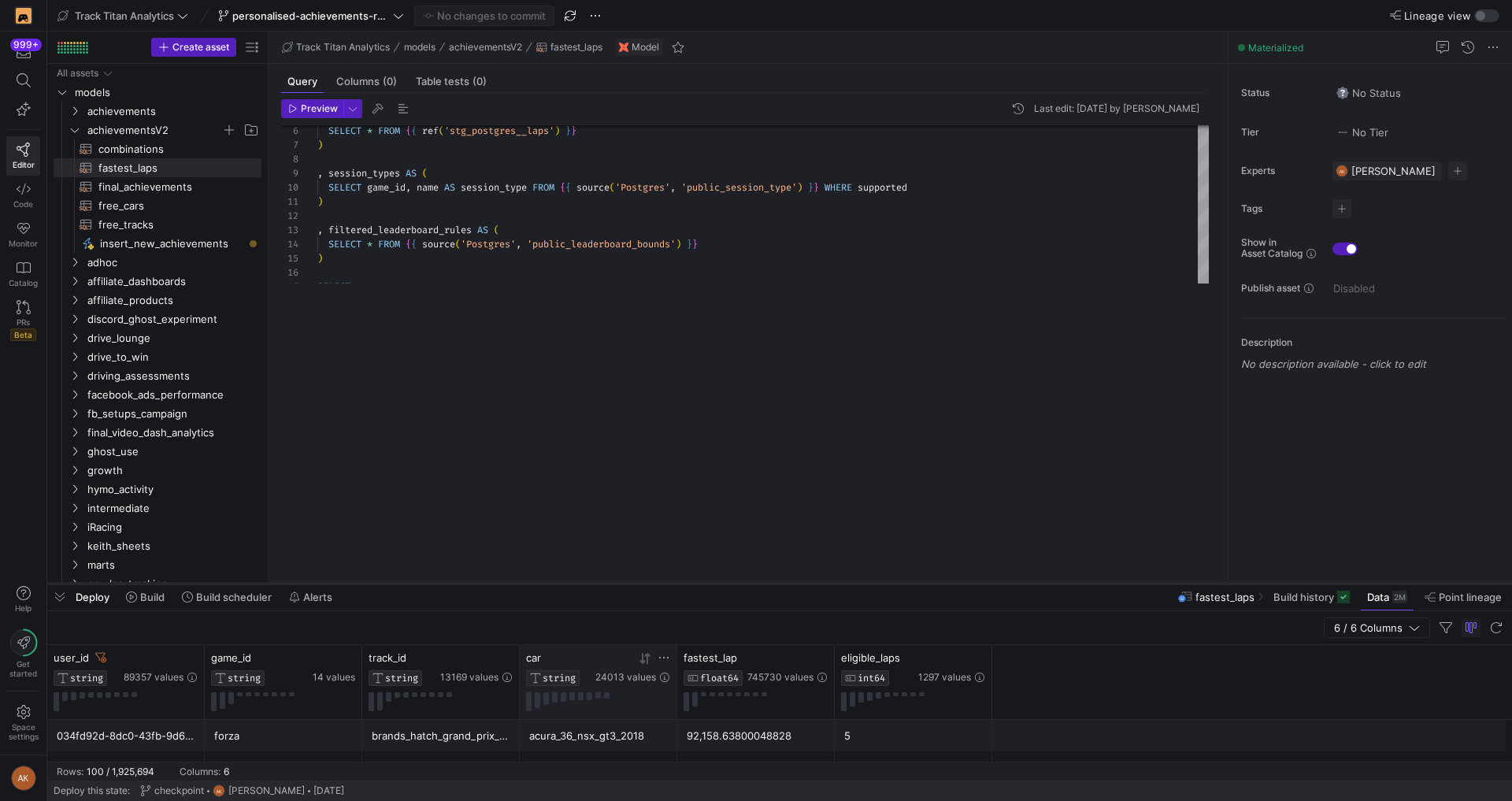
drag, startPoint x: 573, startPoint y: 302, endPoint x: 506, endPoint y: 623, distance: 327.9
click at [506, 587] on div at bounding box center [779, 583] width 1465 height 6
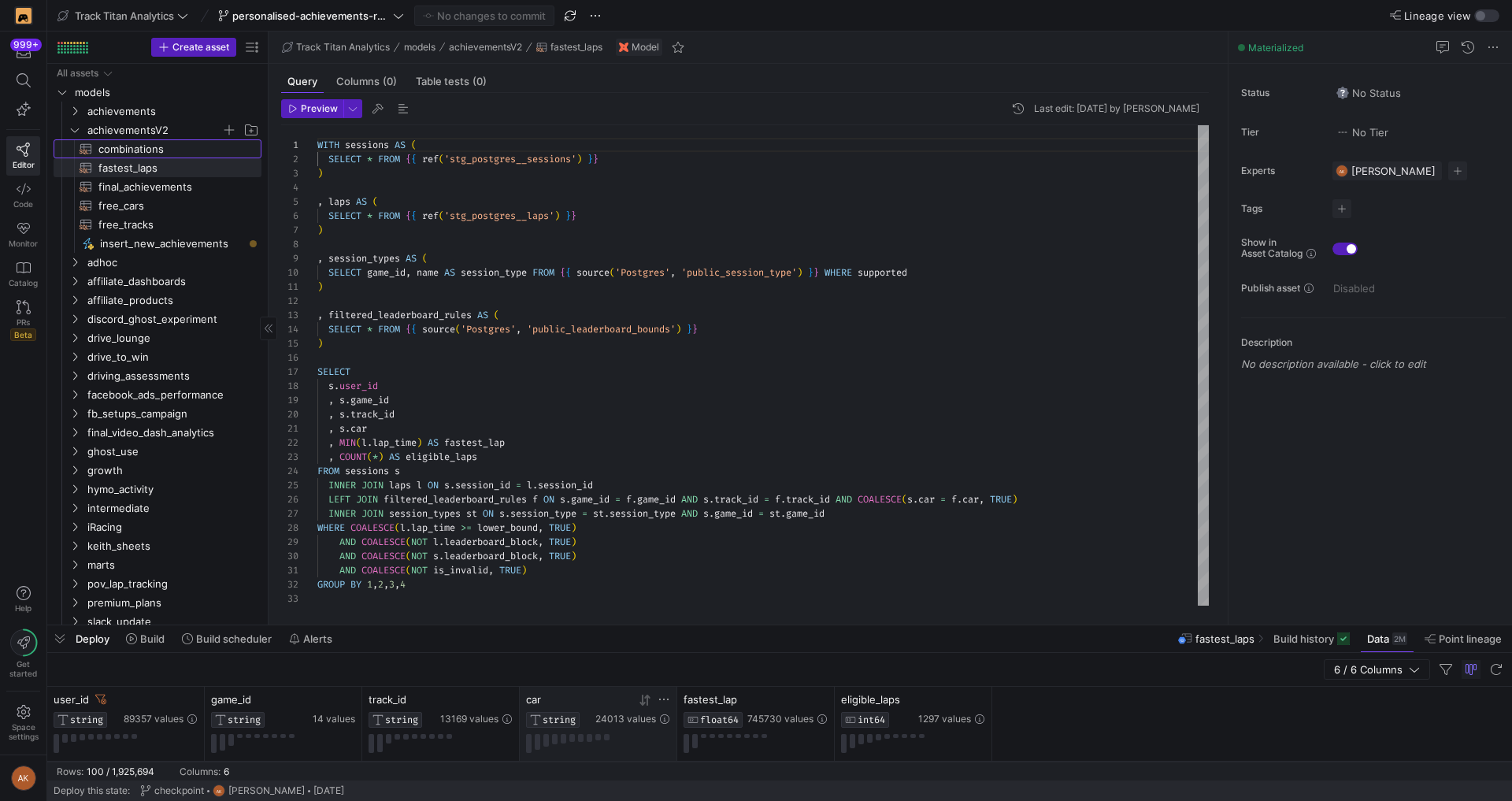
click at [204, 150] on span "combinations​​​​​​​​​​" at bounding box center [171, 148] width 145 height 18
type textarea "--------------------- -- 0. INPUT TABLES -- WITH games AS ( SELECT game_id , ga…"
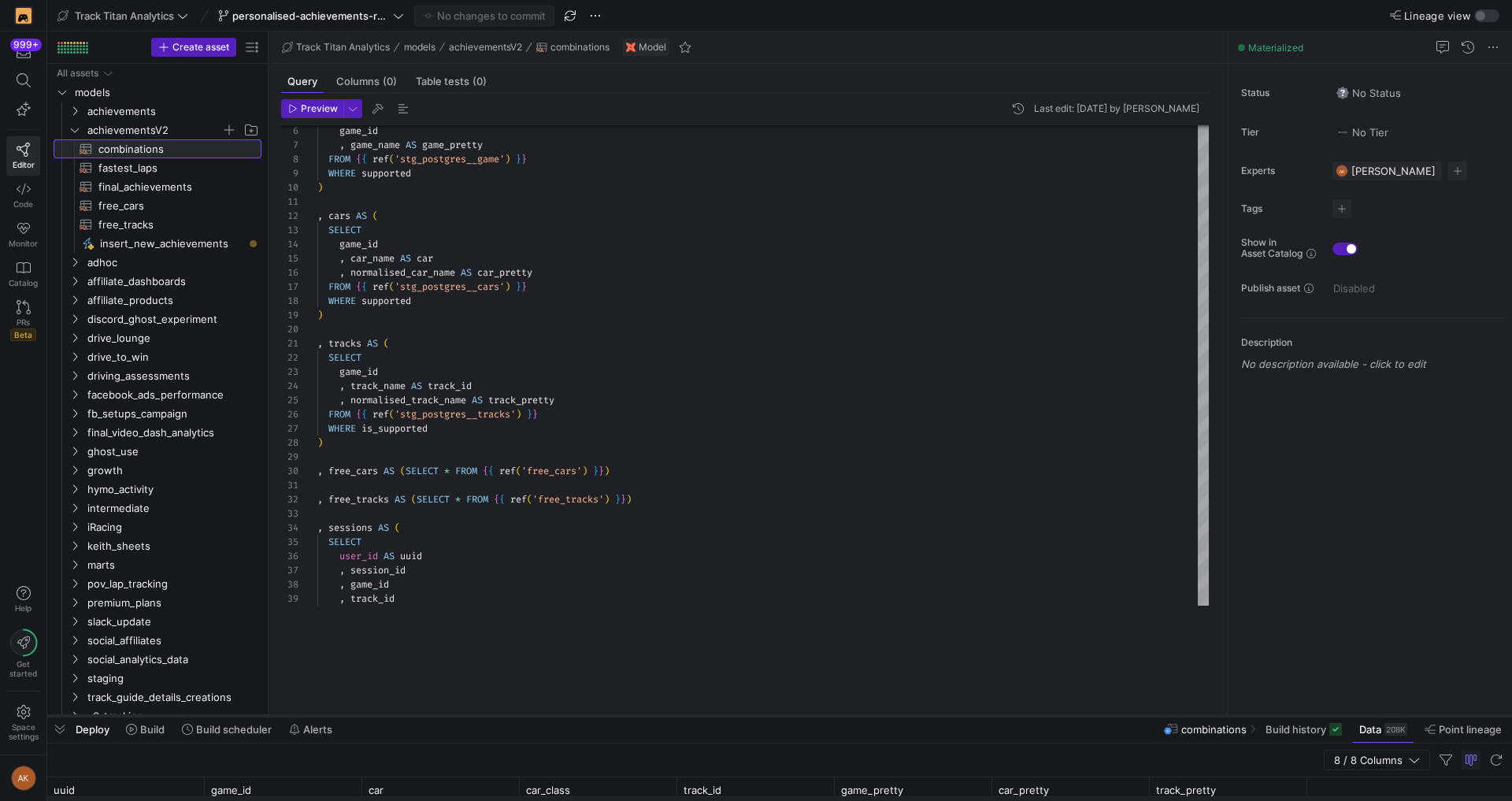
drag, startPoint x: 469, startPoint y: 622, endPoint x: 490, endPoint y: 712, distance: 92.4
click at [490, 712] on div at bounding box center [779, 715] width 1465 height 6
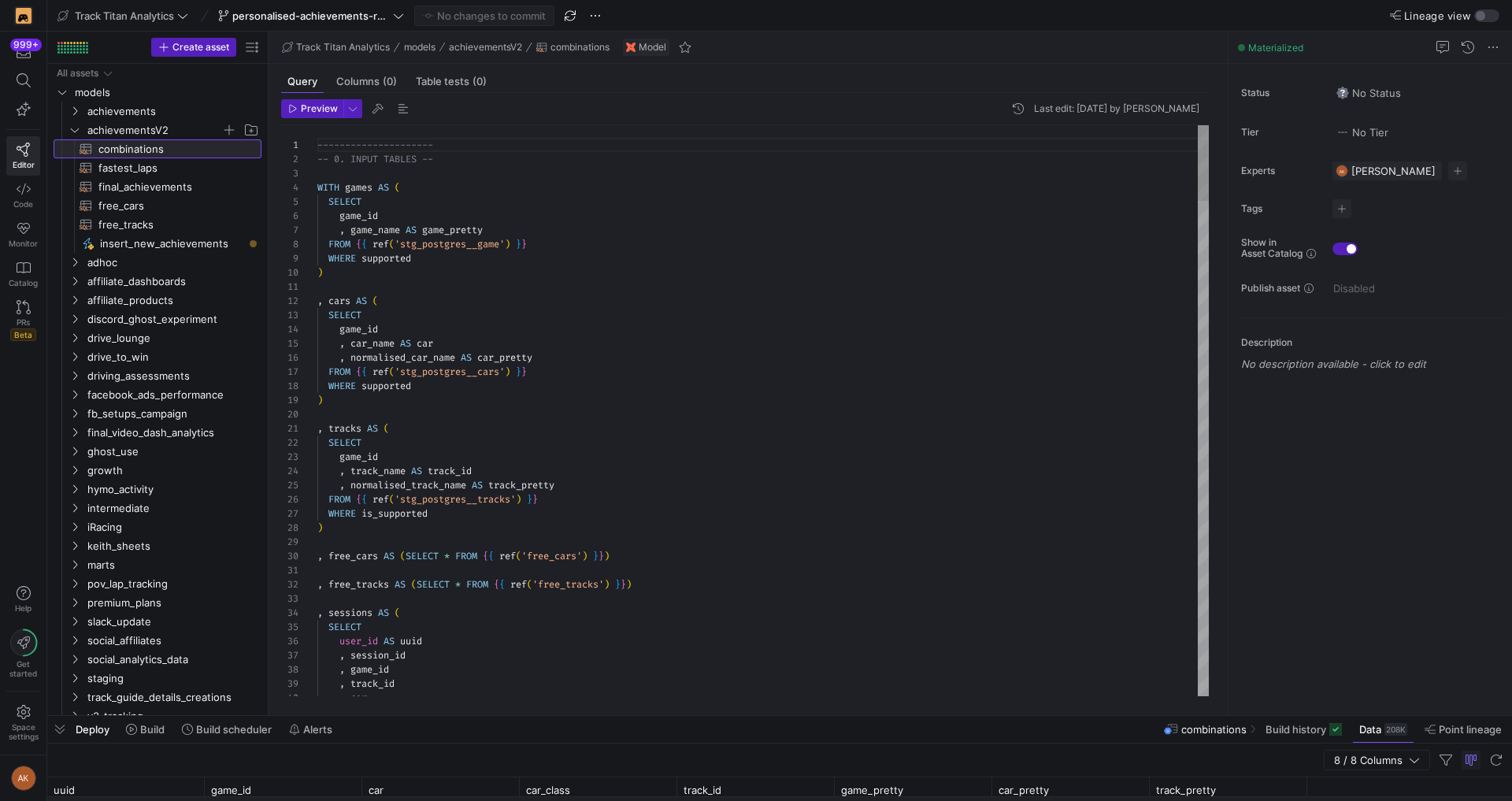
scroll to position [142, 0]
click at [481, 469] on div "Preview Data CONTROL ⇧ ⏎" at bounding box center [487, 465] width 160 height 14
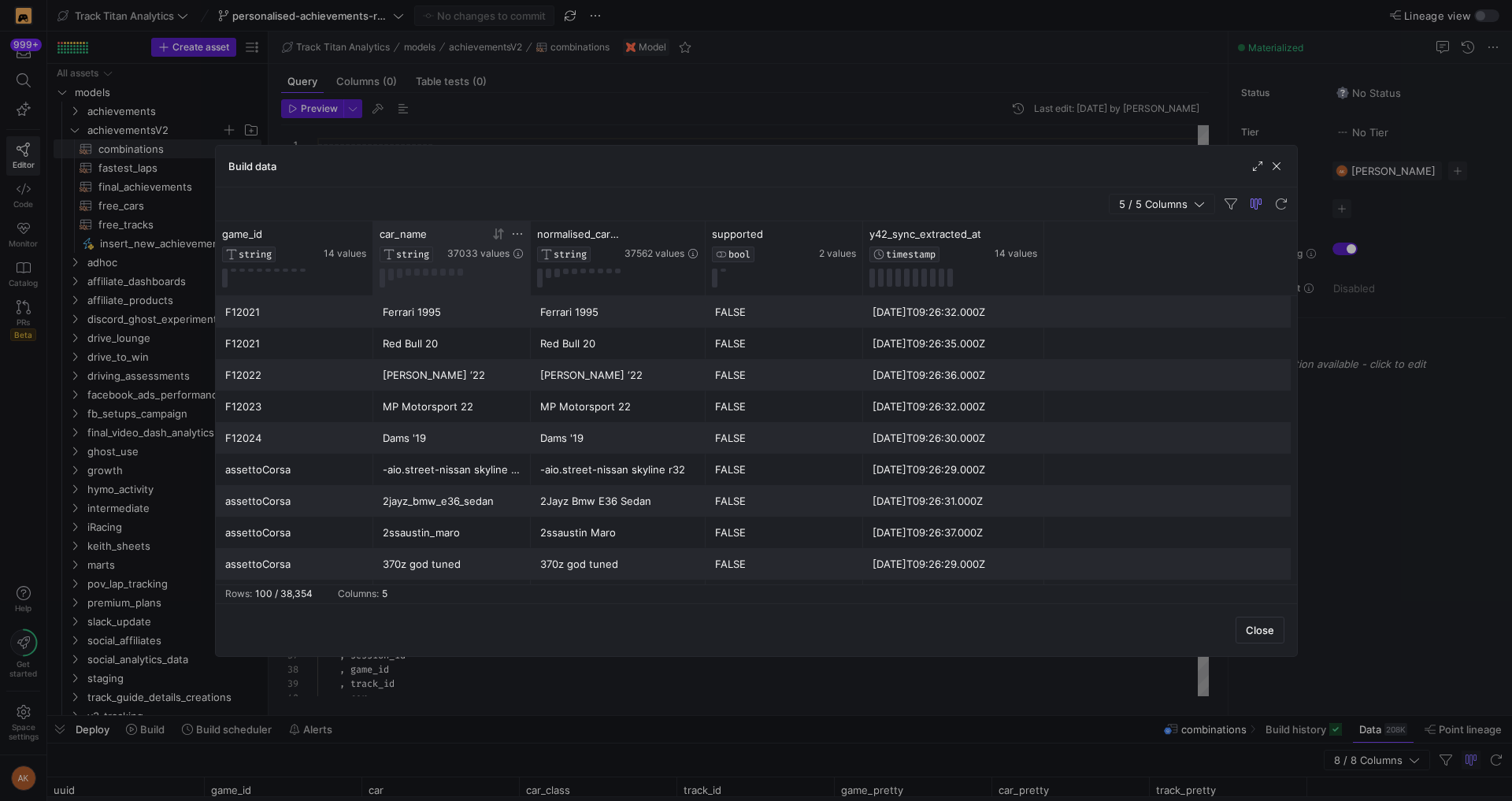
click at [518, 228] on icon at bounding box center [517, 234] width 13 height 13
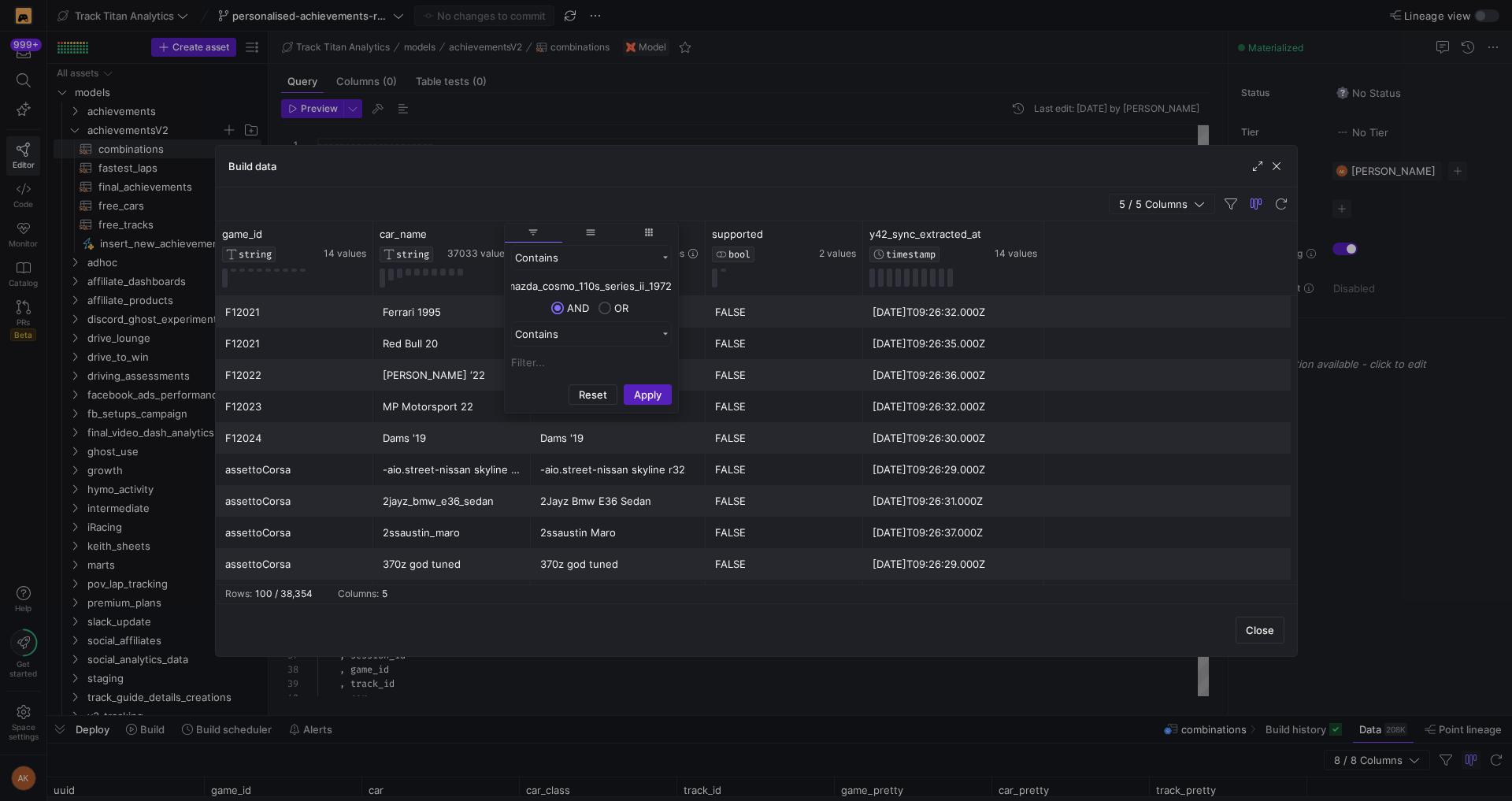
scroll to position [0, 0]
type input "mazda_cosmo_110s_series_ii_1972"
click at [623, 384] on button "Apply" at bounding box center [647, 395] width 48 height 20
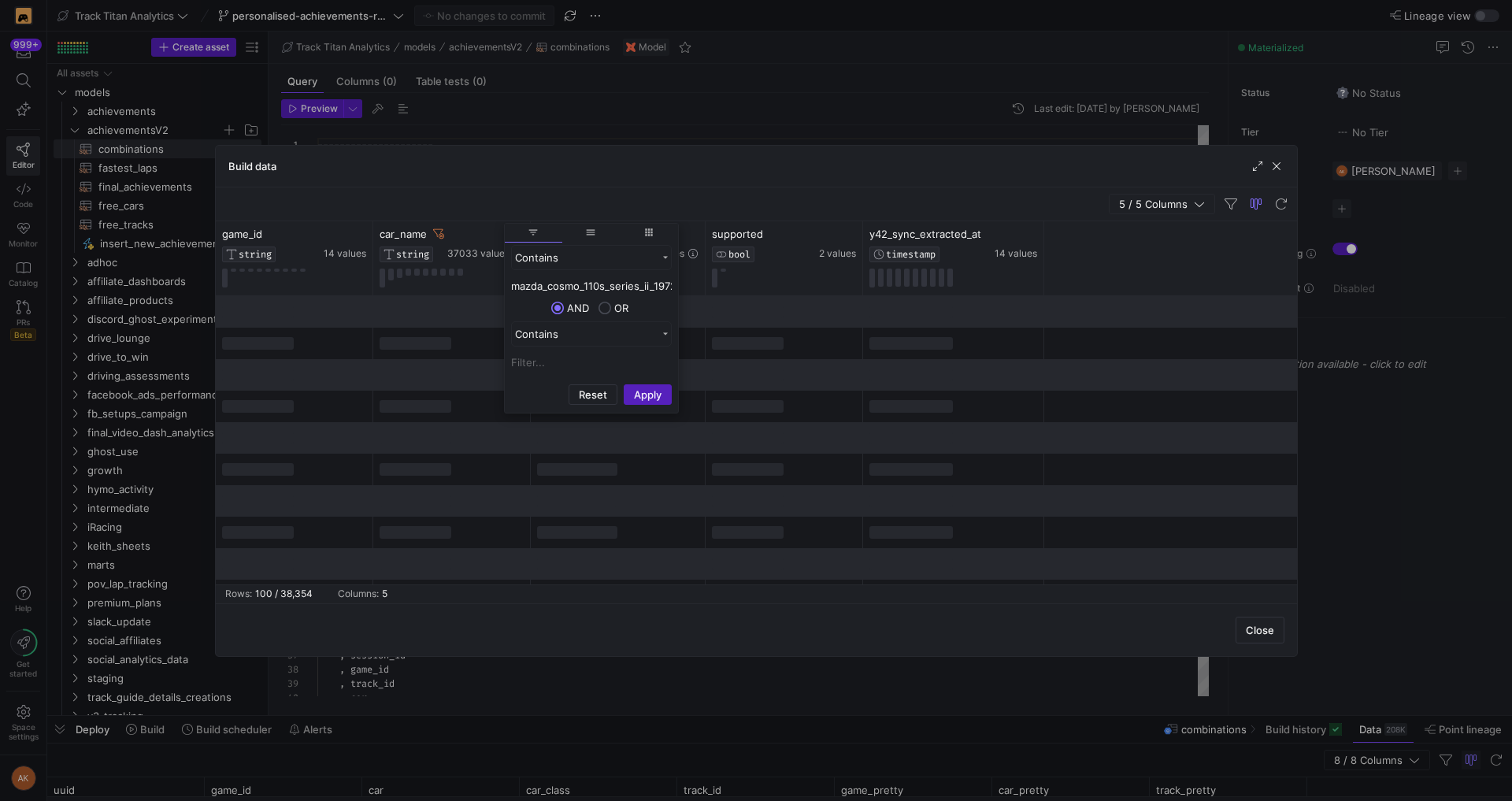
click at [571, 187] on div "5 / 5 Columns" at bounding box center [756, 204] width 1081 height 34
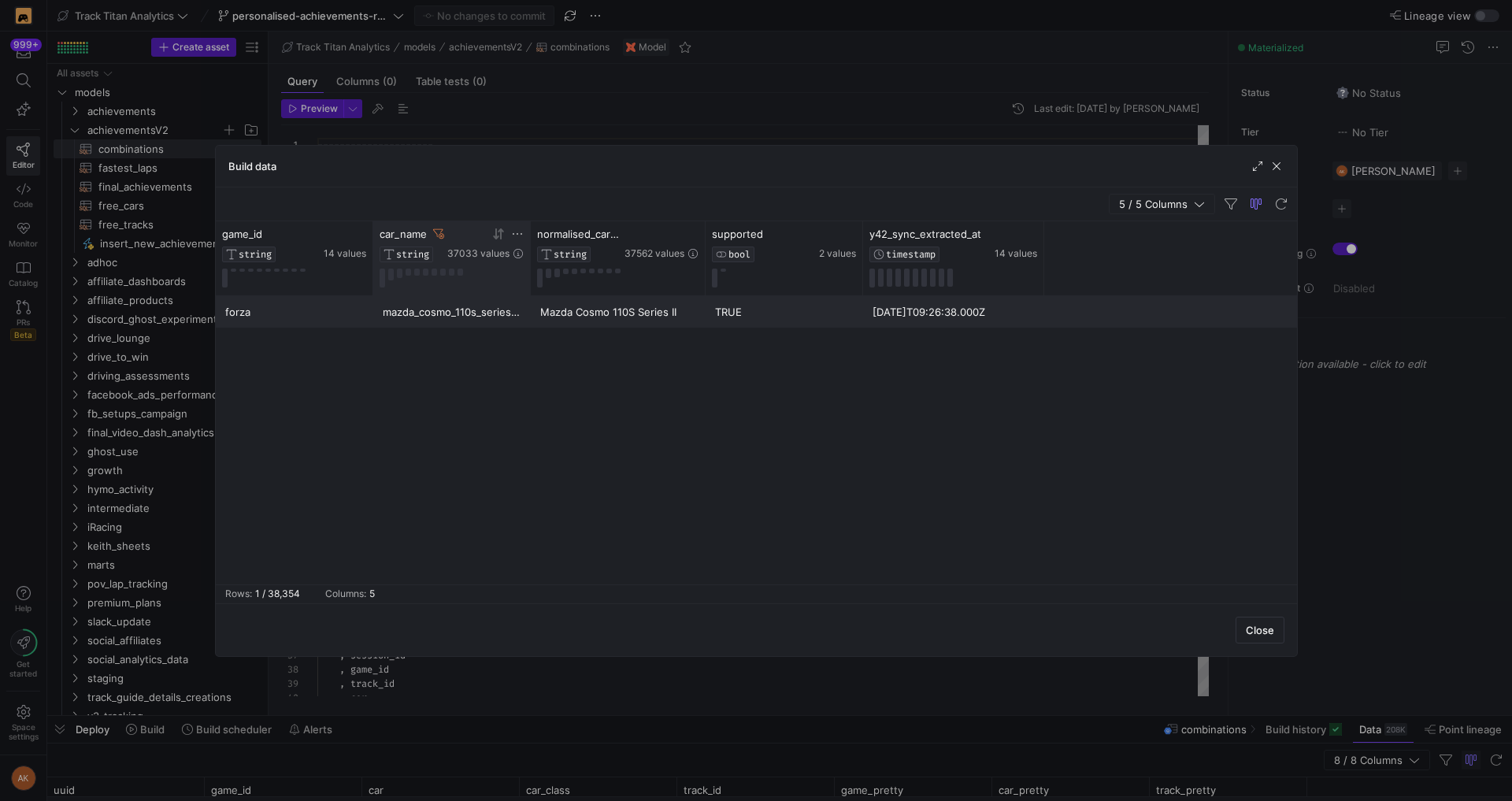
click at [434, 234] on icon at bounding box center [439, 234] width 11 height 11
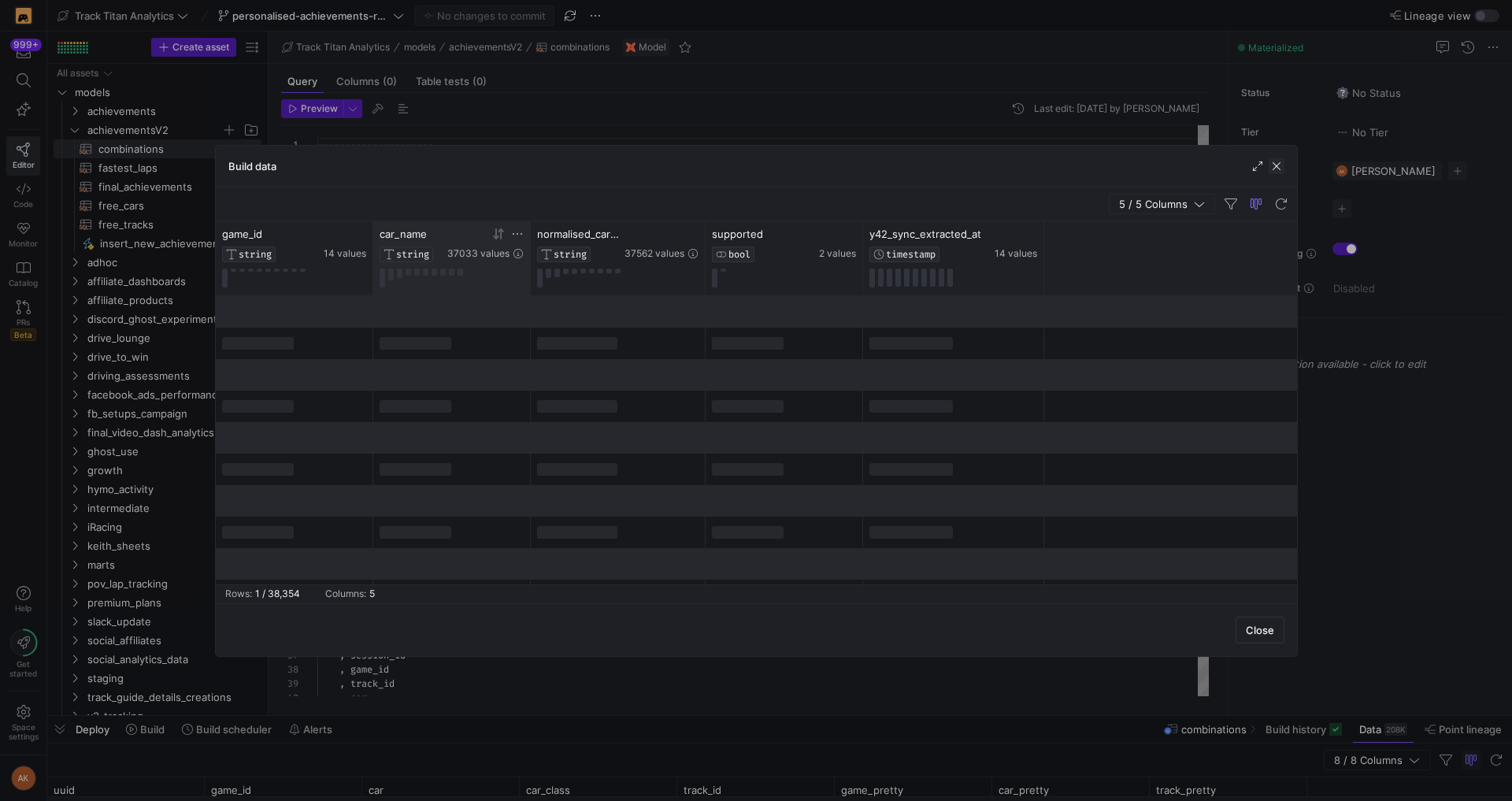
click at [1273, 166] on span "button" at bounding box center [1276, 166] width 16 height 16
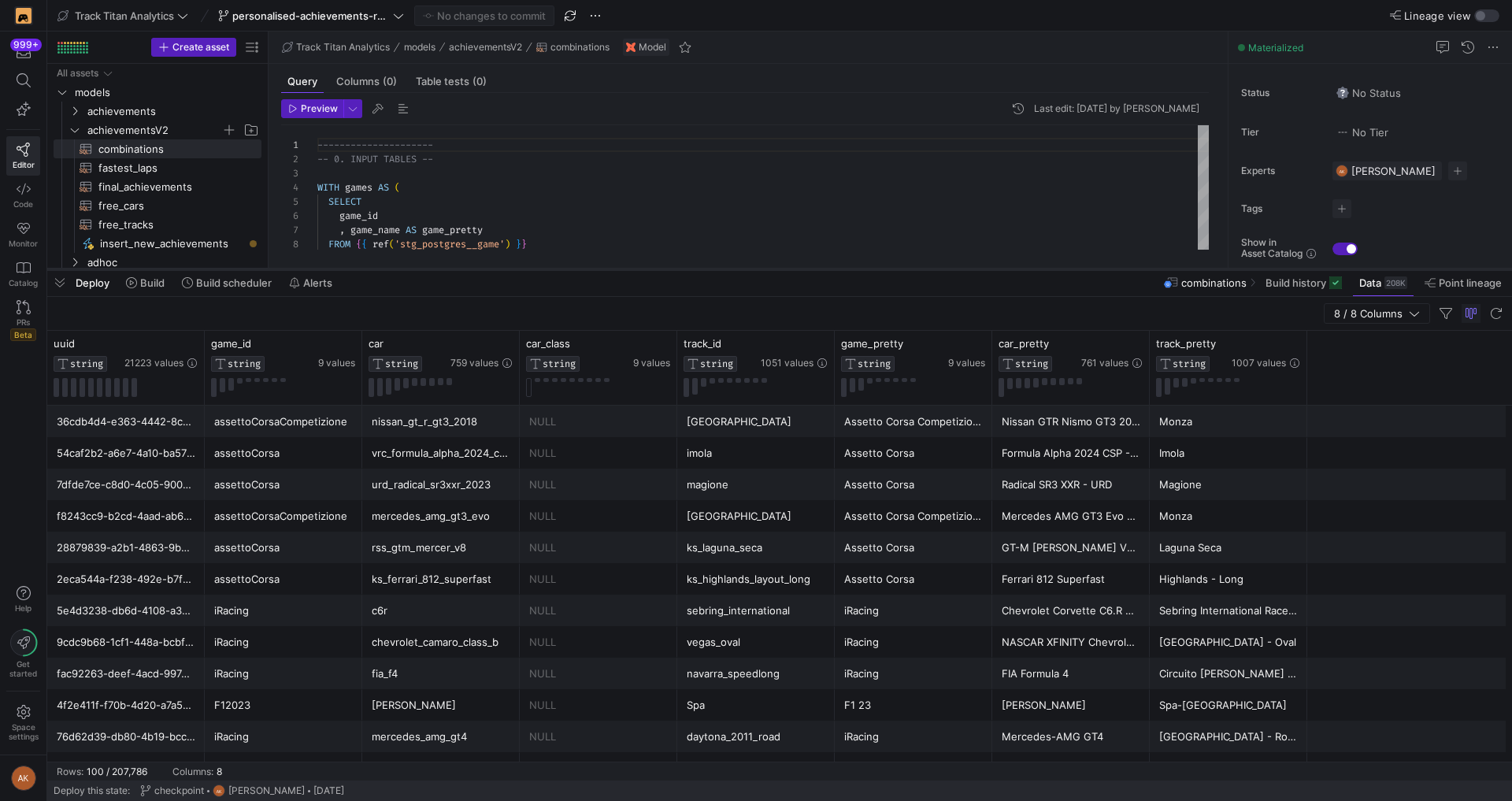
drag, startPoint x: 723, startPoint y: 715, endPoint x: 756, endPoint y: 268, distance: 448.2
click at [756, 268] on div at bounding box center [779, 269] width 1465 height 6
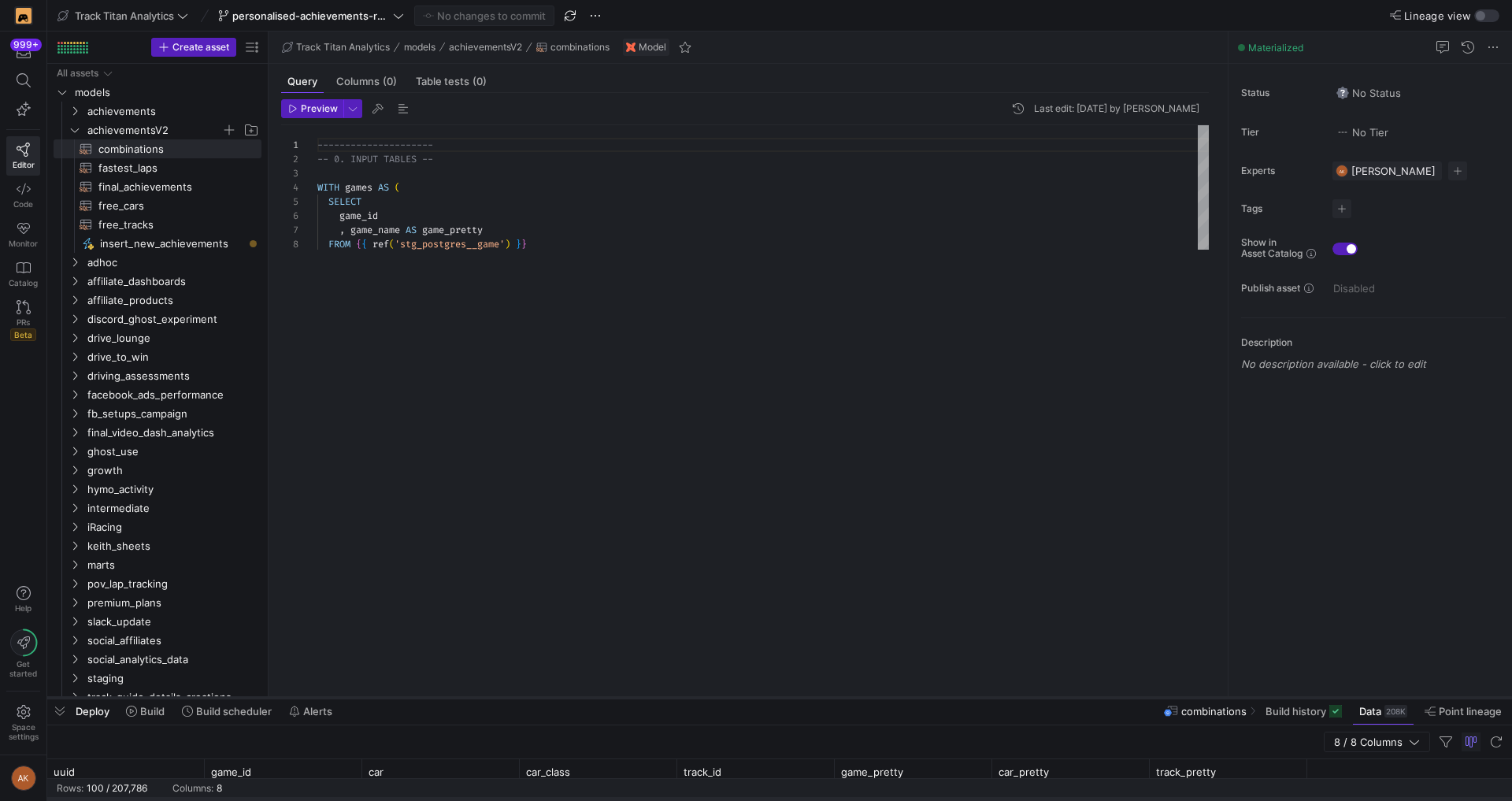
drag, startPoint x: 742, startPoint y: 267, endPoint x: 711, endPoint y: 696, distance: 430.1
click at [711, 696] on div at bounding box center [779, 697] width 1465 height 6
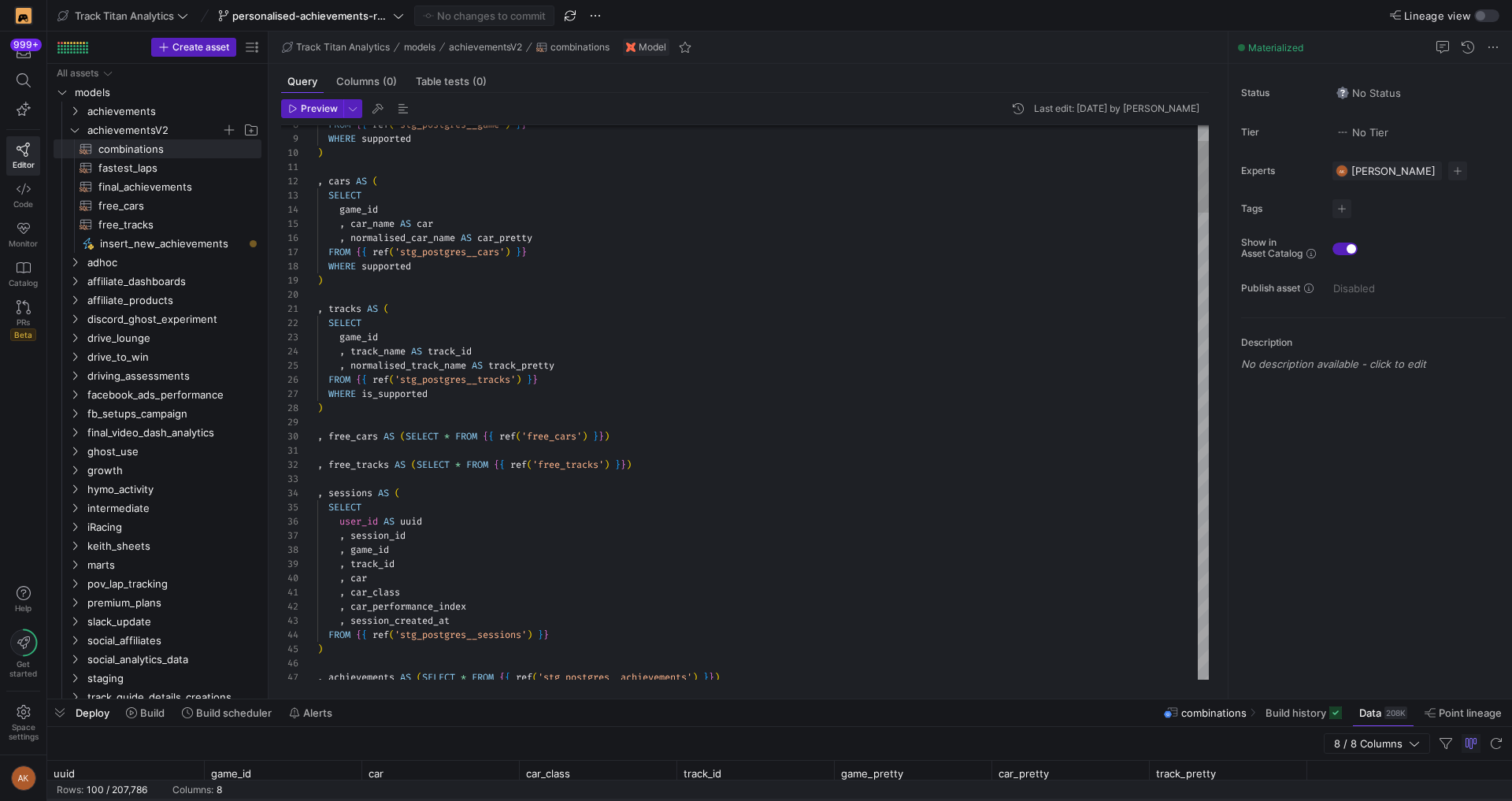
type textarea ", tracks AS ( SELECT game_id , track_name AS track_id , normalised_track_name A…"
type textarea "f"
type textarea ") GROUP BY uuid, IF(game_id LIKE '%F1%','F1',game_id) ) , achievements_split AS…"
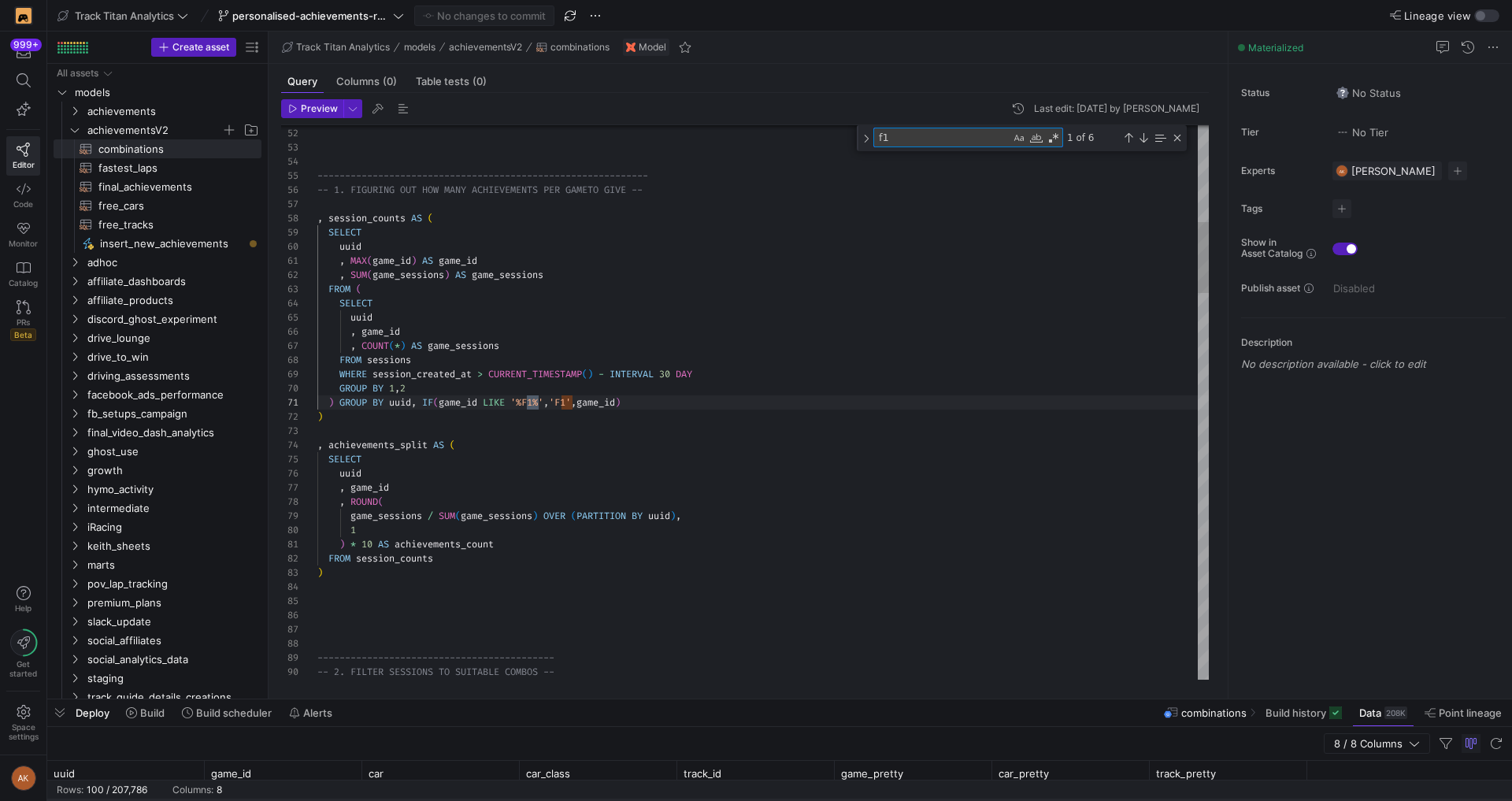
scroll to position [142, 221]
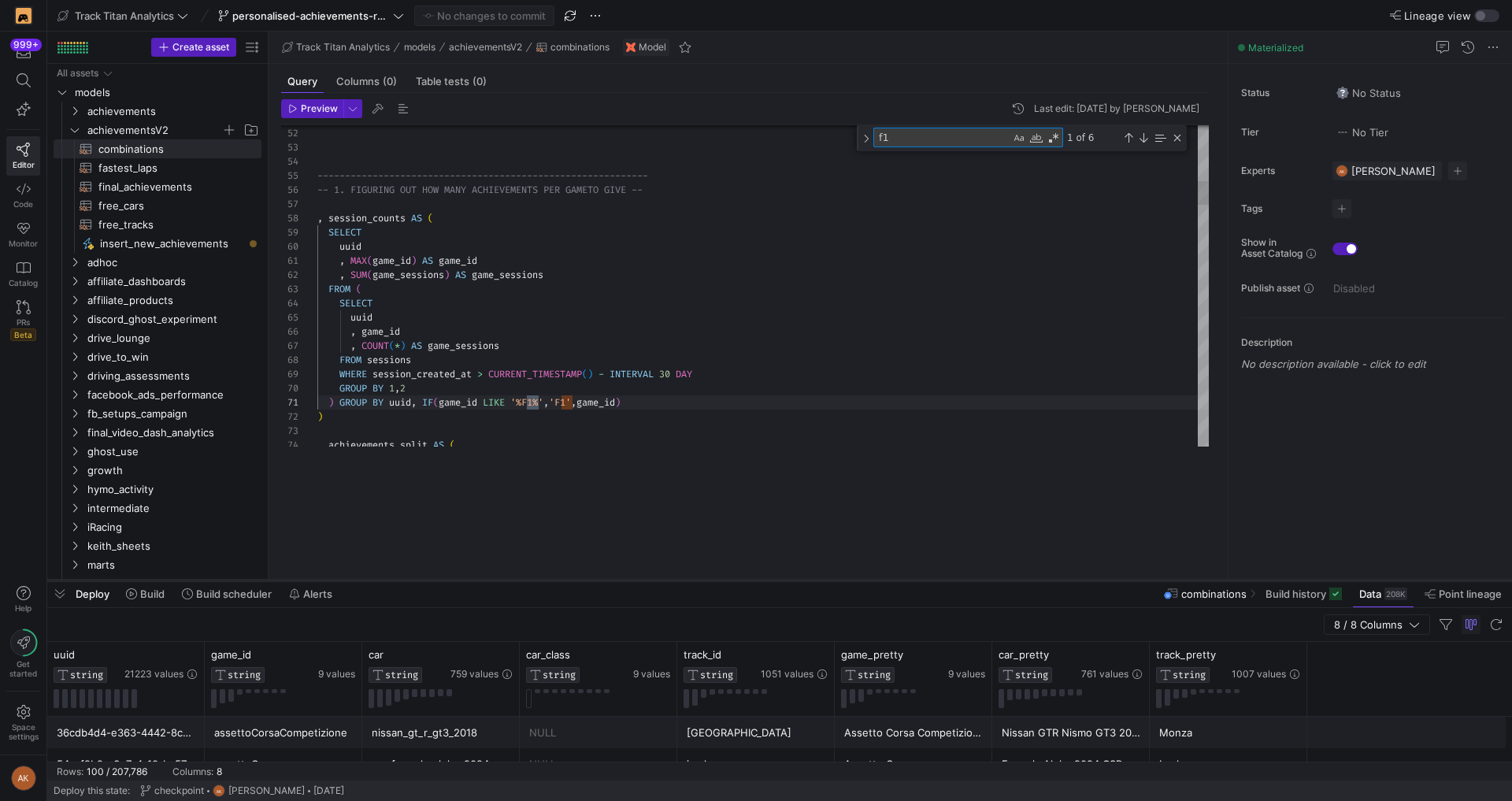
drag, startPoint x: 799, startPoint y: 696, endPoint x: 823, endPoint y: 578, distance: 120.4
click at [823, 578] on div at bounding box center [779, 579] width 1465 height 6
type textarea "f1"
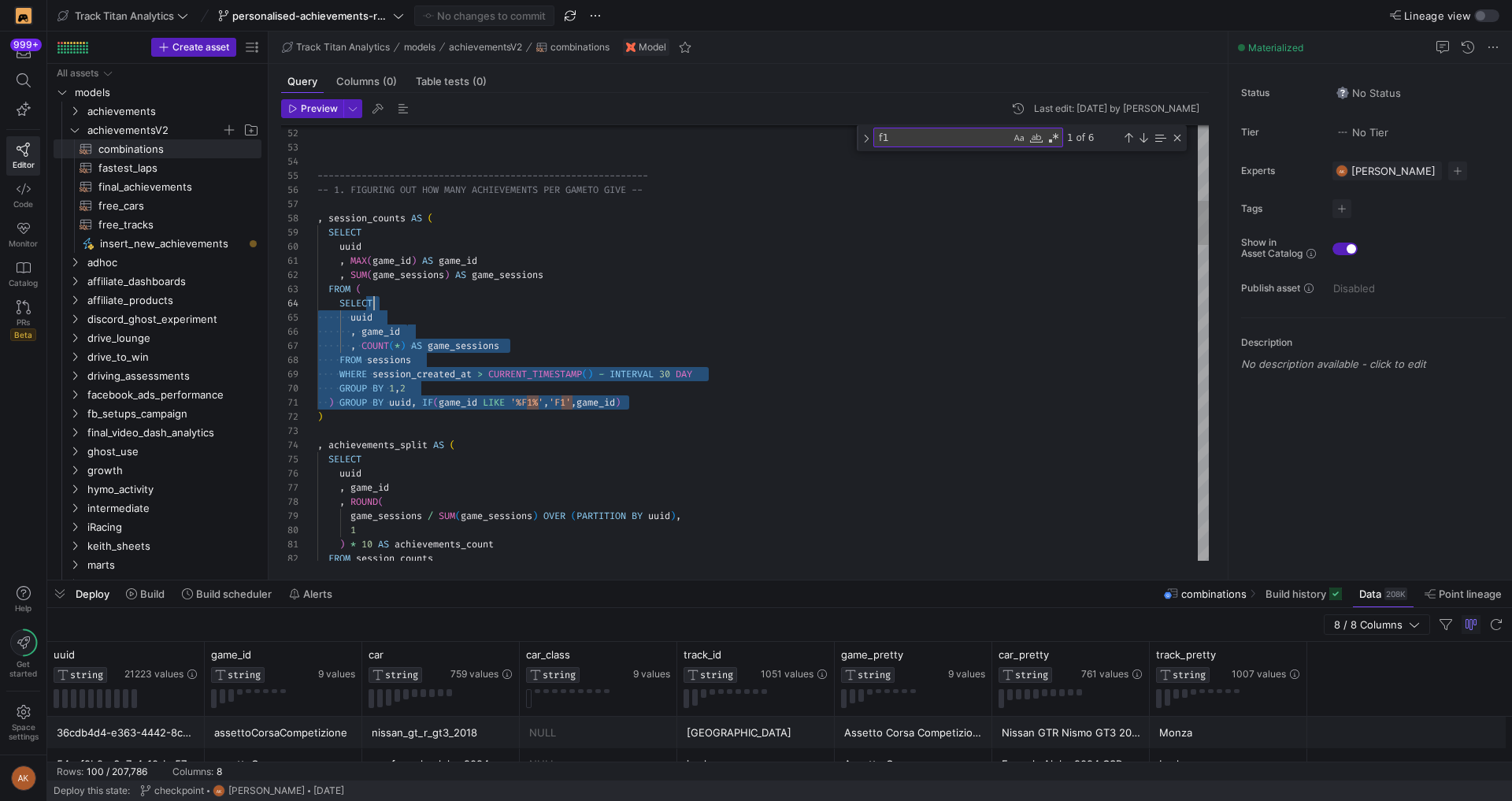
scroll to position [42, 56]
drag, startPoint x: 643, startPoint y: 403, endPoint x: 413, endPoint y: 305, distance: 250.0
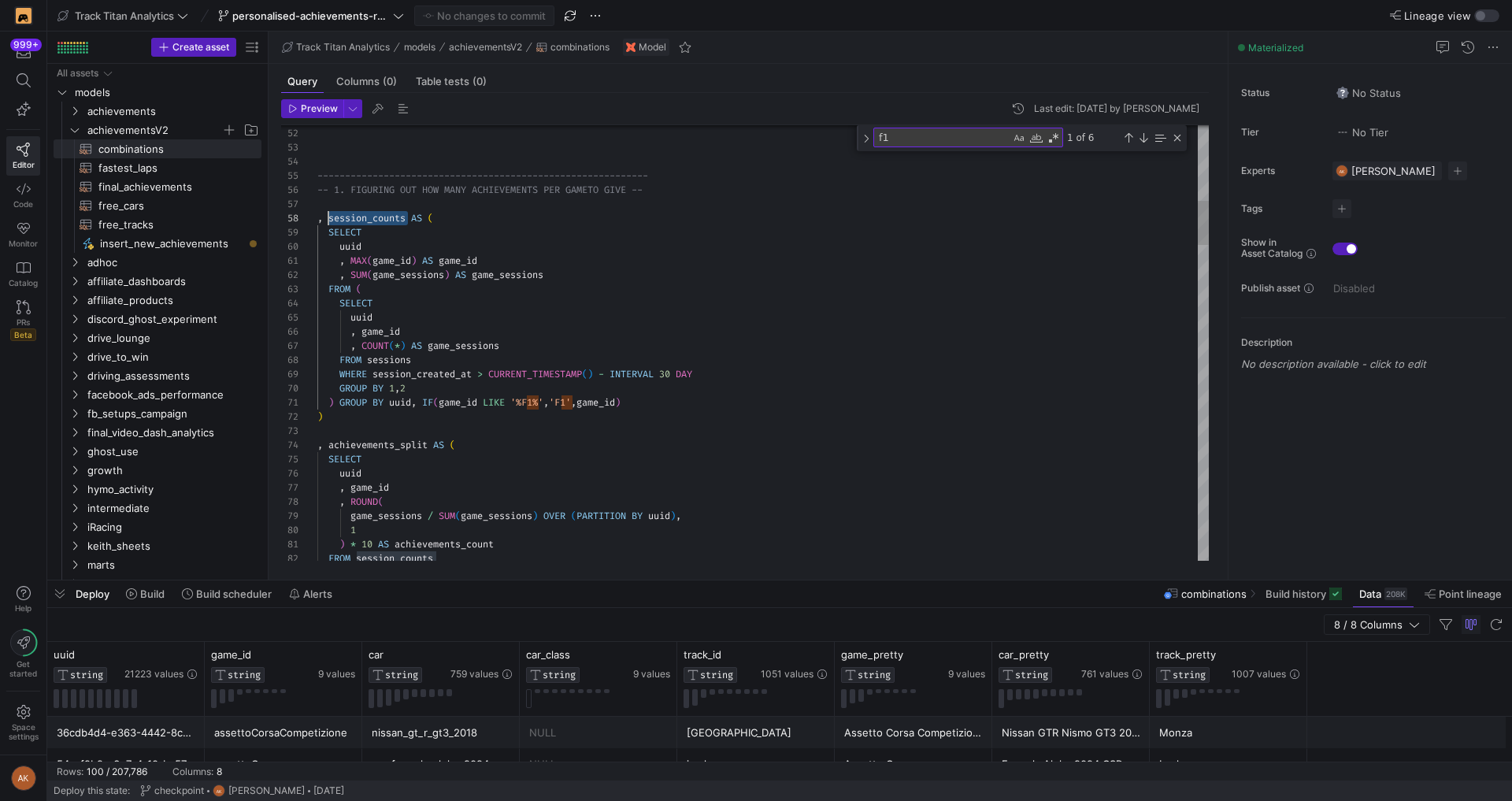
scroll to position [99, 11]
drag, startPoint x: 409, startPoint y: 216, endPoint x: 330, endPoint y: 220, distance: 79.1
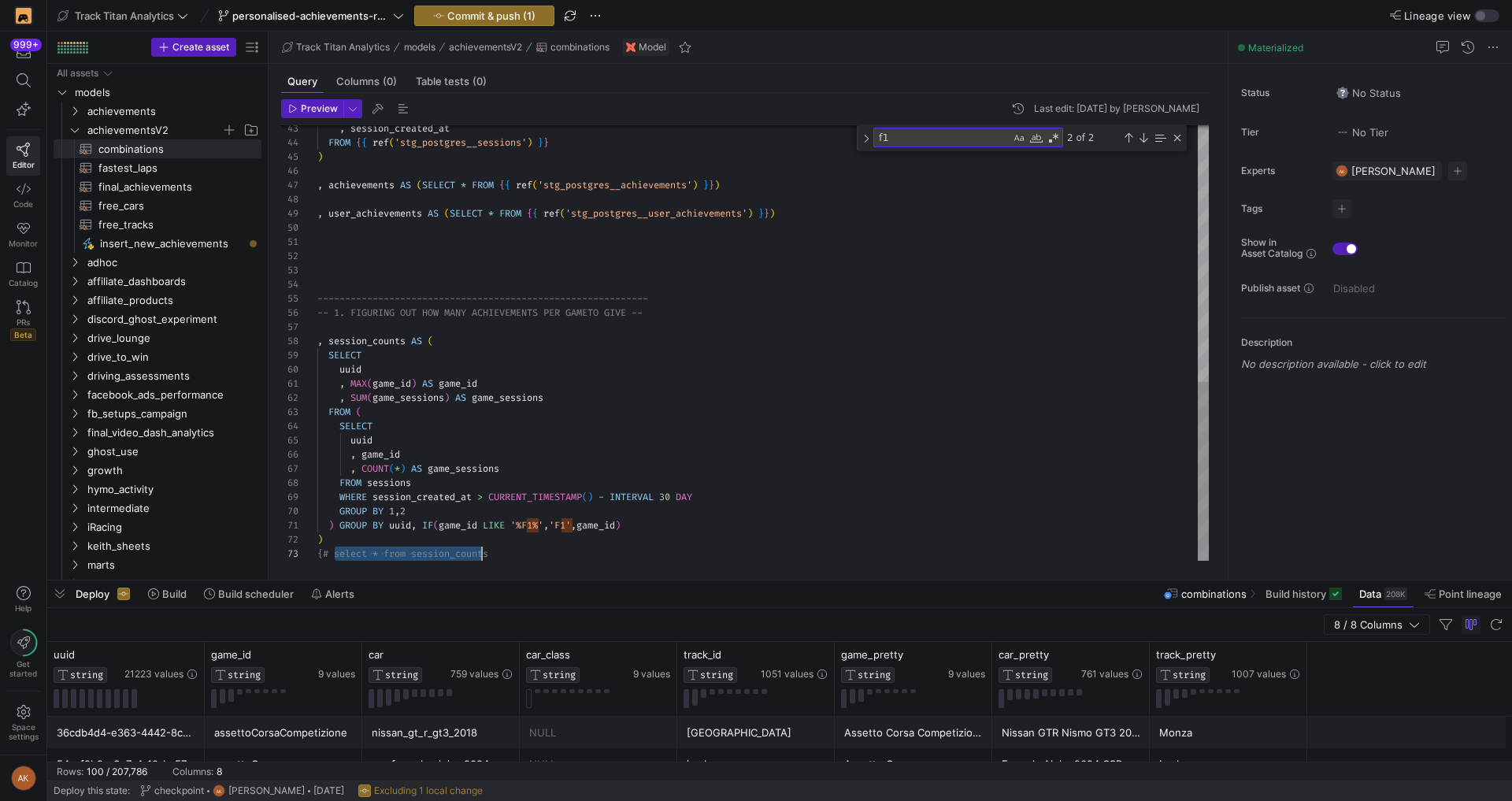
scroll to position [29, 175]
drag, startPoint x: 336, startPoint y: 551, endPoint x: 498, endPoint y: 556, distance: 162.1
click at [498, 556] on div ", session_created_at FROM { { ref ( 'stg_postgres__sessions' ) } } ) , achievem…" at bounding box center [762, 30] width 891 height 1061
click at [498, 556] on div ", session_created_at FROM { { ref ( 'stg_postgres__sessions' ) } } ) , achievem…" at bounding box center [762, 30] width 891 height 1061
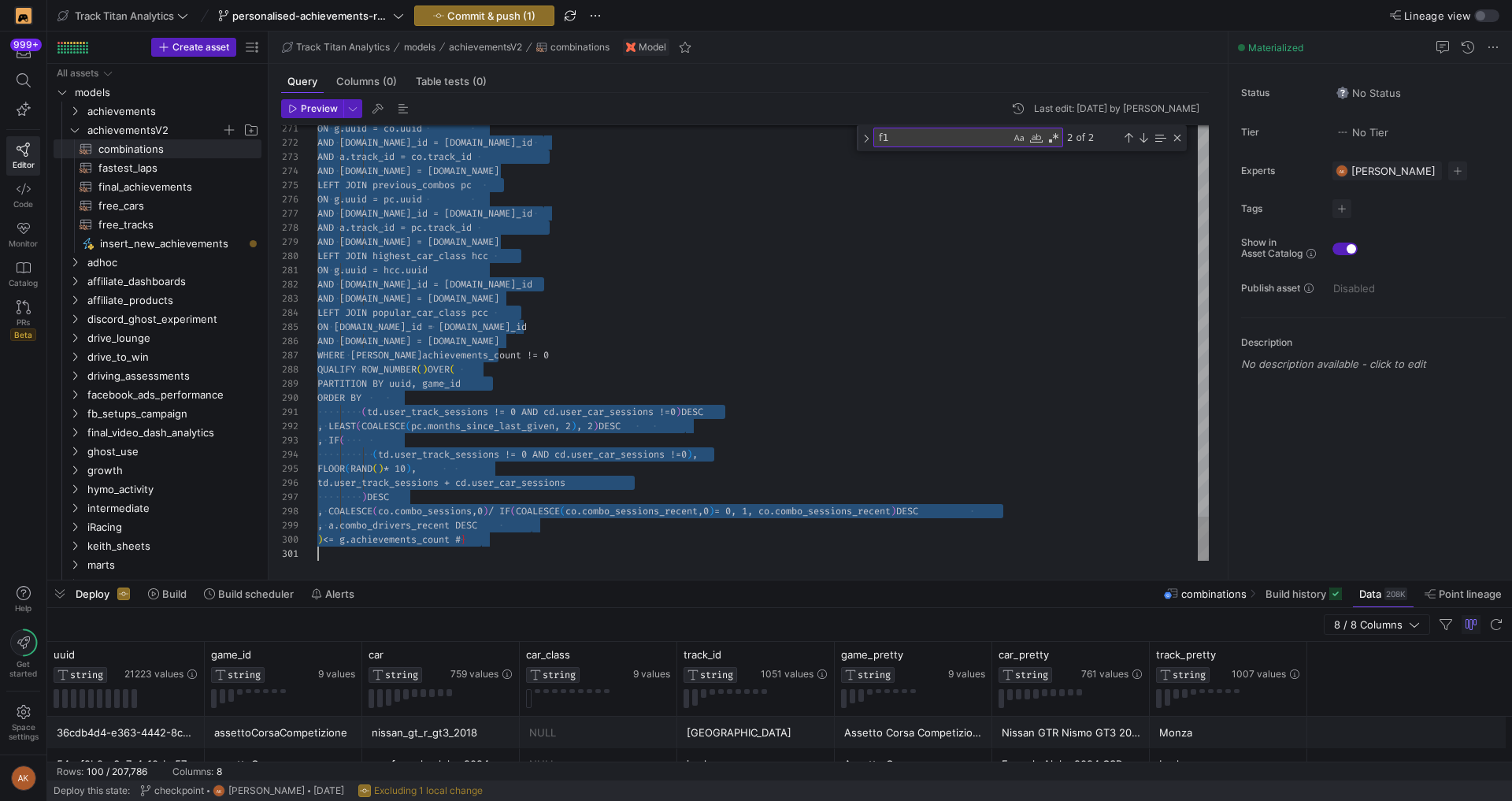
scroll to position [29, 0]
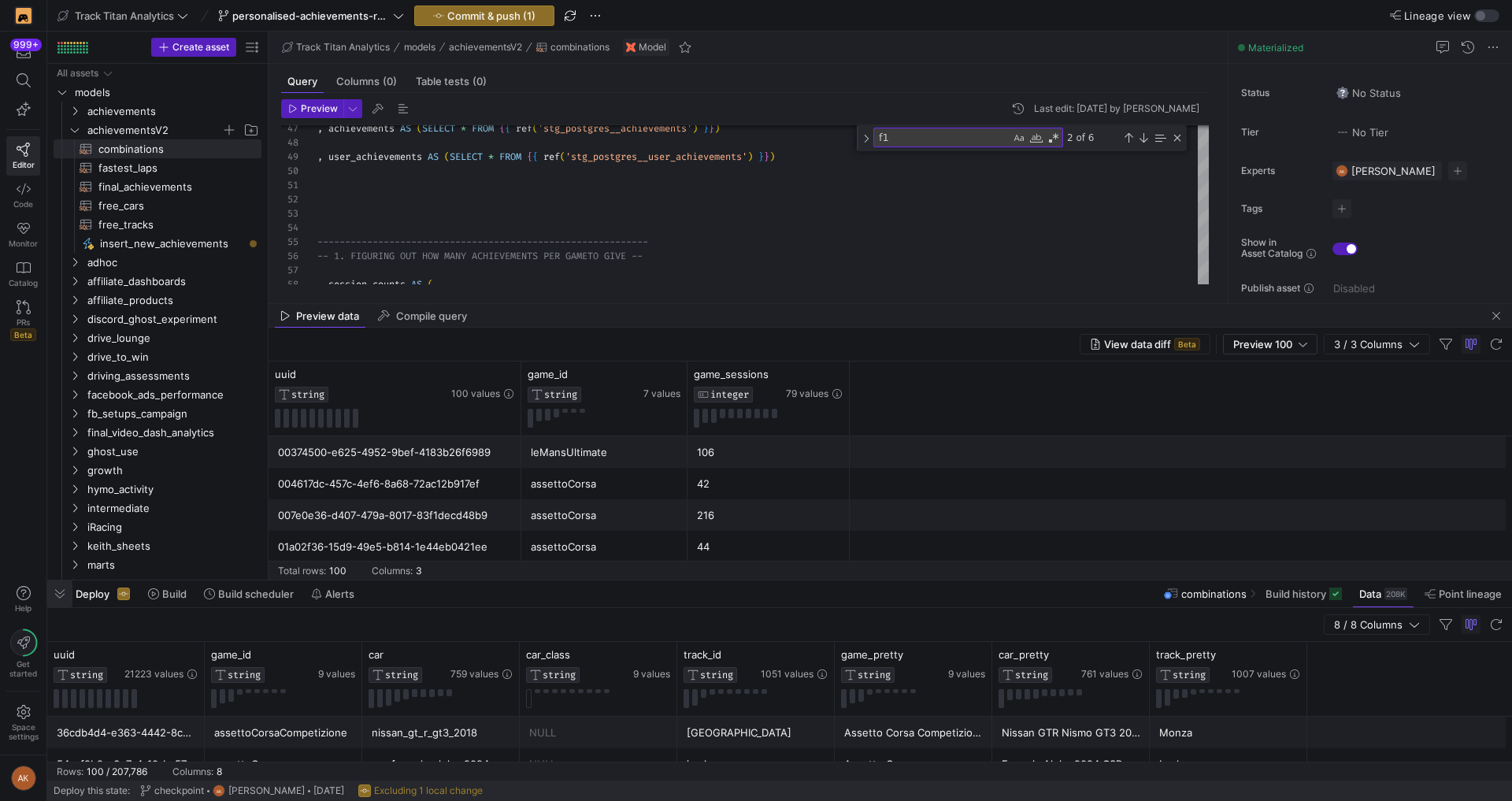
click at [59, 592] on span "button" at bounding box center [60, 594] width 25 height 27
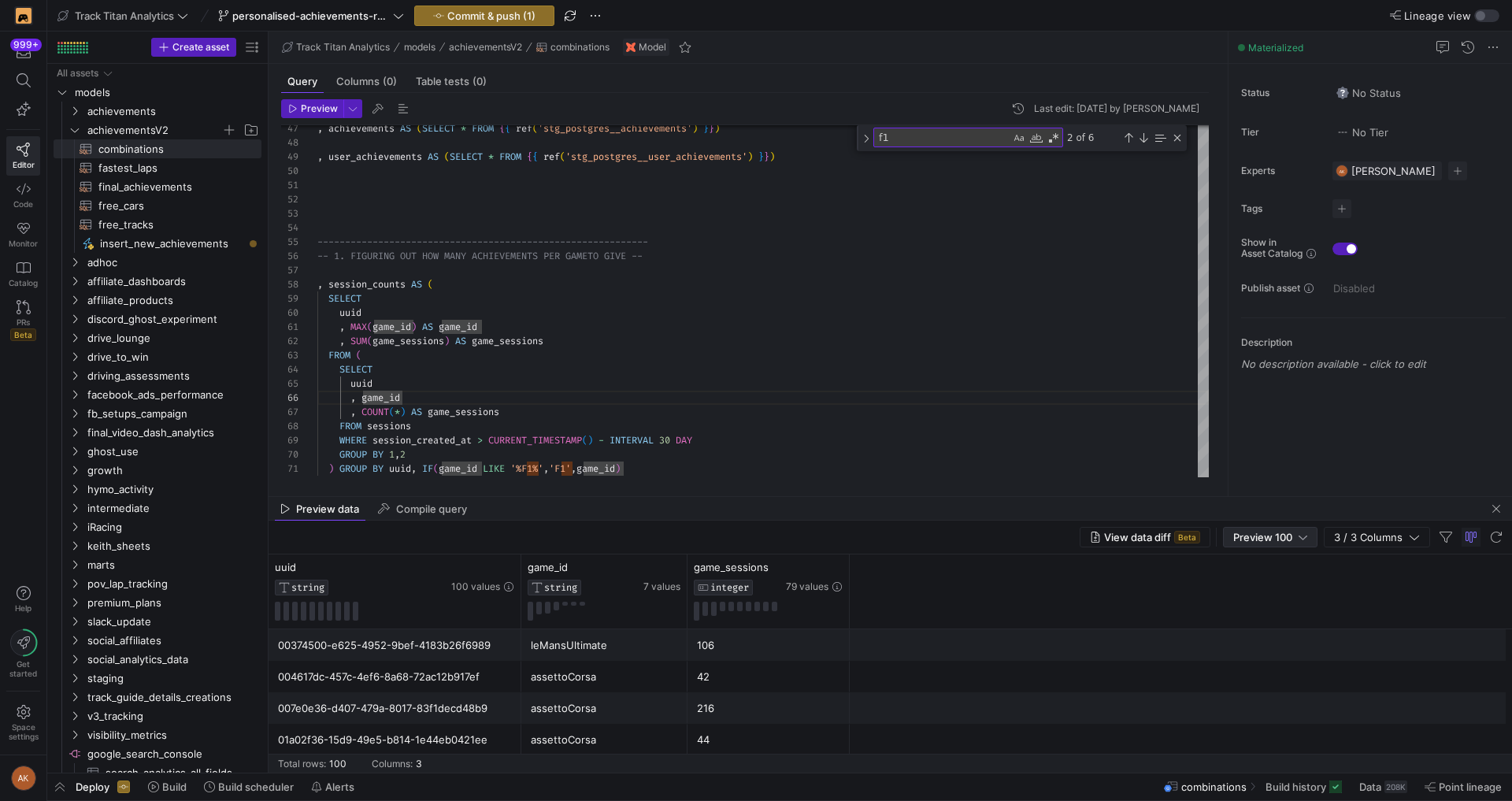
click at [1285, 532] on span "Preview 100" at bounding box center [1262, 536] width 59 height 13
click at [1269, 589] on span "Full Preview" at bounding box center [1270, 588] width 81 height 13
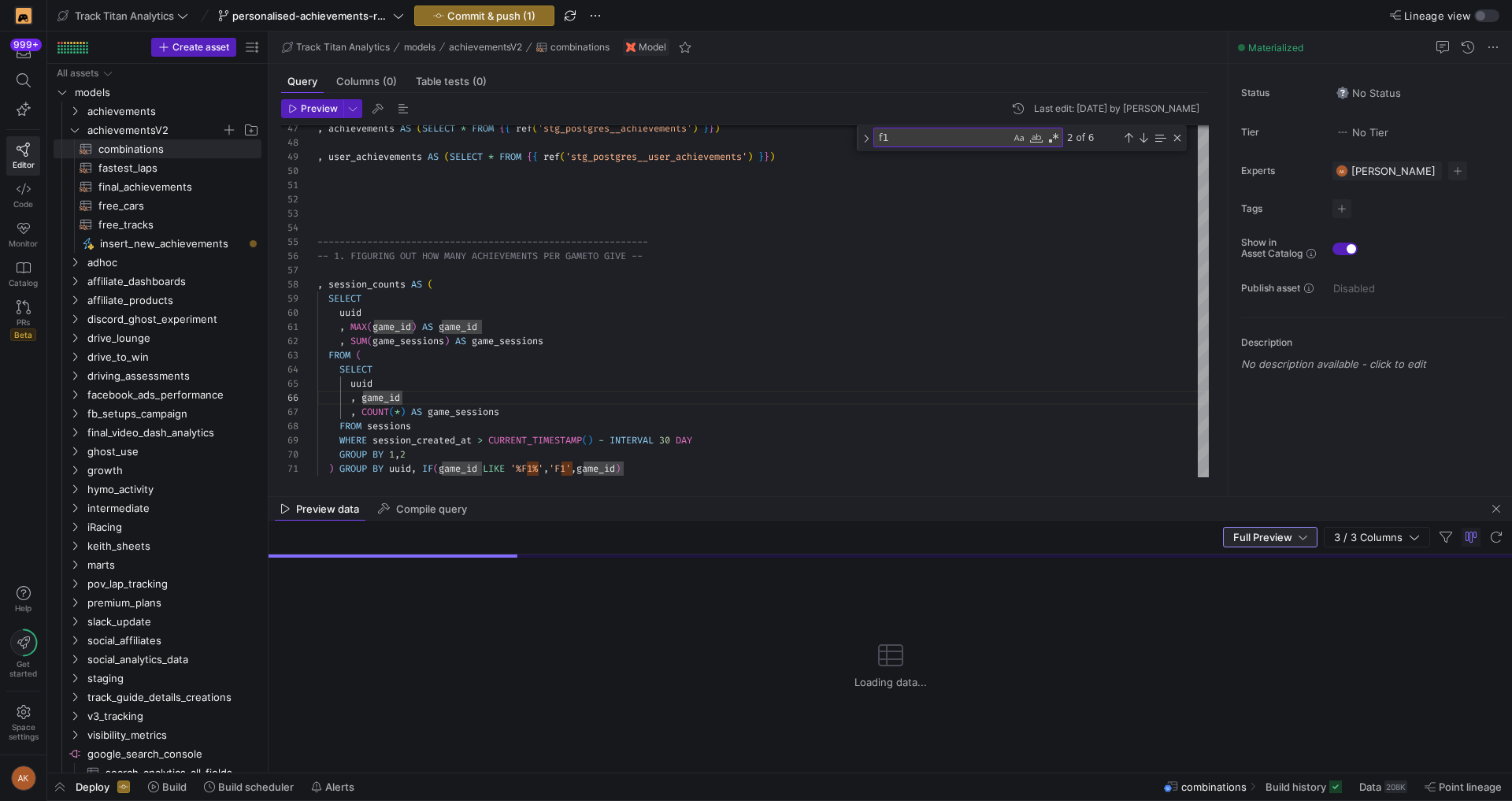
click at [1079, 526] on div "Full Preview 3 / 3 Columns" at bounding box center [890, 537] width 1243 height 34
click at [815, 497] on div "Preview data Compile query" at bounding box center [890, 508] width 1243 height 24
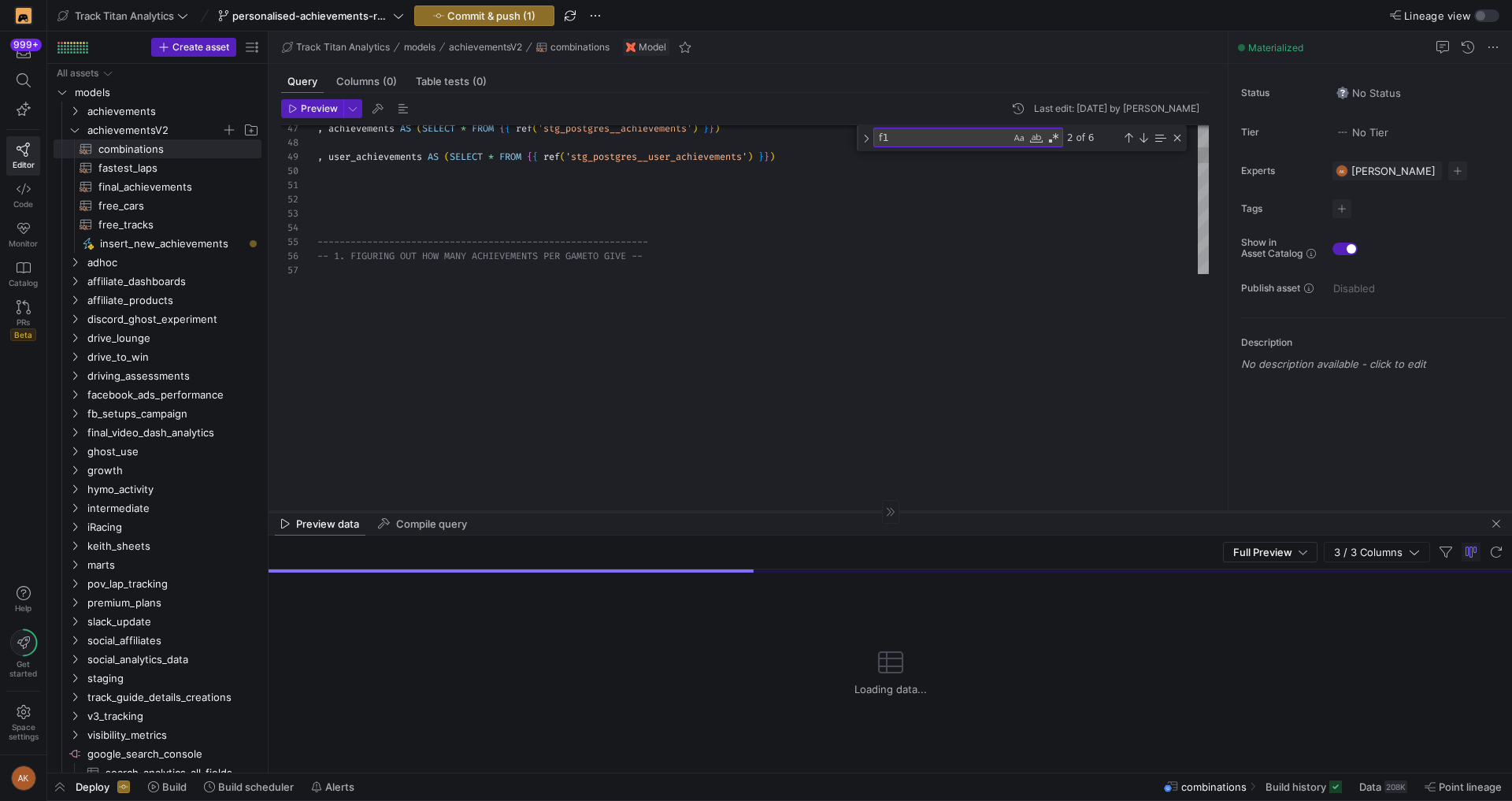
drag, startPoint x: 815, startPoint y: 495, endPoint x: 770, endPoint y: 513, distance: 48.5
click at [770, 512] on div at bounding box center [890, 511] width 1243 height 1
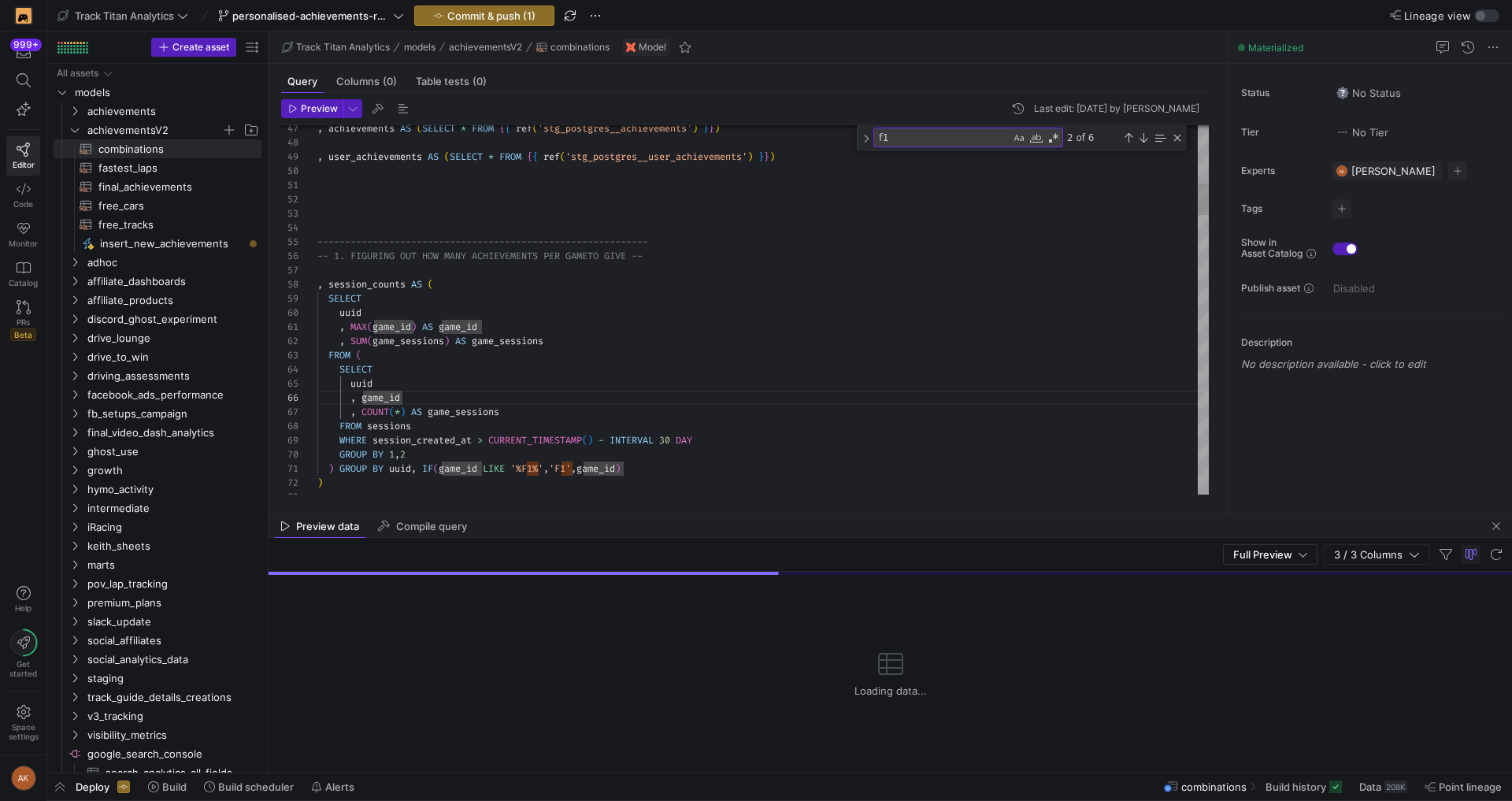
click at [750, 513] on as-split "Track Titan Analytics models achievementsV2 combinations Model Query Columns (0…" at bounding box center [890, 401] width 1243 height 741
click at [750, 510] on mat-tab-group "Query Columns (0) Table tests (0) Preview Last edit: Friday 08 August 2025 by A…" at bounding box center [745, 288] width 953 height 449
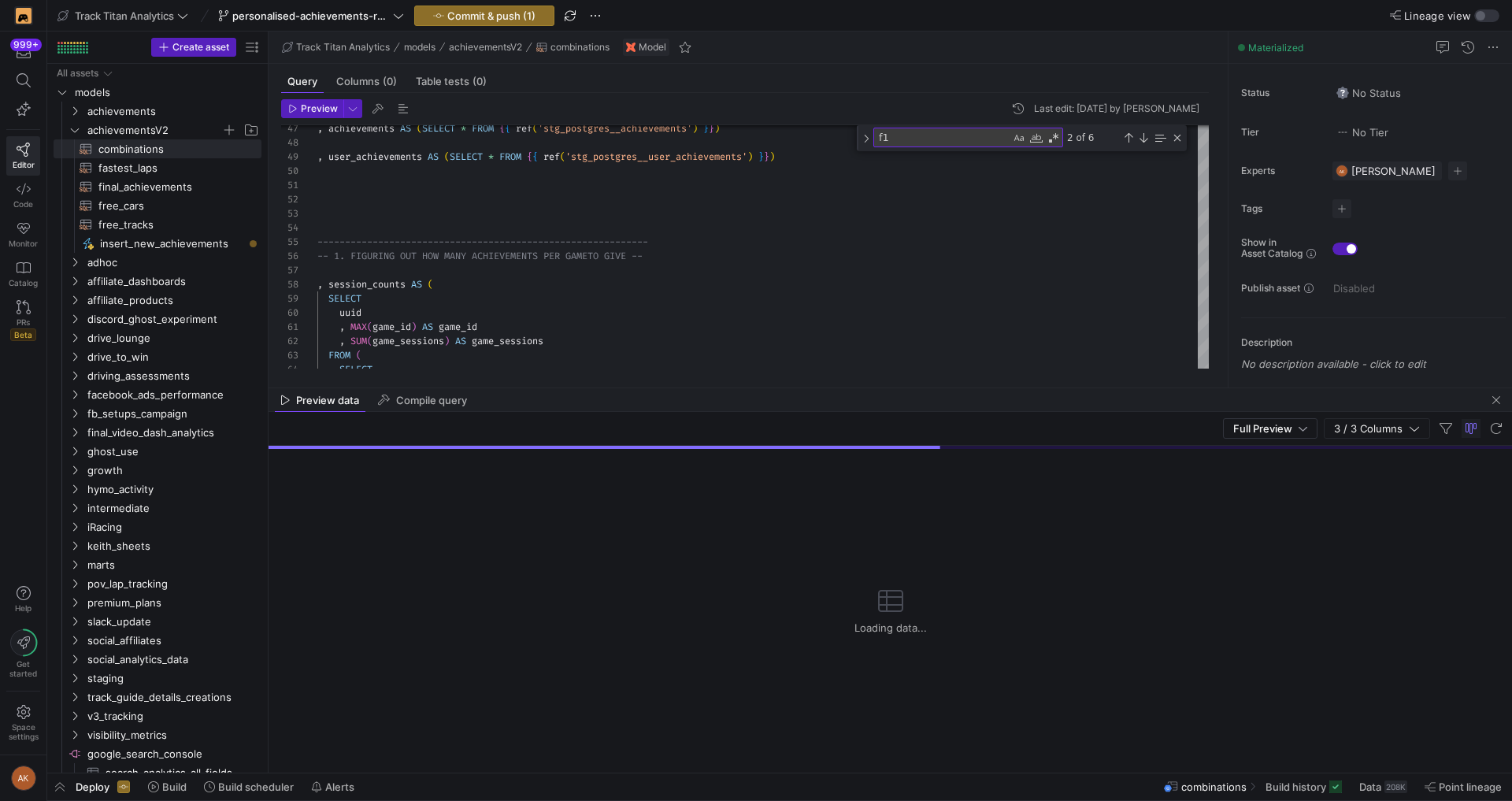
drag, startPoint x: 750, startPoint y: 513, endPoint x: 757, endPoint y: 371, distance: 142.2
click at [756, 387] on div at bounding box center [890, 387] width 1243 height 1
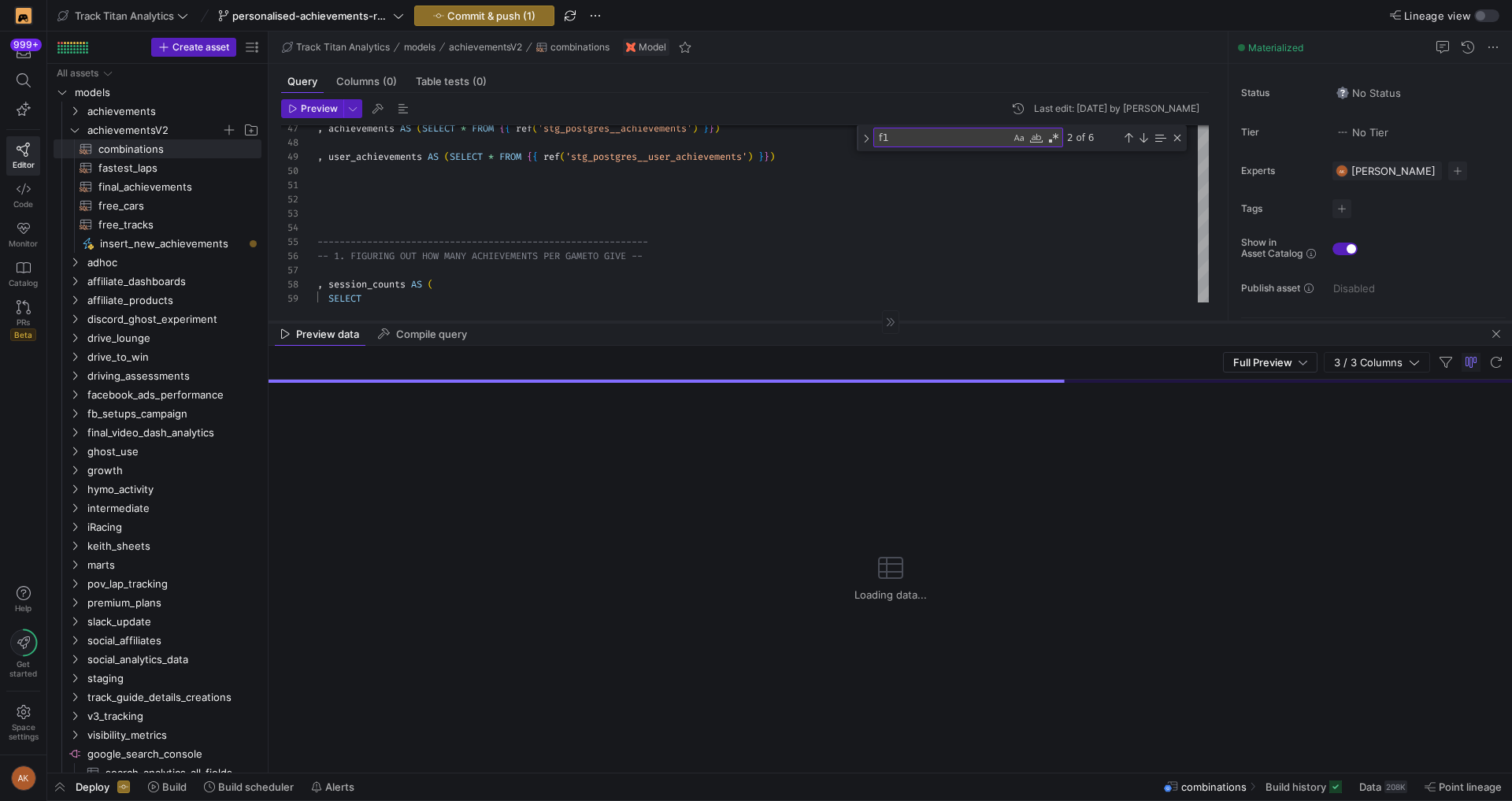
drag, startPoint x: 742, startPoint y: 376, endPoint x: 740, endPoint y: 321, distance: 55.0
click at [740, 321] on div at bounding box center [890, 321] width 1243 height 1
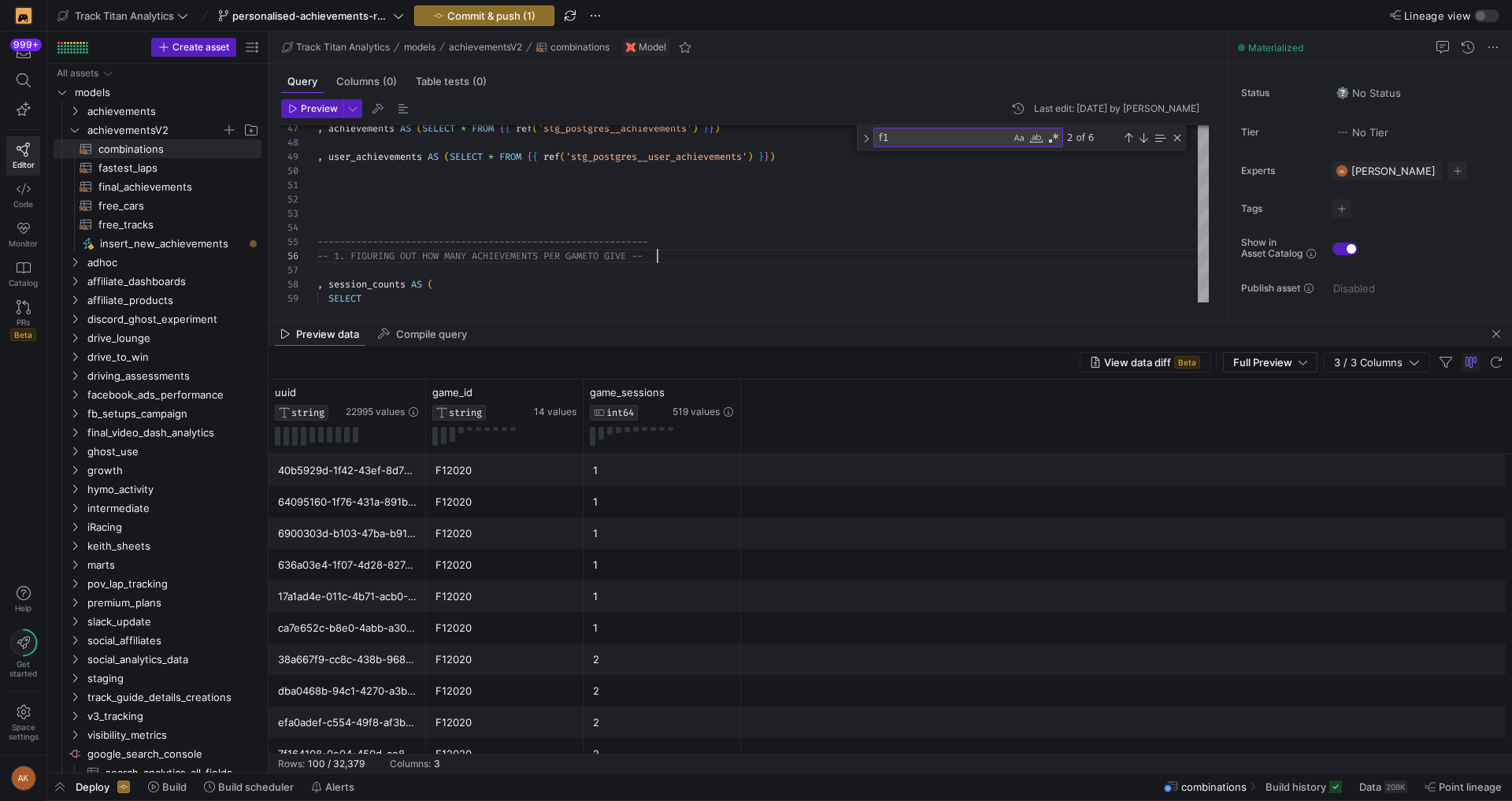
click at [658, 357] on div "View data diff Beta Full Preview 3 / 3 Columns" at bounding box center [890, 363] width 1243 height 34
click at [506, 355] on div "View data diff Beta Full Preview 3 / 3 Columns" at bounding box center [890, 363] width 1243 height 34
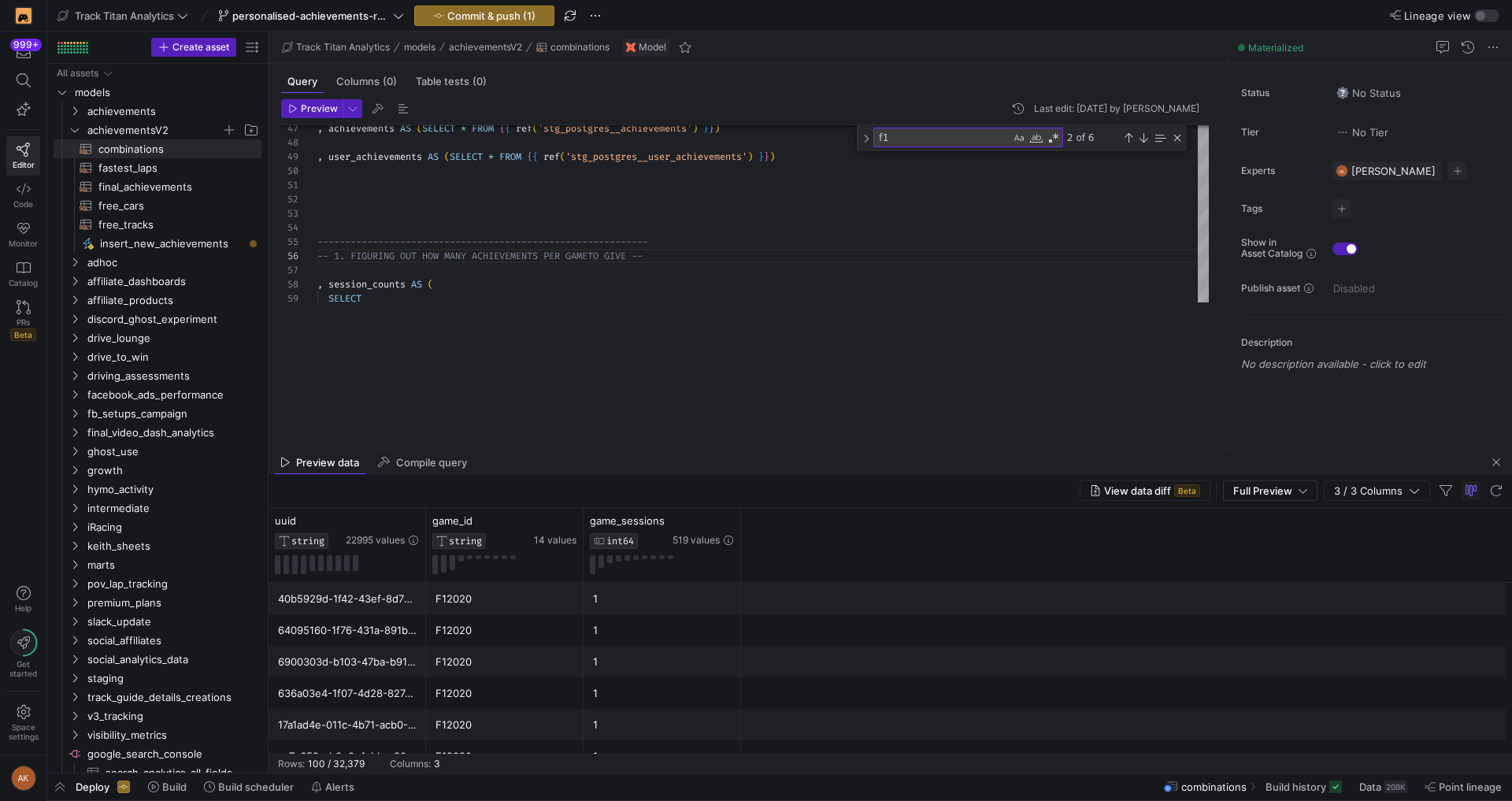
drag, startPoint x: 540, startPoint y: 320, endPoint x: 529, endPoint y: 454, distance: 134.5
click at [530, 450] on div at bounding box center [890, 449] width 1243 height 1
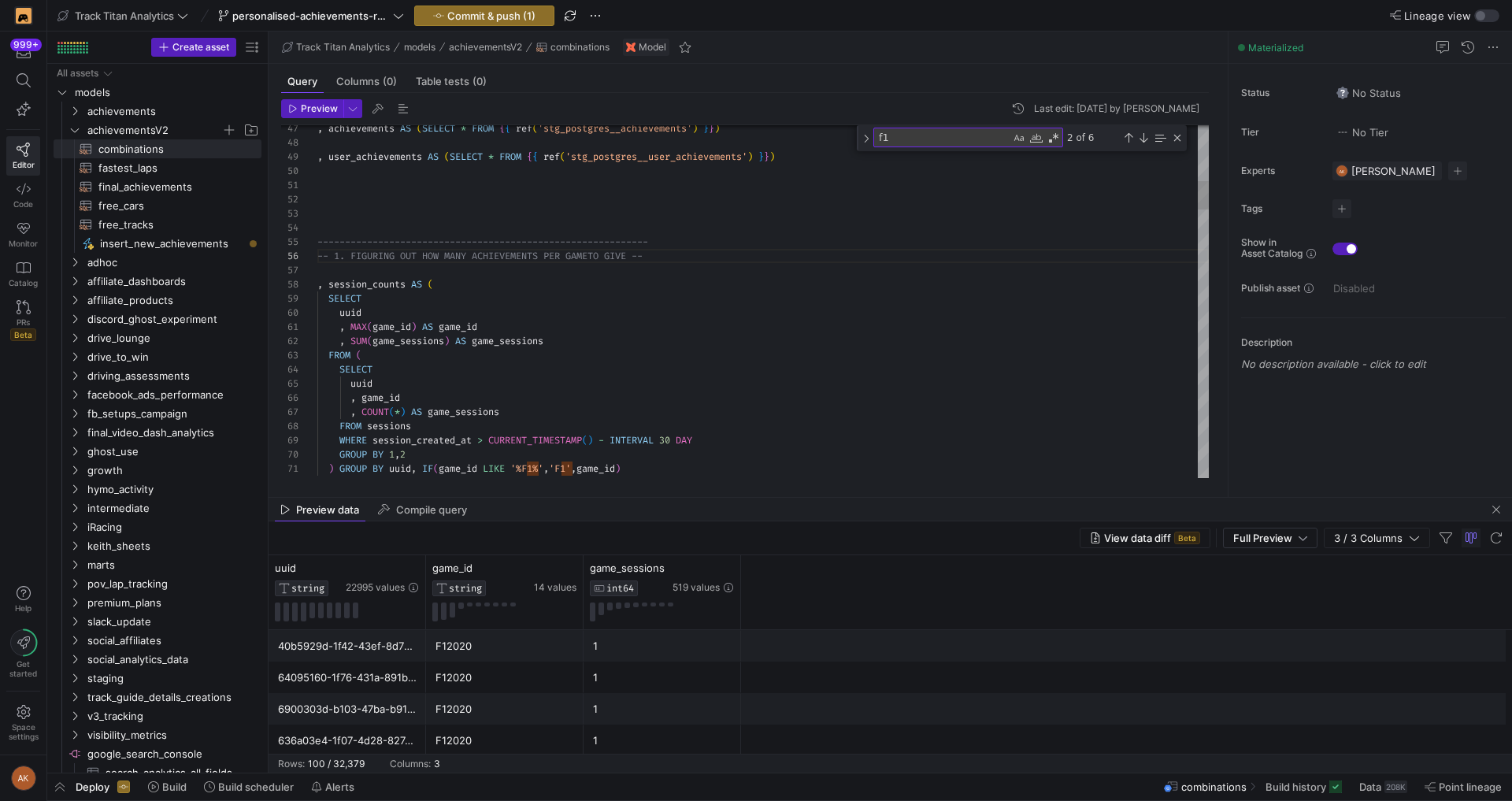
click at [1170, 141] on div "Close (Escape)" at bounding box center [1176, 137] width 13 height 13
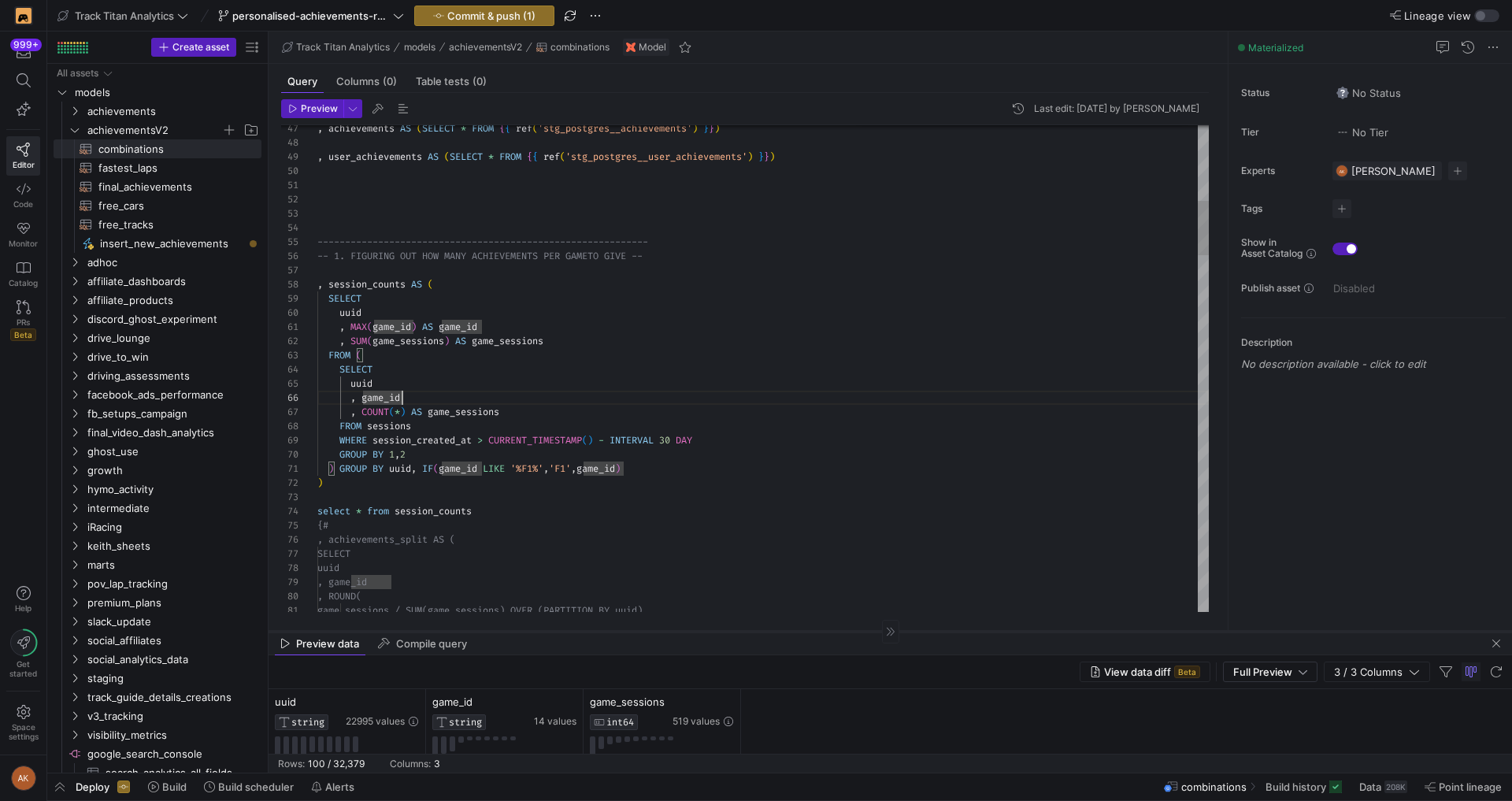
drag, startPoint x: 710, startPoint y: 496, endPoint x: 701, endPoint y: 630, distance: 134.3
click at [701, 631] on div at bounding box center [890, 631] width 1243 height 1
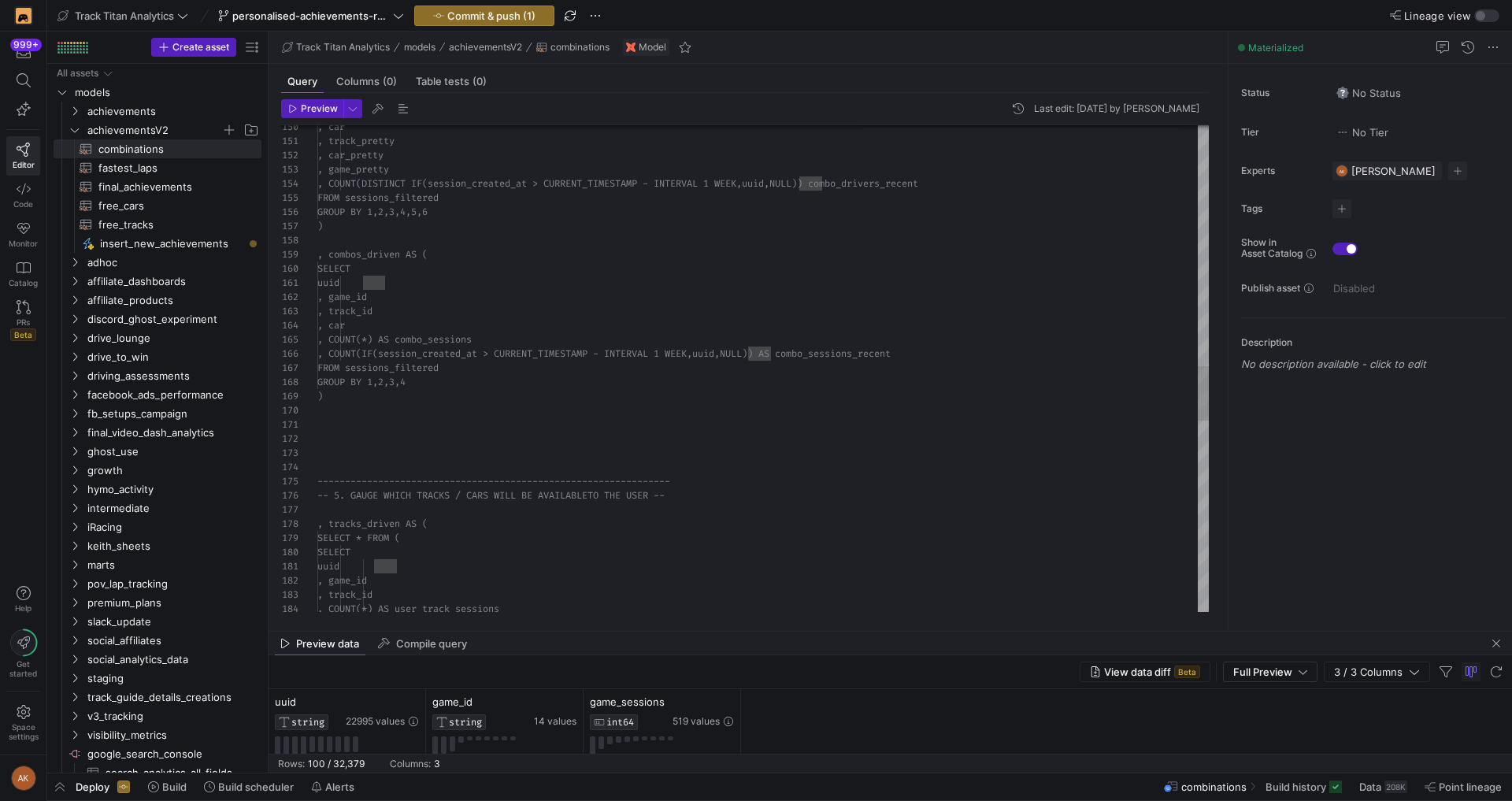
click at [686, 374] on div ", car , track_pretty , car_pretty , game_pretty , COUNT(DISTINCT IF(session_cre…" at bounding box center [762, 148] width 891 height 4306
click at [145, 190] on span "final_achievements​​​​​​​​​​" at bounding box center [171, 186] width 145 height 18
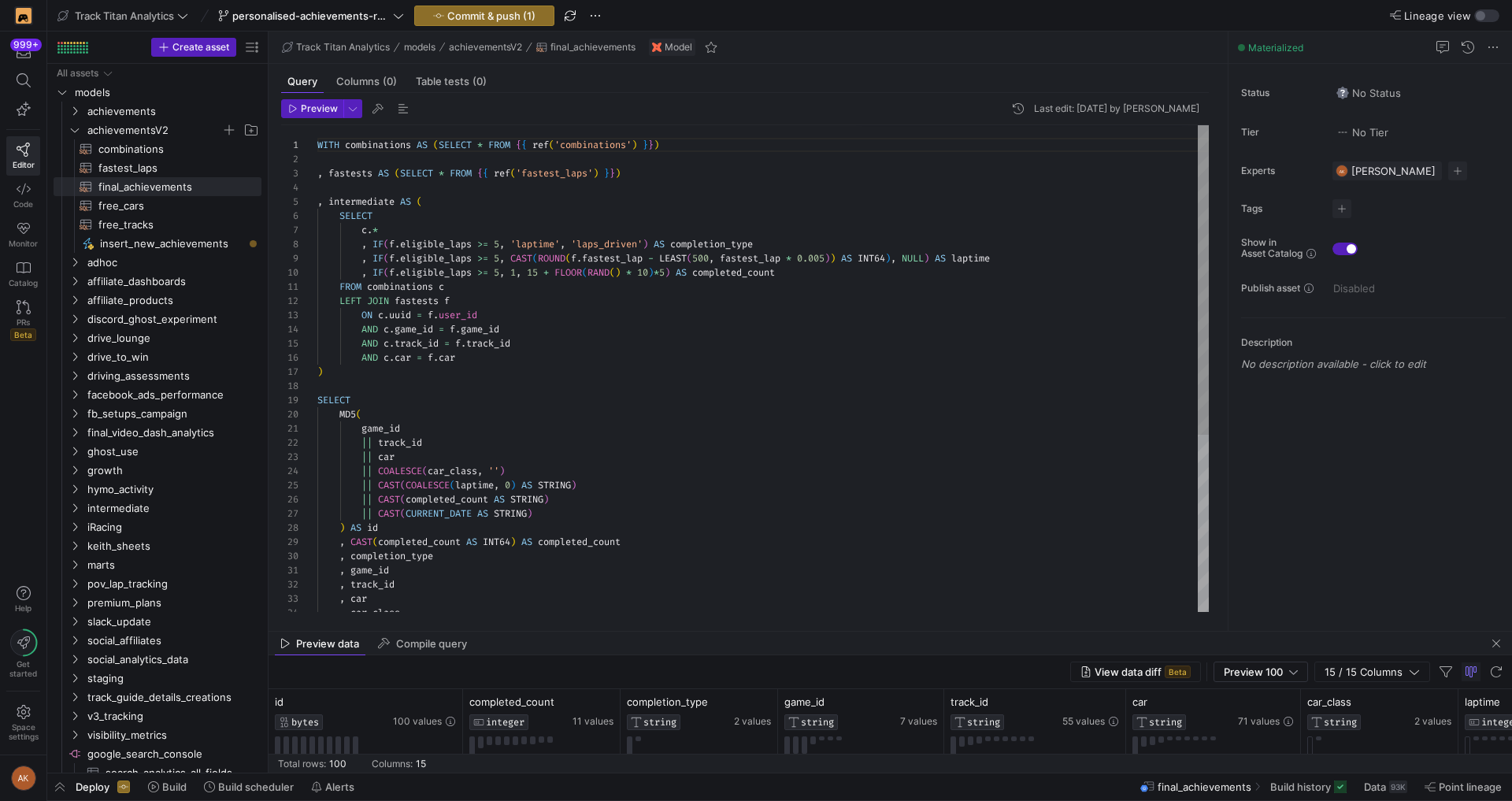
click at [497, 245] on div "SELECT MD5 ( game_id || track_id || car || COALESCE ( car_class , '' ) || CAST …" at bounding box center [762, 507] width 891 height 764
click at [564, 331] on div "SELECT MD5 ( game_id || track_id || car || COALESCE ( car_class , '' ) || CAST …" at bounding box center [762, 507] width 891 height 764
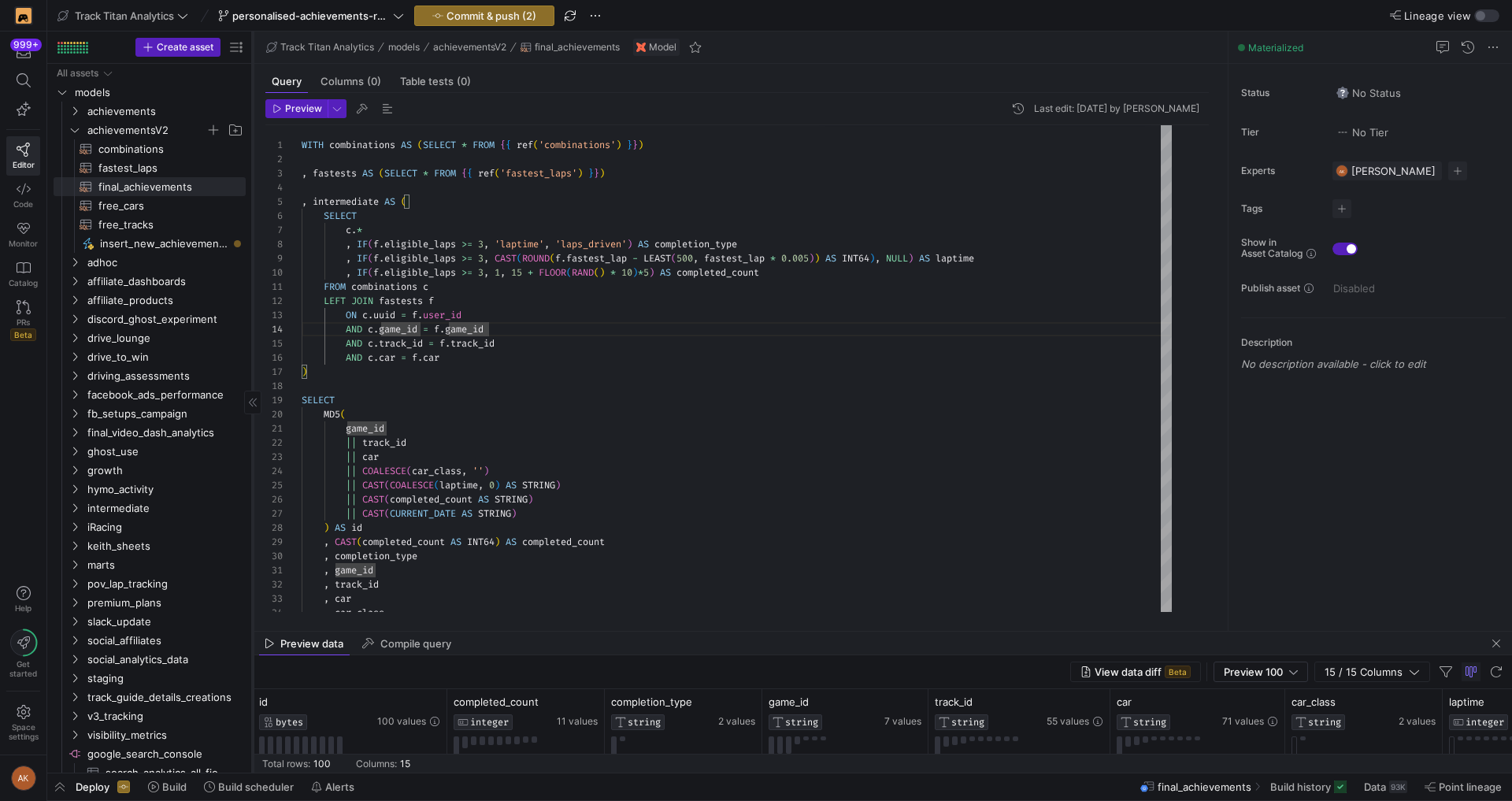
drag, startPoint x: 267, startPoint y: 191, endPoint x: 252, endPoint y: 274, distance: 84.3
click at [252, 274] on div at bounding box center [252, 401] width 1 height 741
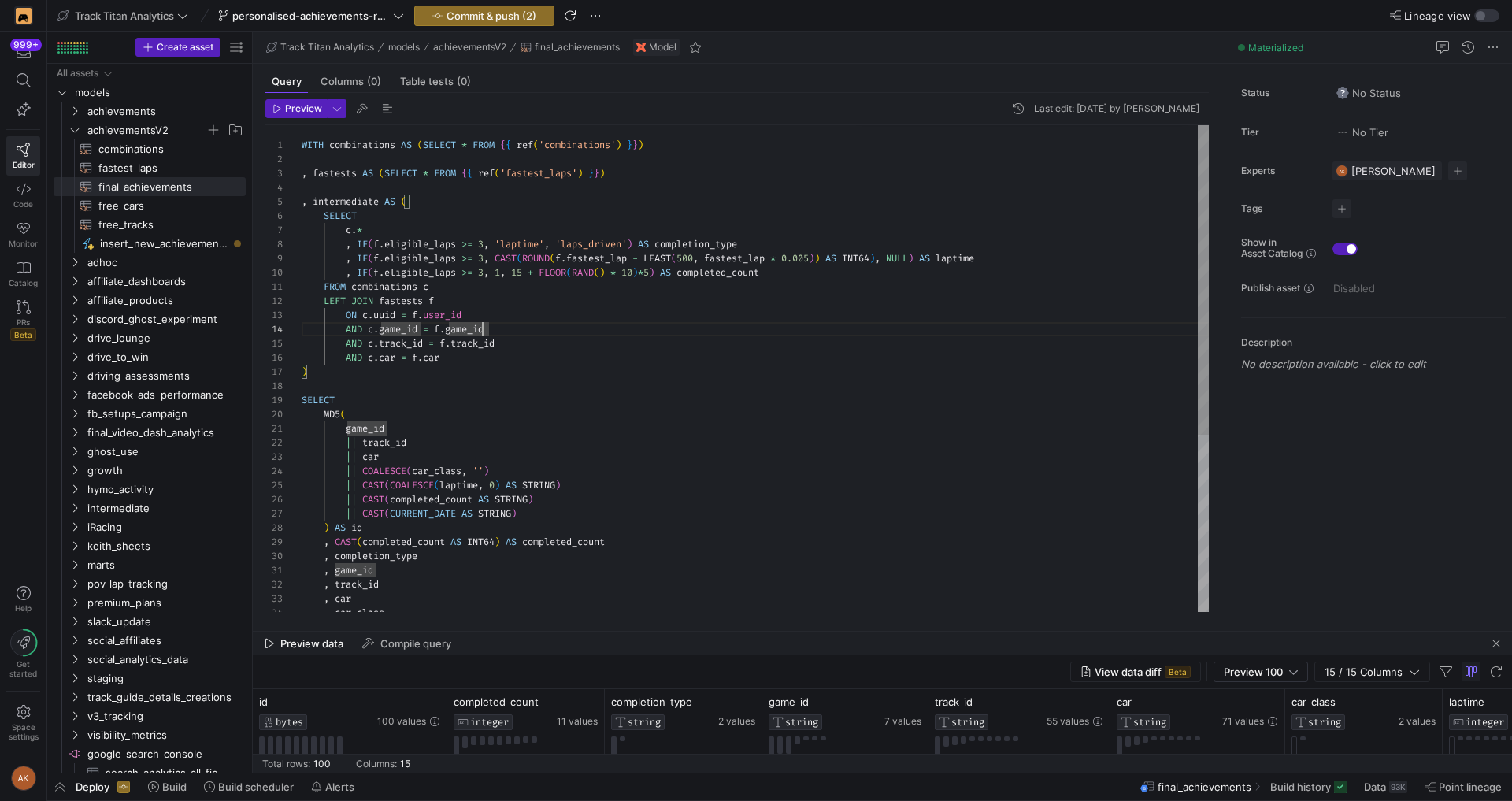
click at [482, 324] on div "SELECT MD5 ( game_id || track_id || car || COALESCE ( car_class , '' ) || CAST …" at bounding box center [756, 507] width 907 height 764
click at [546, 315] on div "SELECT MD5 ( game_id || track_id || car || COALESCE ( car_class , '' ) || CAST …" at bounding box center [756, 507] width 907 height 764
type textarea "FROM combinations c LEFT JOIN fastests f ON c.uuid = f.user_id AND c.game_id = …"
click at [21, 81] on icon at bounding box center [24, 80] width 14 height 14
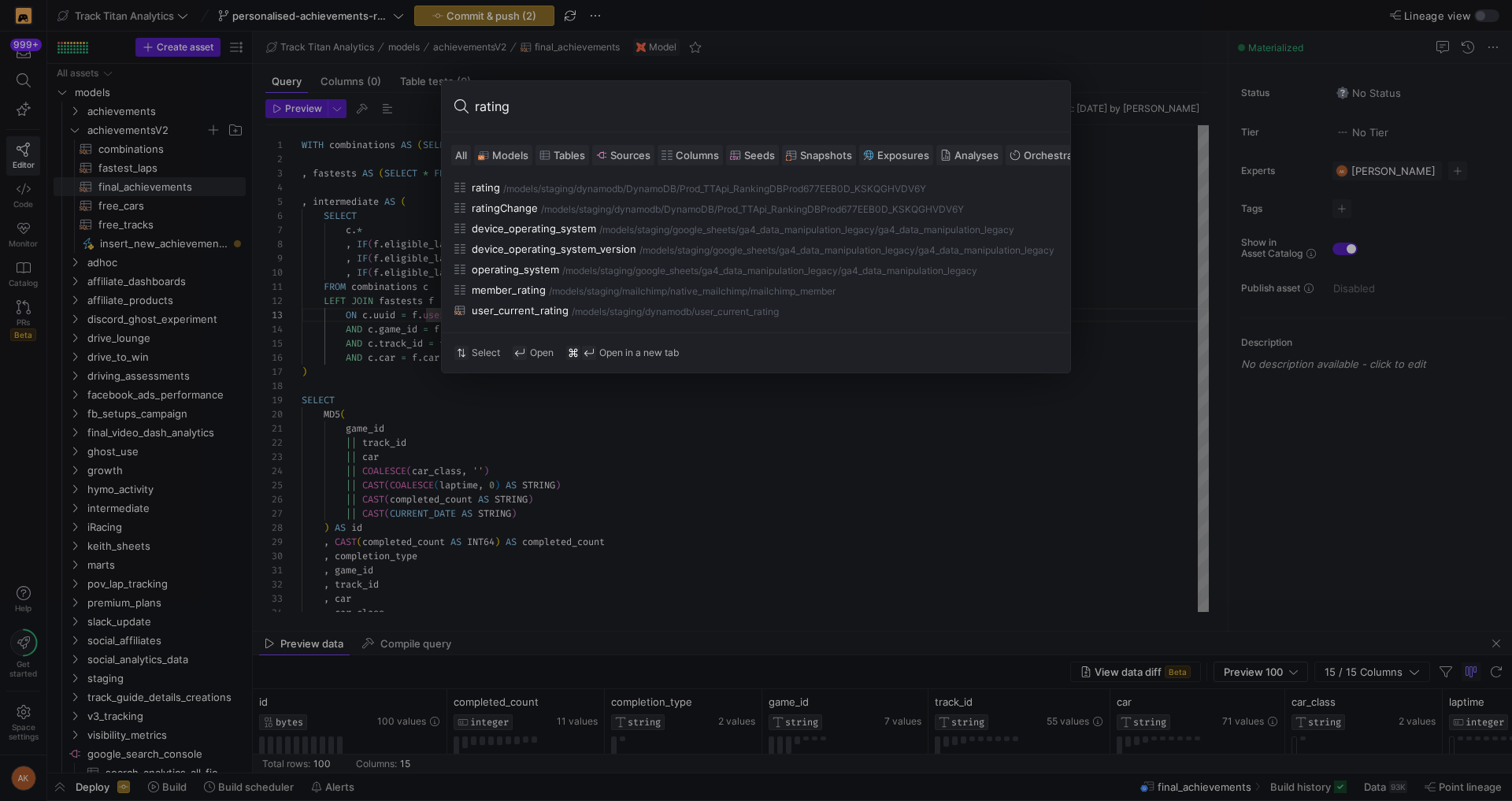
type input "rating"
click at [724, 429] on div at bounding box center [756, 400] width 1512 height 801
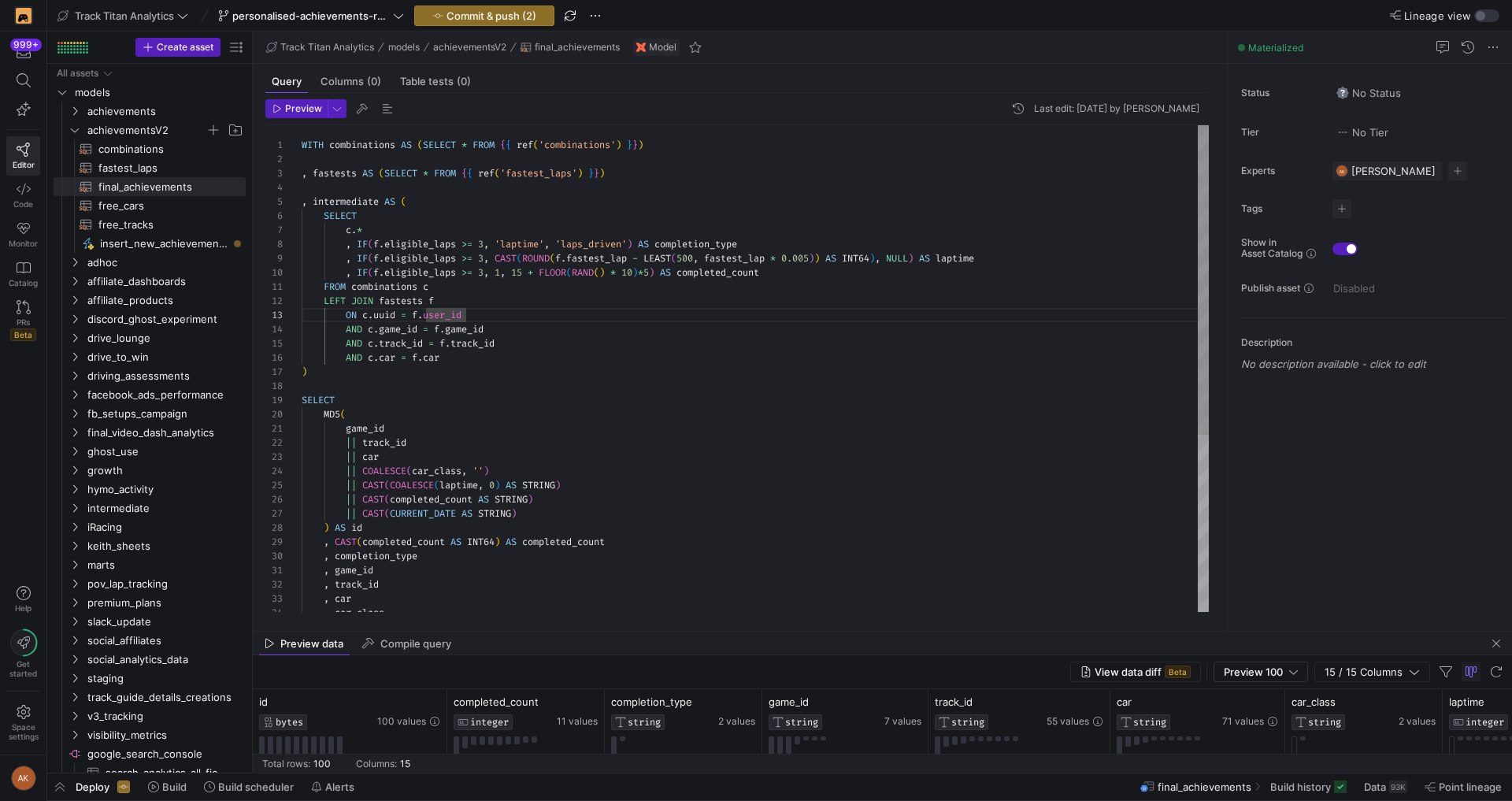
click at [711, 347] on div "SELECT MD5 ( game_id || track_id || car || COALESCE ( car_class , '' ) || CAST …" at bounding box center [756, 507] width 907 height 764
click at [693, 369] on div "SELECT MD5 ( game_id || track_id || car || COALESCE ( car_class , '' ) || CAST …" at bounding box center [756, 507] width 907 height 764
click at [139, 148] on div at bounding box center [756, 400] width 1512 height 801
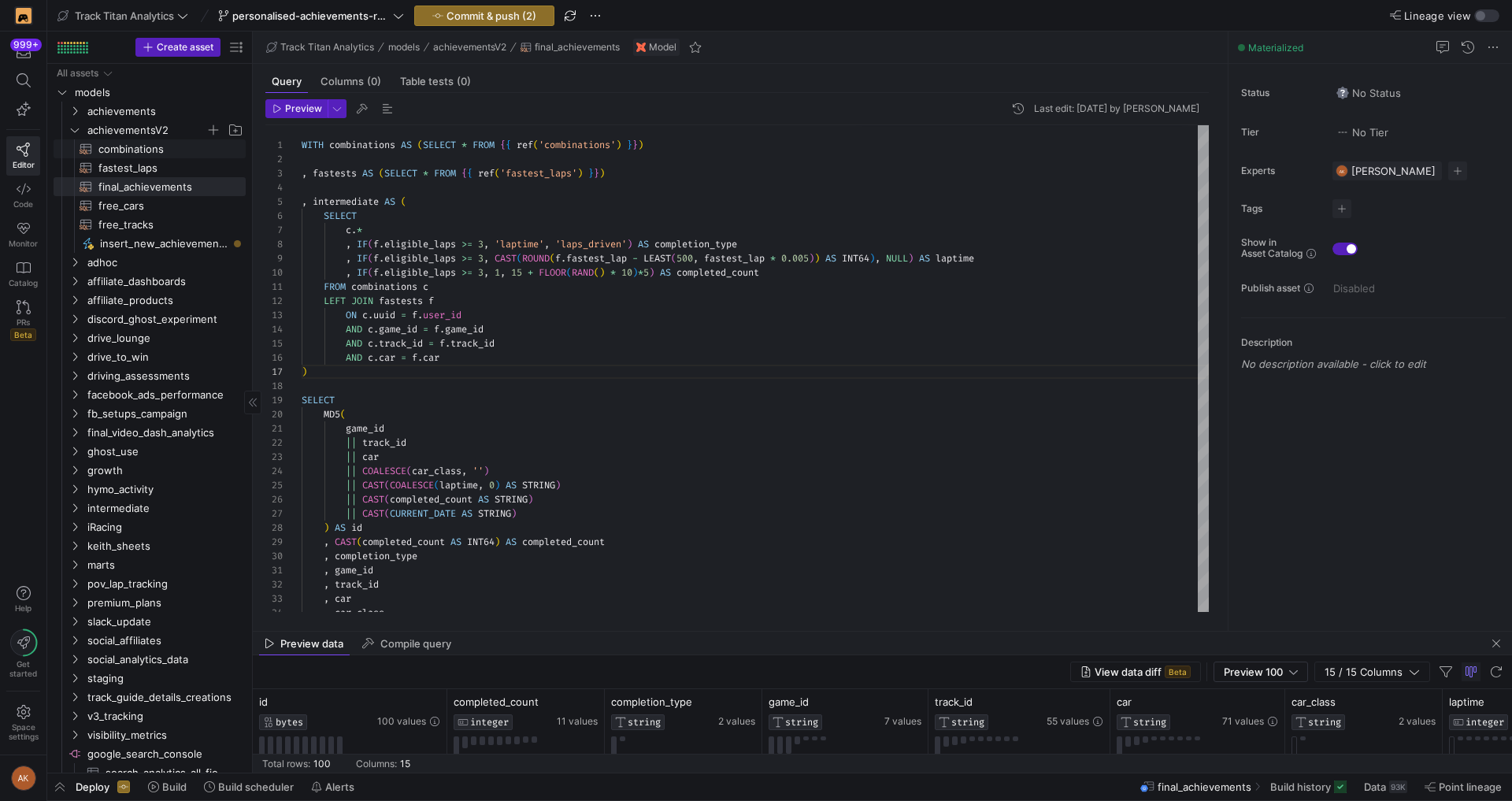
click at [138, 150] on span "combinations​​​​​​​​​​" at bounding box center [163, 148] width 129 height 18
type textarea "--------------------- -- 0. INPUT TABLES -- WITH games AS ( SELECT game_id , ga…"
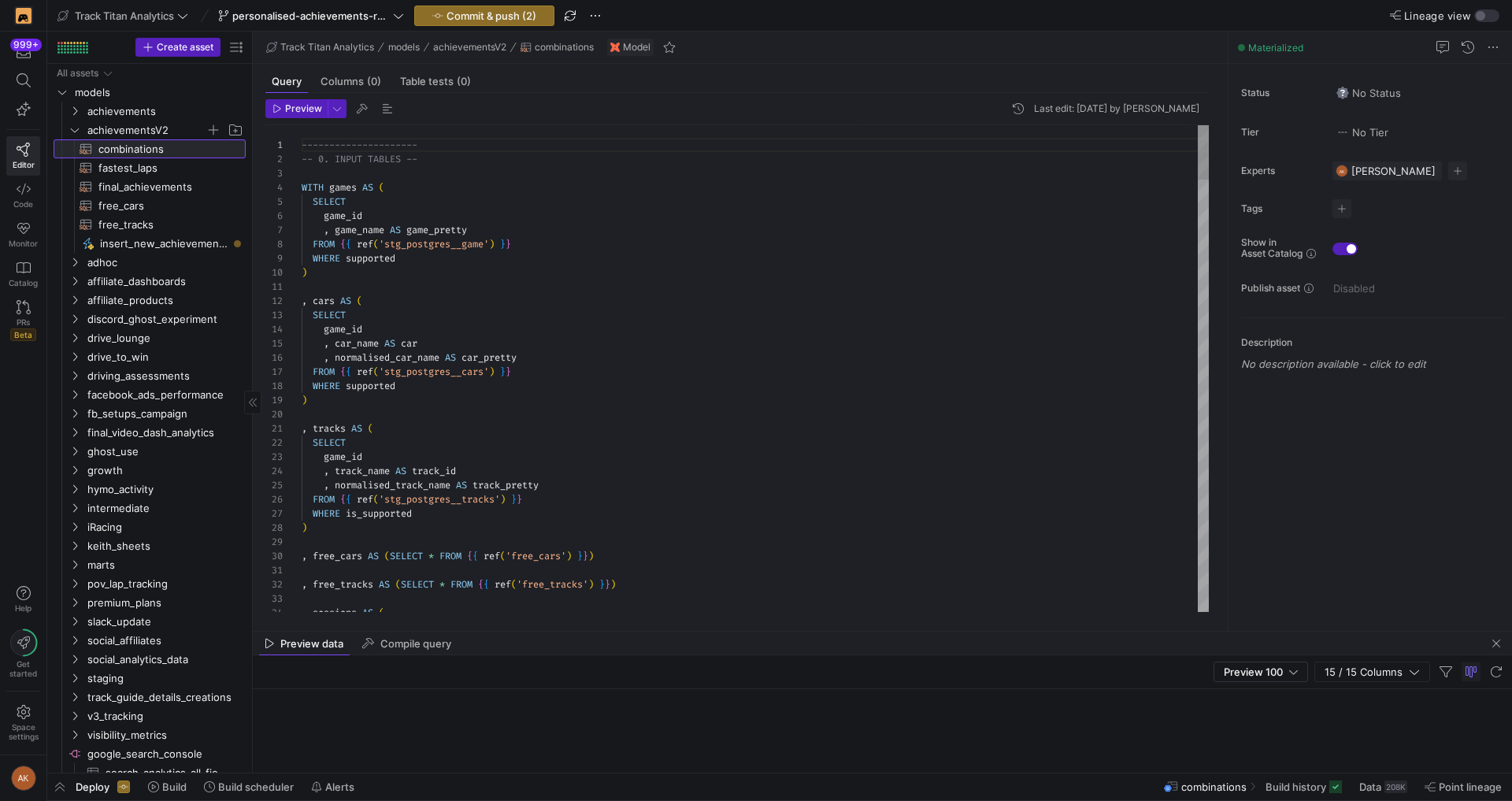
scroll to position [142, 0]
click at [1326, 777] on span at bounding box center [1383, 787] width 61 height 25
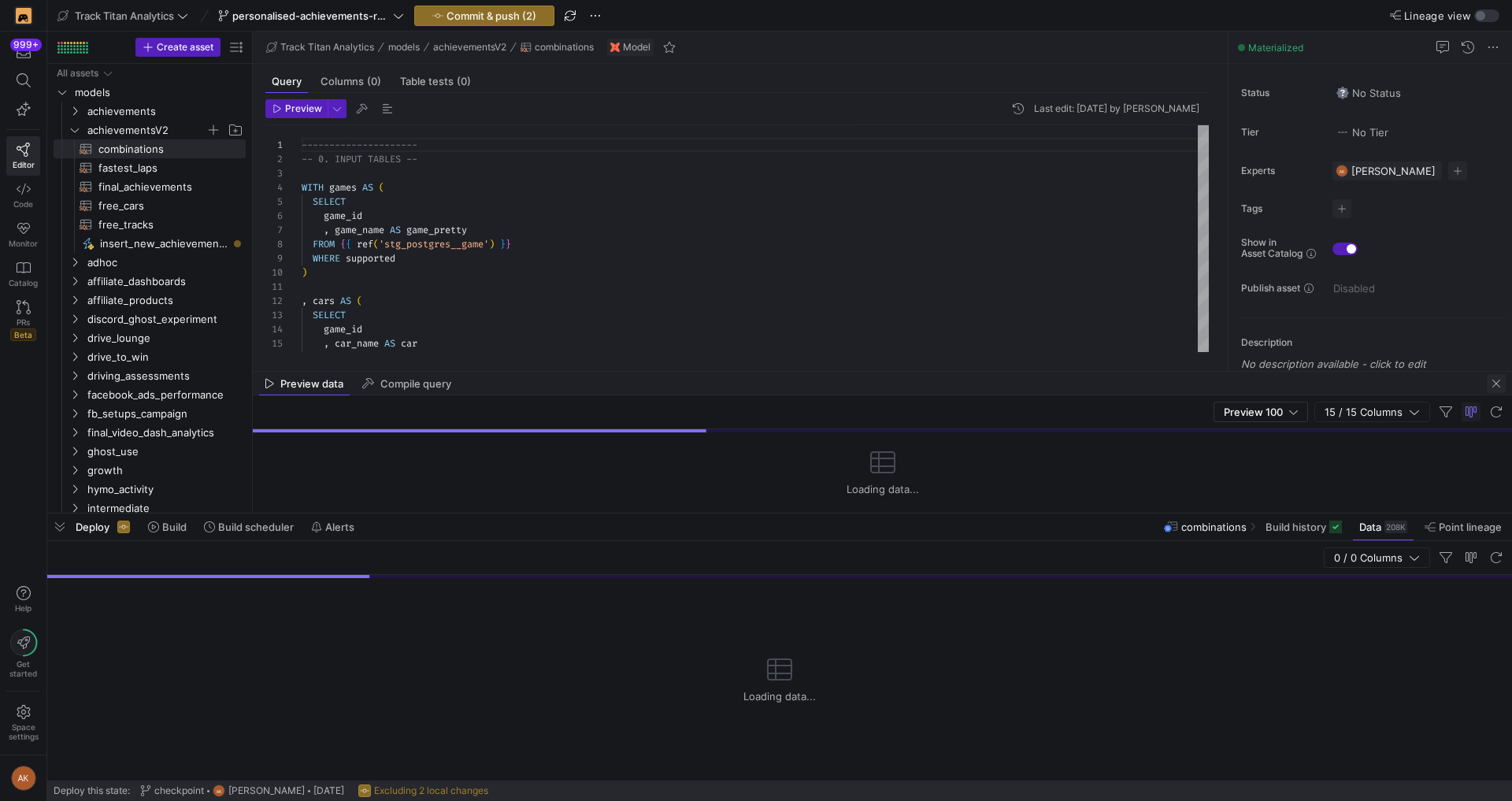
click at [1326, 383] on span "button" at bounding box center [1496, 384] width 19 height 19
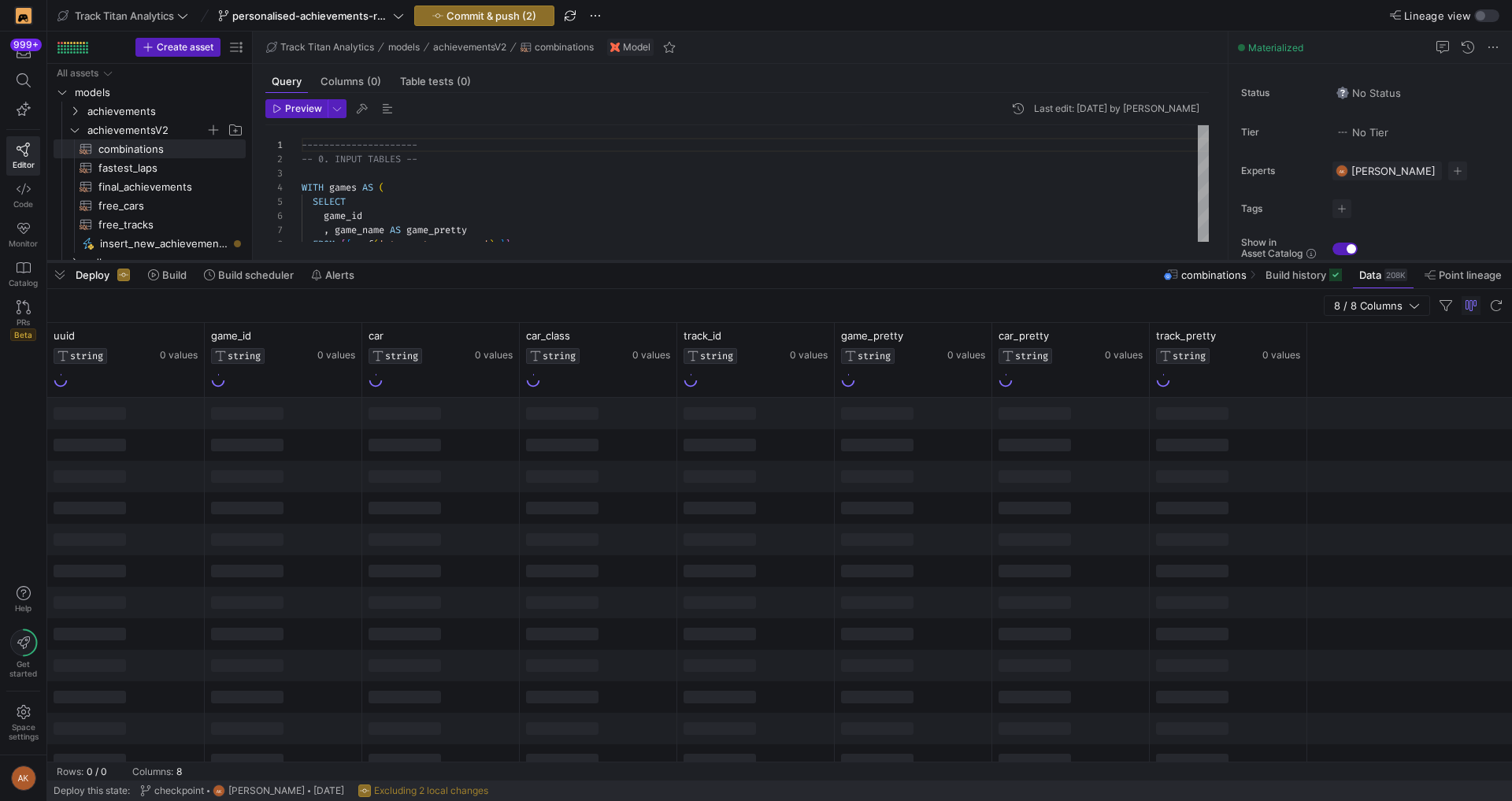
drag, startPoint x: 661, startPoint y: 513, endPoint x: 681, endPoint y: 257, distance: 256.8
click at [681, 258] on div at bounding box center [779, 261] width 1465 height 6
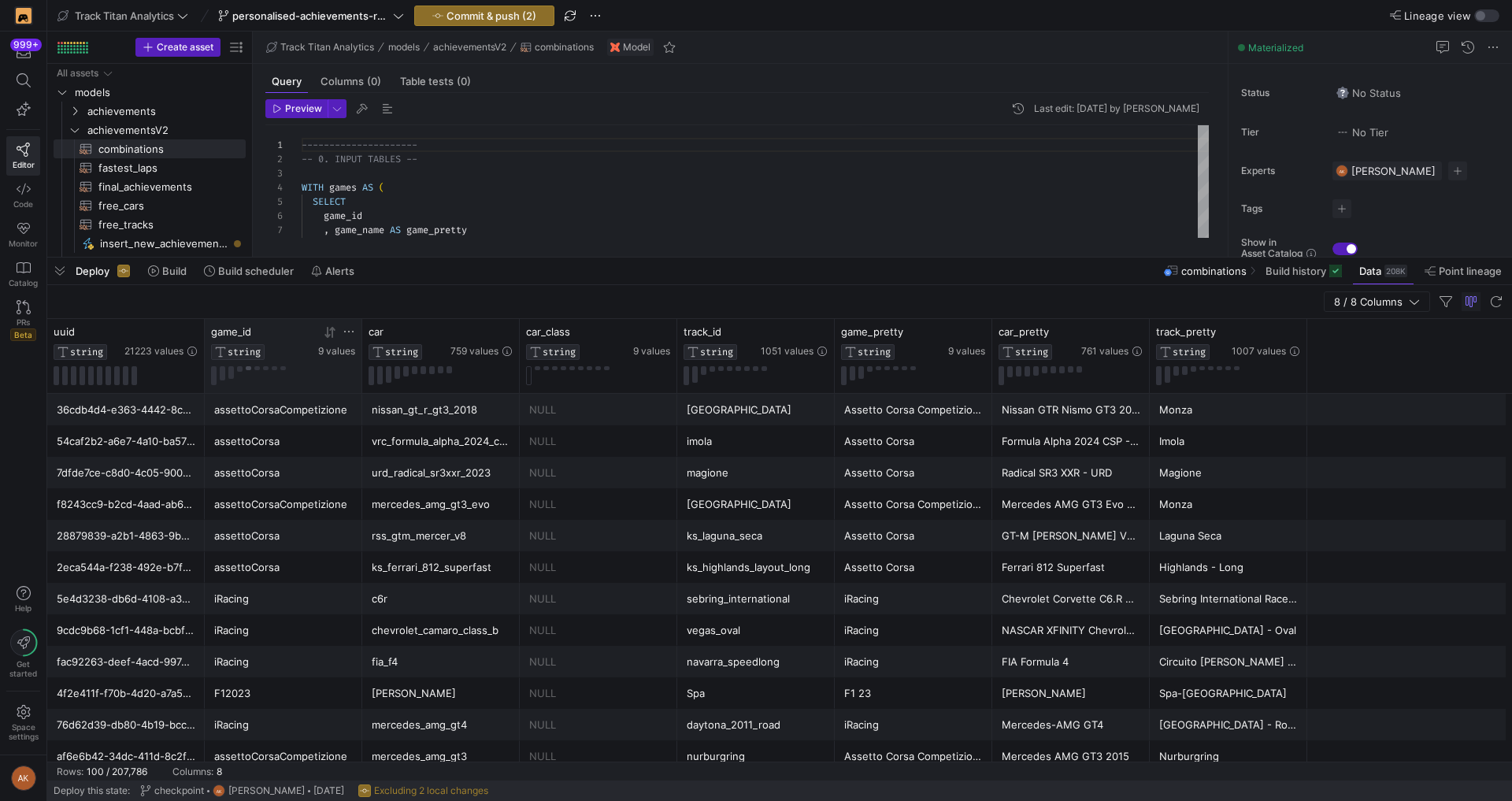
scroll to position [142, 0]
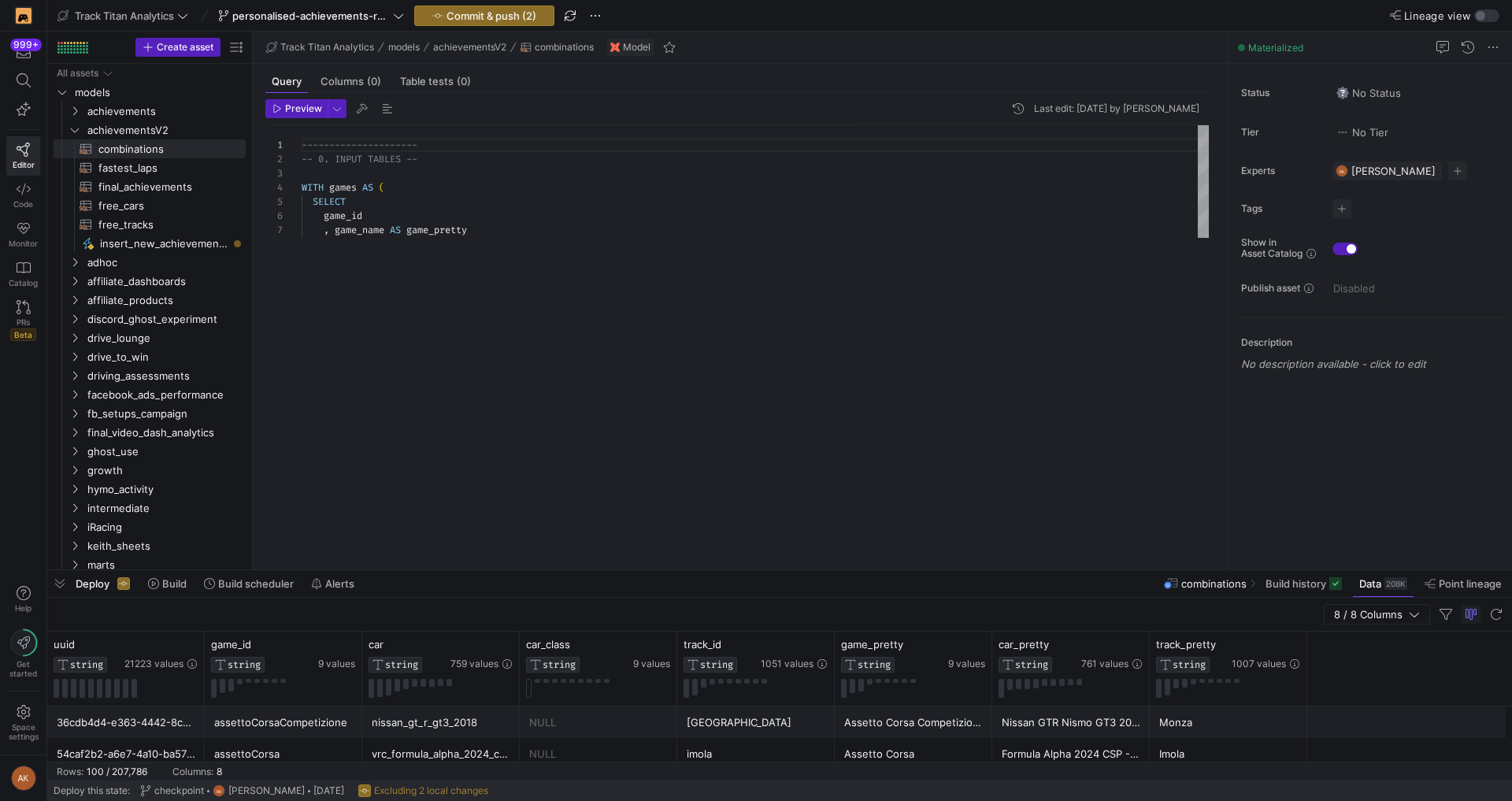
drag, startPoint x: 358, startPoint y: 259, endPoint x: 385, endPoint y: 616, distance: 358.0
click at [379, 573] on div at bounding box center [779, 569] width 1465 height 6
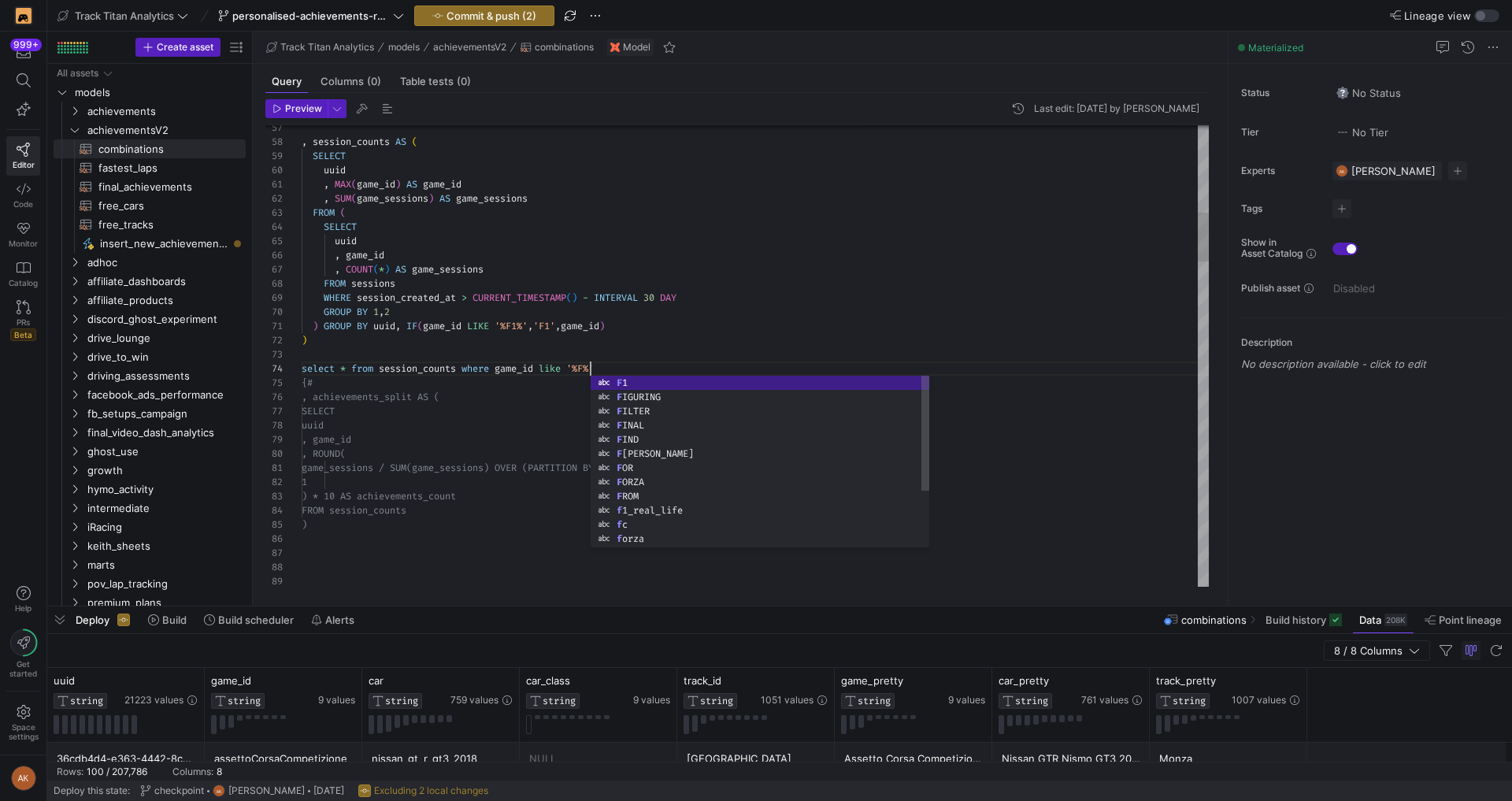
scroll to position [42, 294]
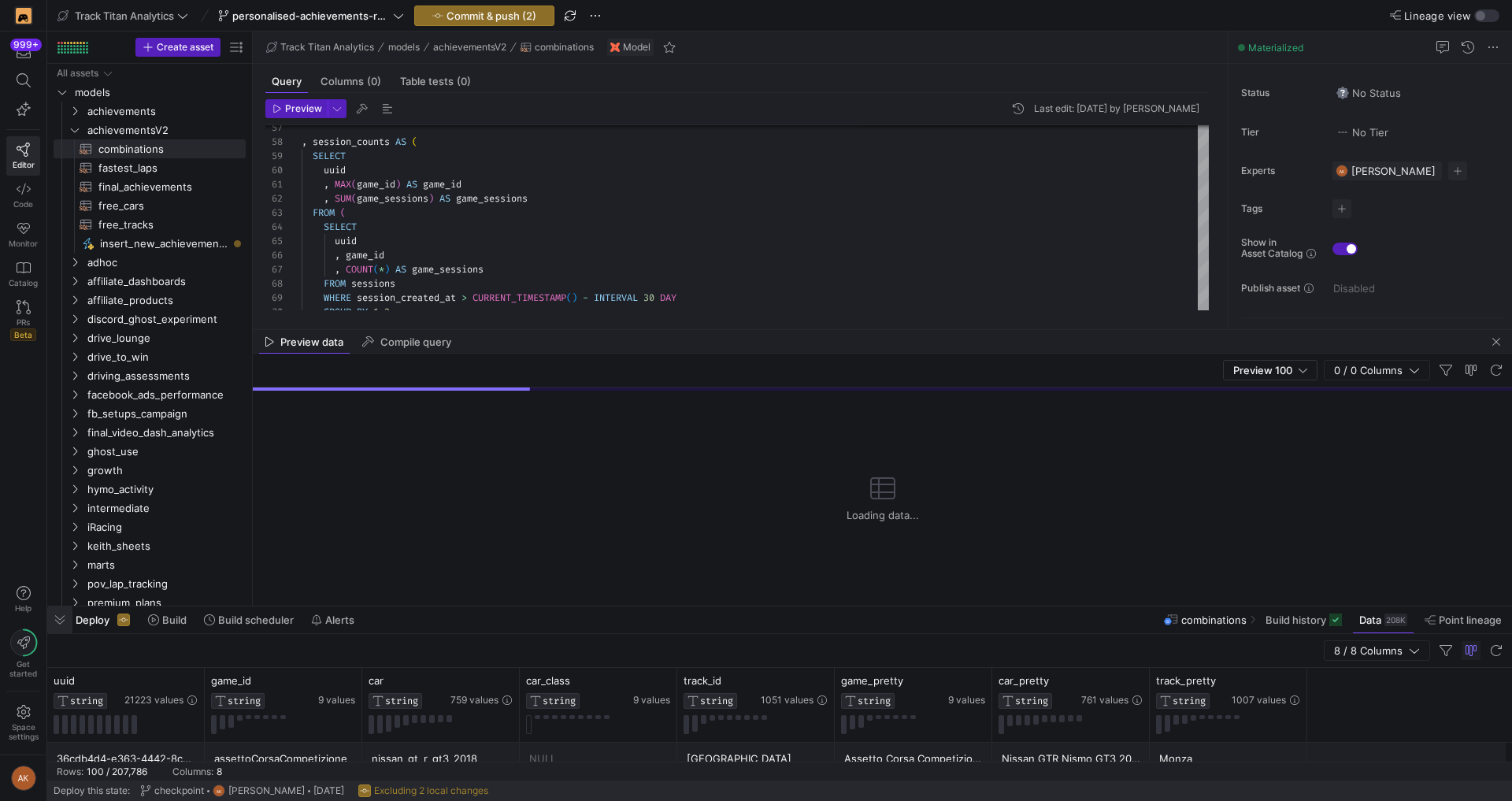
click at [65, 625] on span "button" at bounding box center [60, 620] width 25 height 27
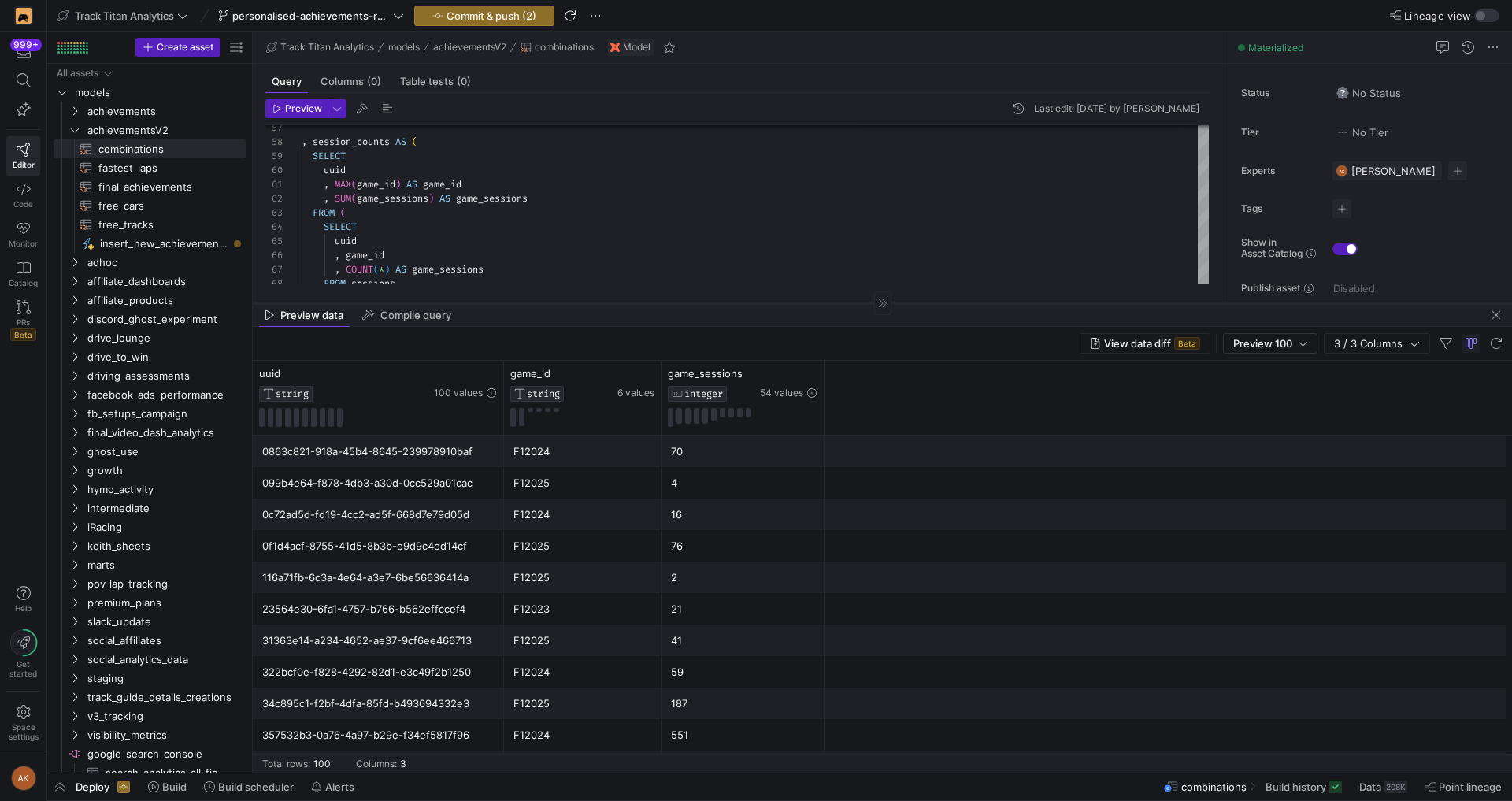
drag, startPoint x: 686, startPoint y: 497, endPoint x: 685, endPoint y: 304, distance: 193.0
click at [685, 304] on as-split "Track Titan Analytics models achievementsV2 combinations Model Query Columns (0…" at bounding box center [882, 401] width 1259 height 741
click at [476, 374] on icon at bounding box center [471, 374] width 13 height 13
click at [1299, 350] on div "Preview 100" at bounding box center [1270, 343] width 74 height 19
click at [1244, 399] on span "Full Preview" at bounding box center [1270, 394] width 81 height 13
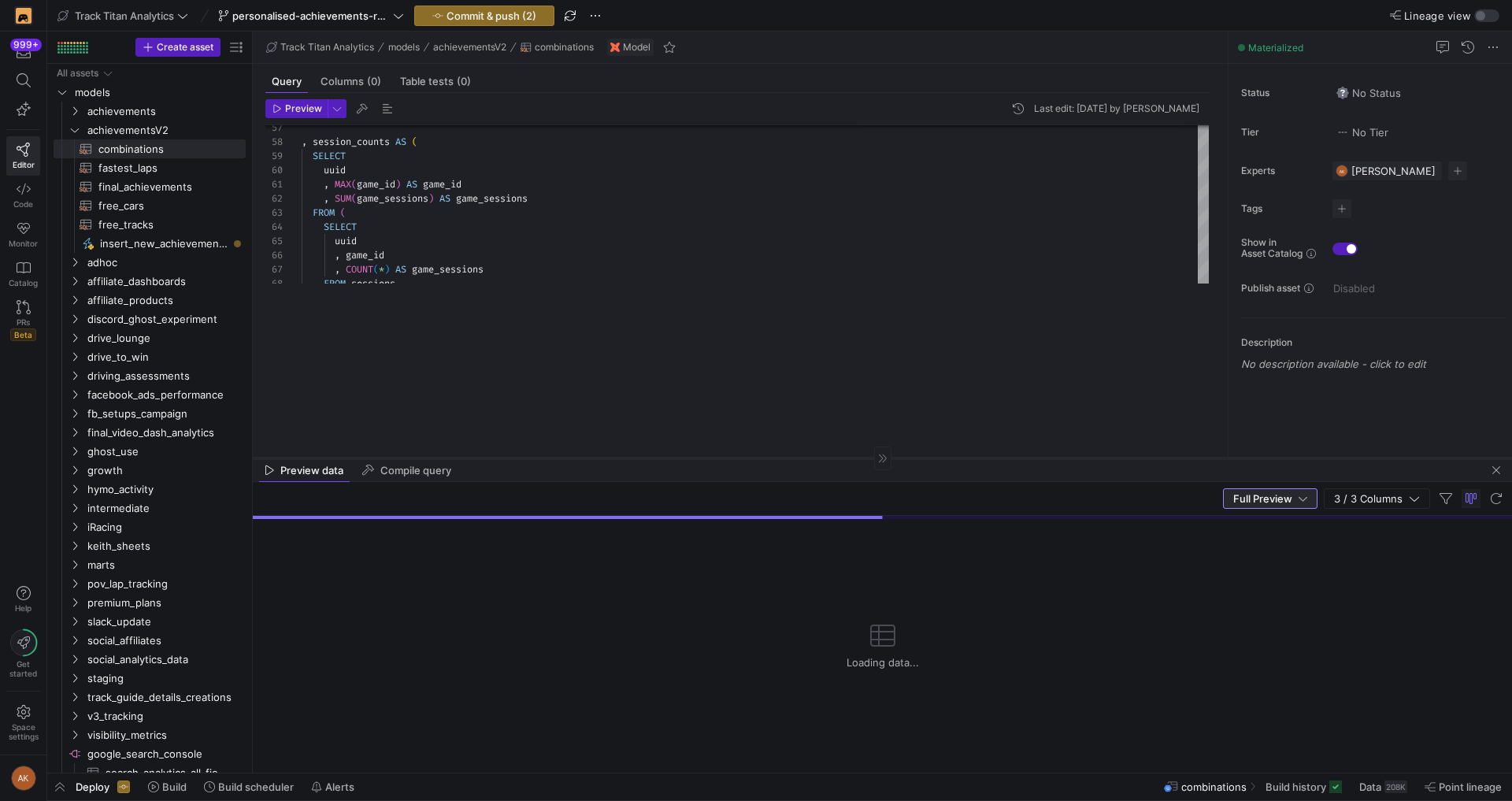
drag, startPoint x: 925, startPoint y: 303, endPoint x: 894, endPoint y: 457, distance: 157.1
click at [894, 457] on div at bounding box center [882, 457] width 1259 height 1
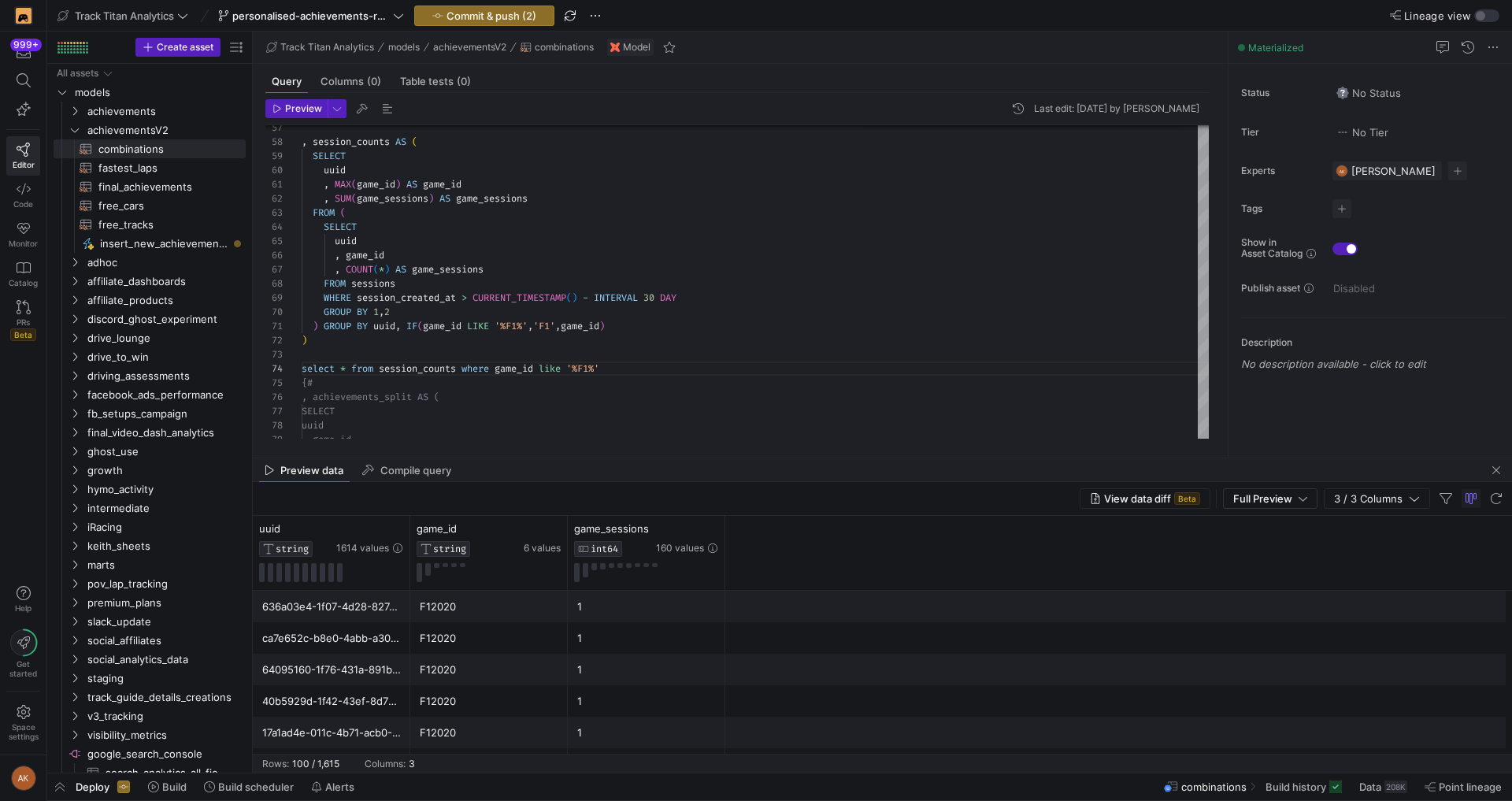
click at [491, 454] on mat-tab-group "Query Columns (0) Table tests (0) Preview Last edit: [DATE] by [PERSON_NAME] 67…" at bounding box center [737, 261] width 968 height 394
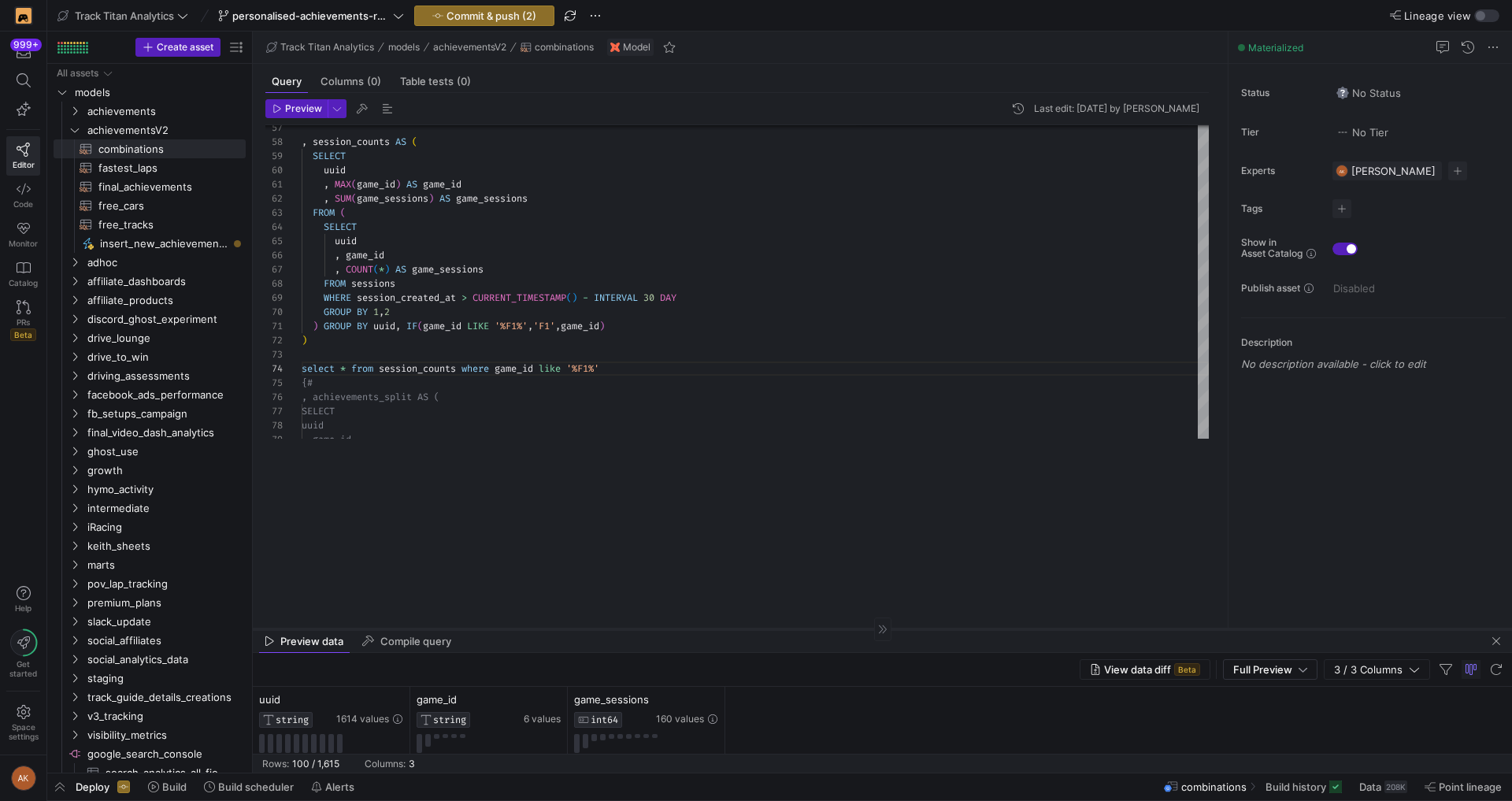
drag, startPoint x: 494, startPoint y: 457, endPoint x: 516, endPoint y: 632, distance: 176.4
click at [516, 629] on div at bounding box center [882, 628] width 1259 height 1
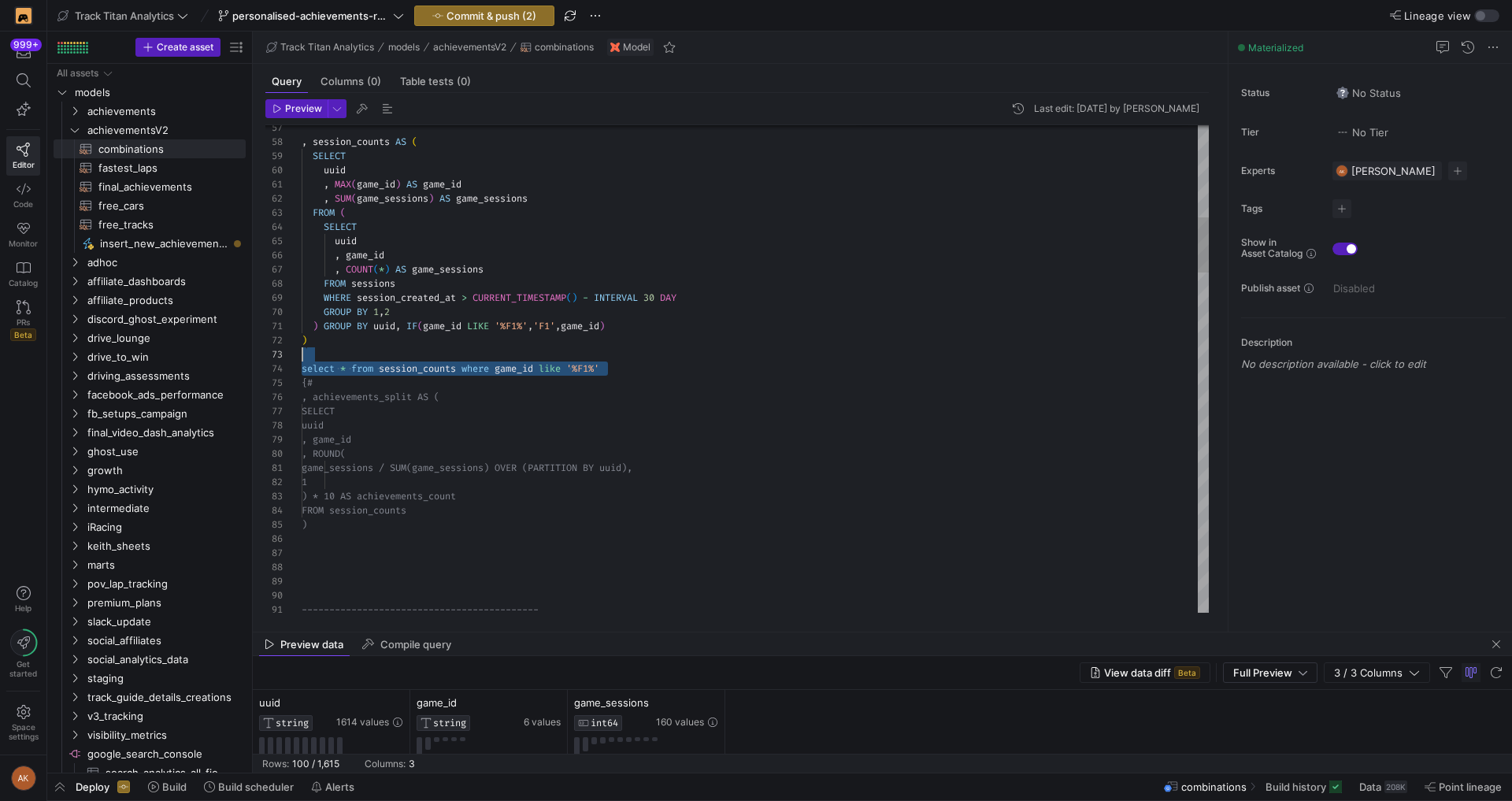
scroll to position [29, 0]
drag, startPoint x: 315, startPoint y: 365, endPoint x: 302, endPoint y: 363, distance: 13.2
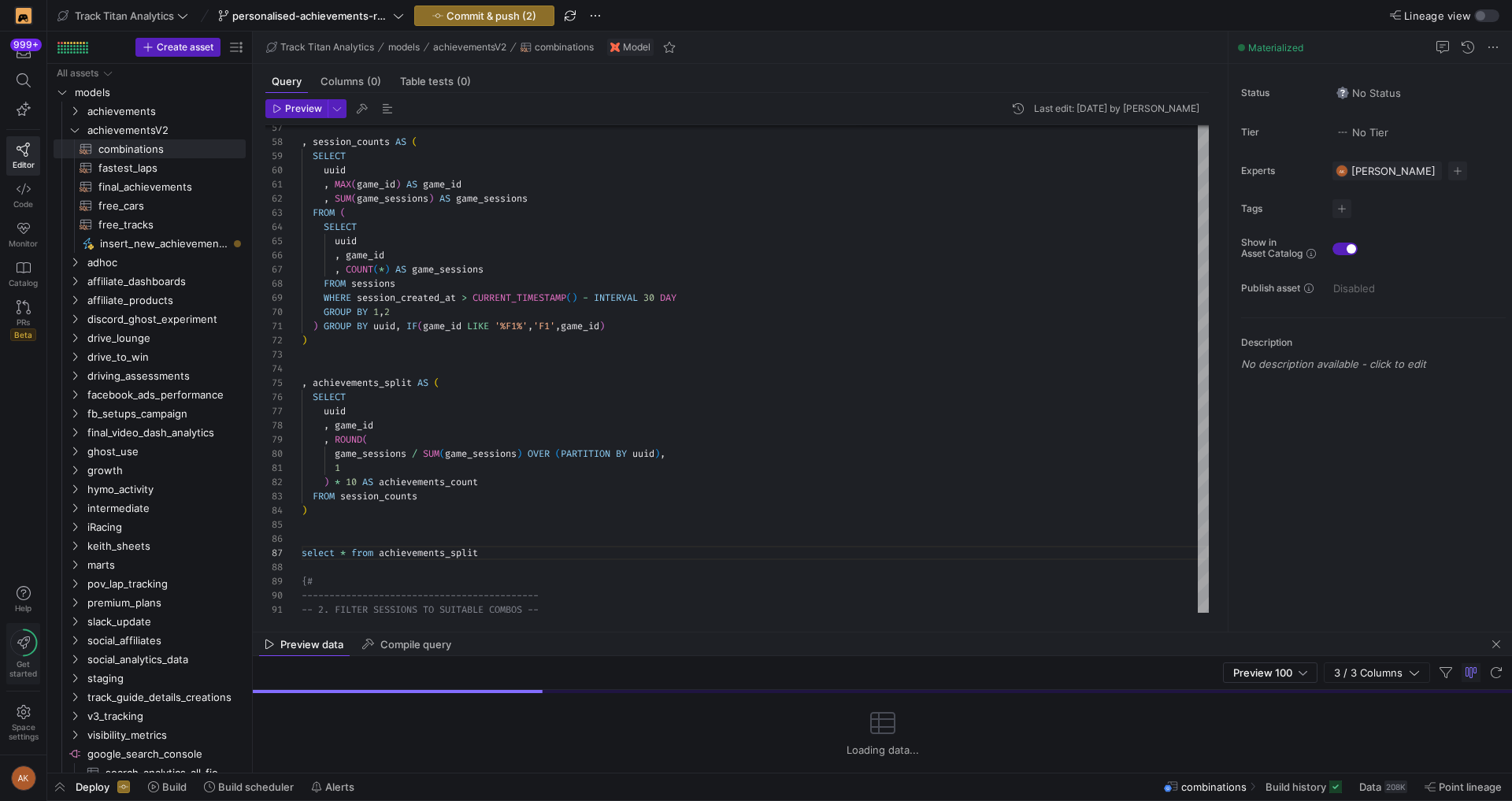
type textarea "1 ) * 10 AS achievements_count FROM session_counts ) select * from achievements…"
